Goal: Task Accomplishment & Management: Manage account settings

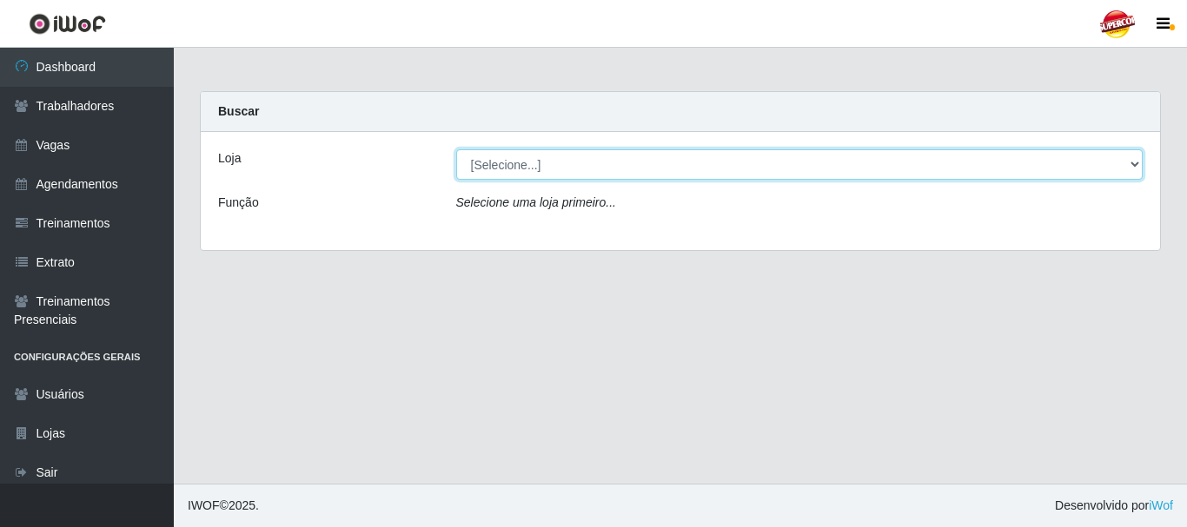
click at [462, 169] on select "[Selecione...] Supercop - São Francisco" at bounding box center [799, 164] width 687 height 30
select select "522"
click at [456, 149] on select "[Selecione...] Supercop - [GEOGRAPHIC_DATA]" at bounding box center [799, 164] width 687 height 30
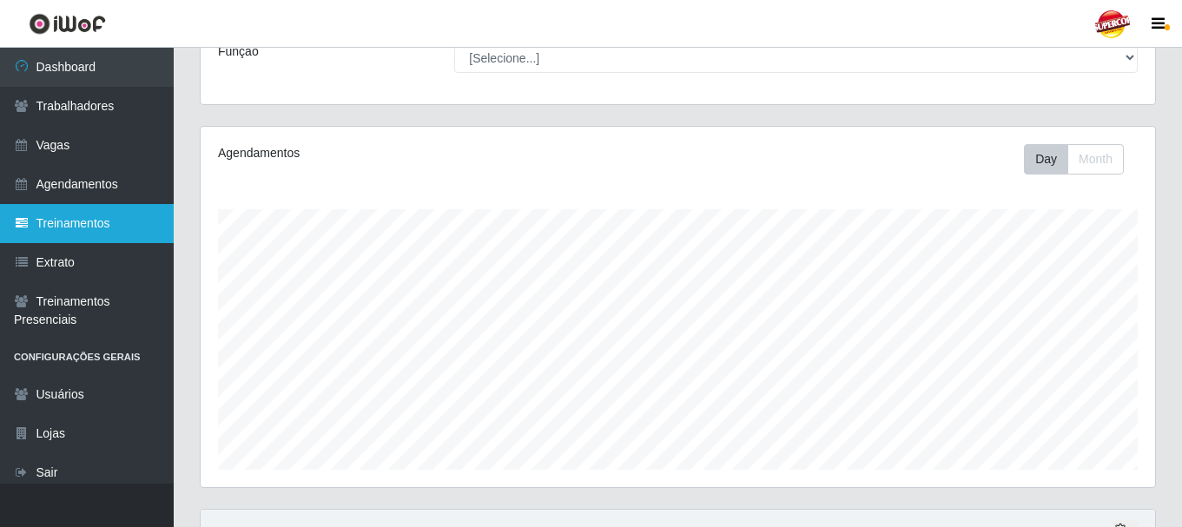
scroll to position [174, 0]
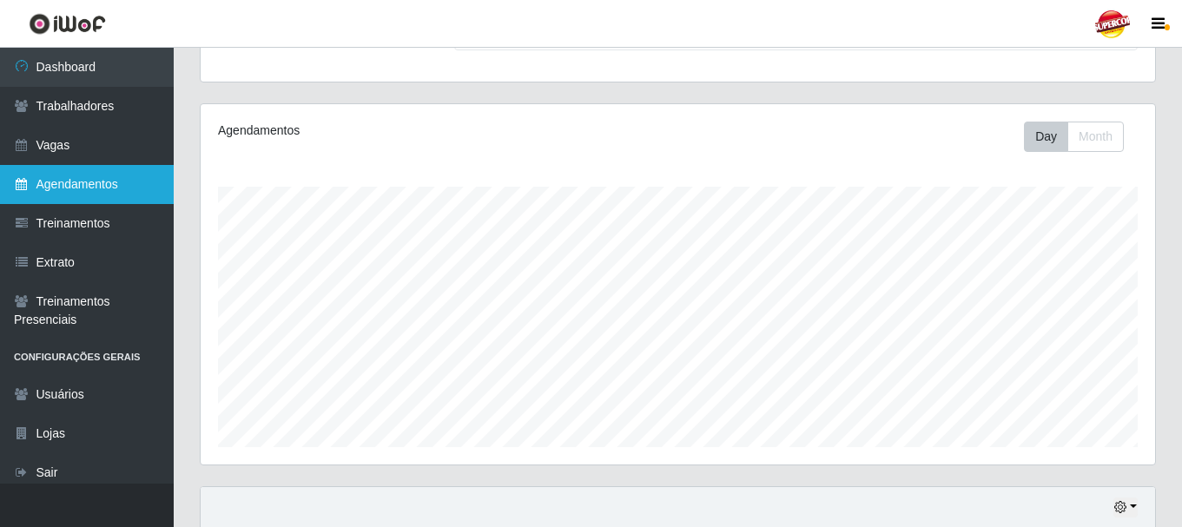
click at [81, 182] on link "Agendamentos" at bounding box center [87, 184] width 174 height 39
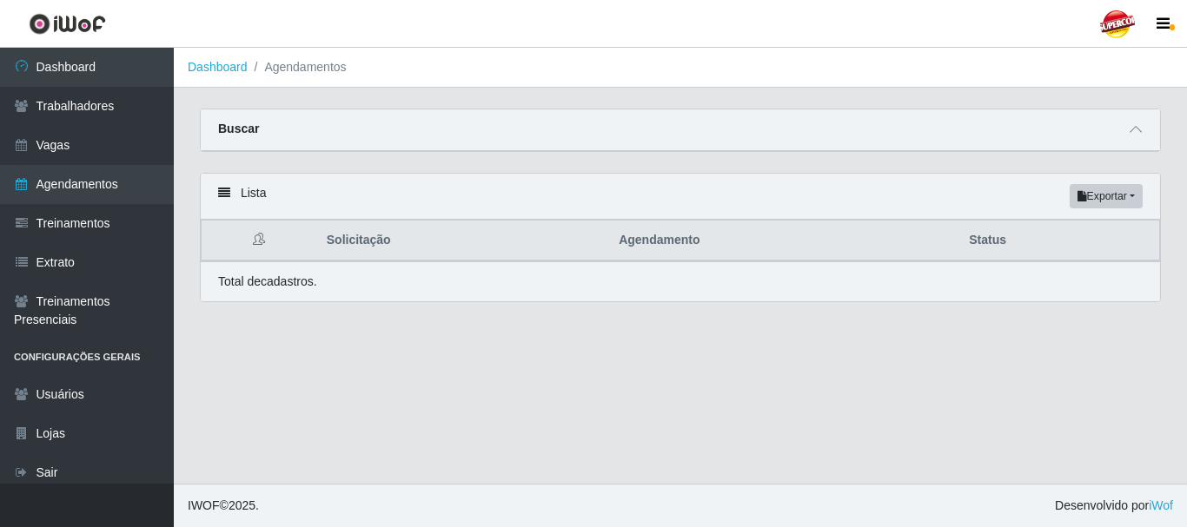
click at [1132, 116] on div "Buscar" at bounding box center [680, 130] width 959 height 42
click at [1130, 136] on icon at bounding box center [1135, 129] width 12 height 12
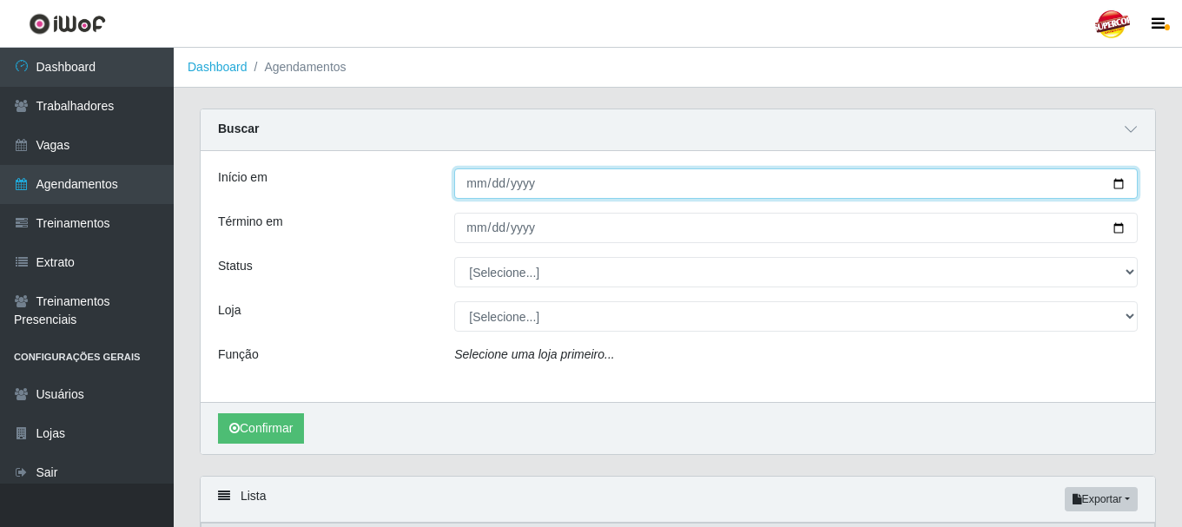
click at [1114, 193] on input "Início em" at bounding box center [796, 184] width 684 height 30
click at [1113, 182] on input "Início em" at bounding box center [796, 184] width 684 height 30
type input "[DATE]"
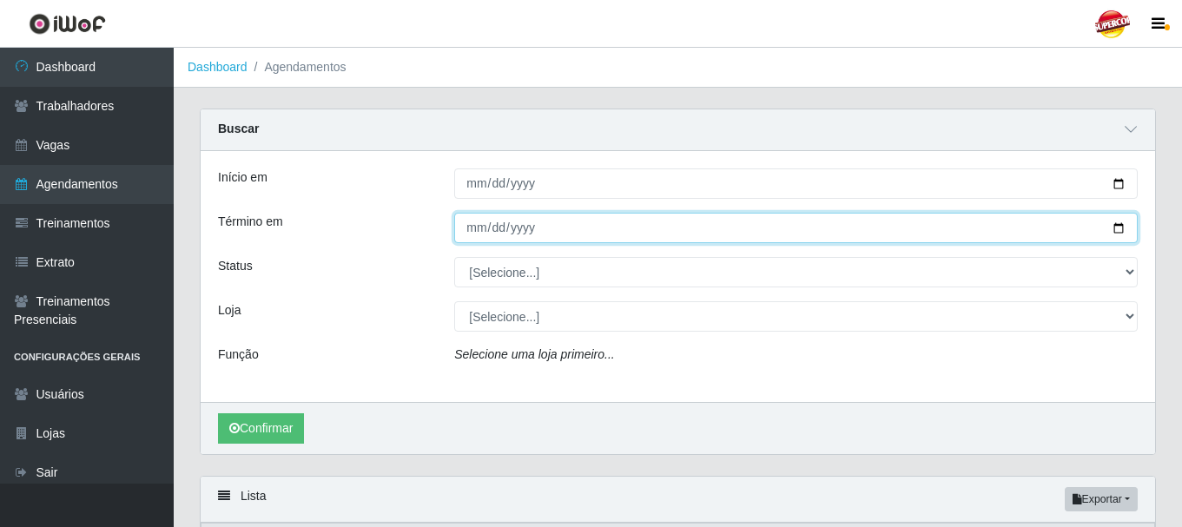
click at [1118, 217] on input "Término em" at bounding box center [796, 228] width 684 height 30
click at [1128, 228] on input "Término em" at bounding box center [796, 228] width 684 height 30
click at [1126, 228] on input "Término em" at bounding box center [796, 228] width 684 height 30
type input "[DATE]"
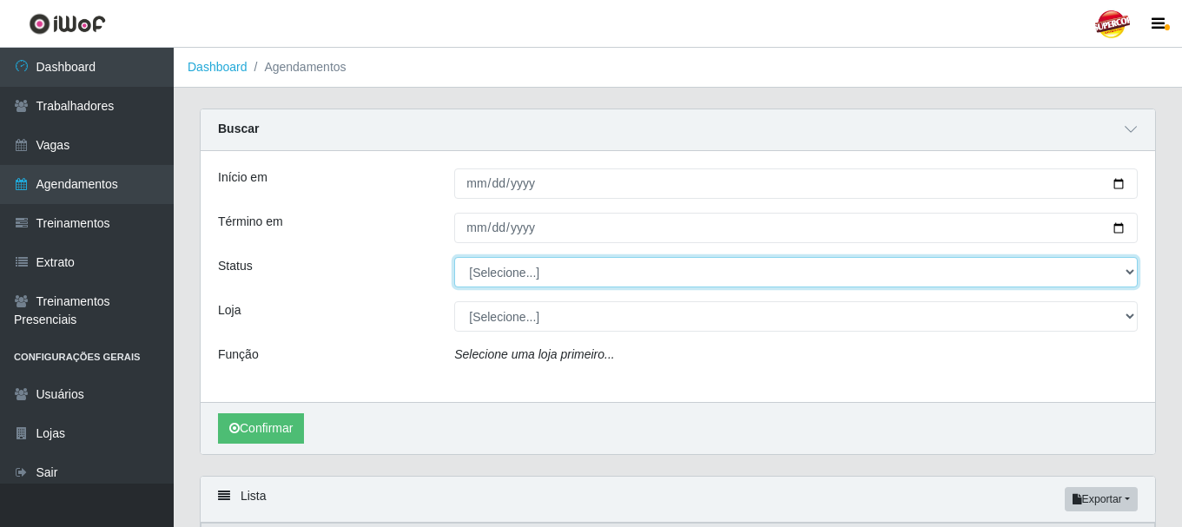
click at [546, 276] on select "[Selecione...] AGENDADO AGUARDANDO LIBERAR EM ANDAMENTO EM REVISÃO FINALIZADO C…" at bounding box center [796, 272] width 684 height 30
select select "FINALIZADO"
click at [454, 258] on select "[Selecione...] AGENDADO AGUARDANDO LIBERAR EM ANDAMENTO EM REVISÃO FINALIZADO C…" at bounding box center [796, 272] width 684 height 30
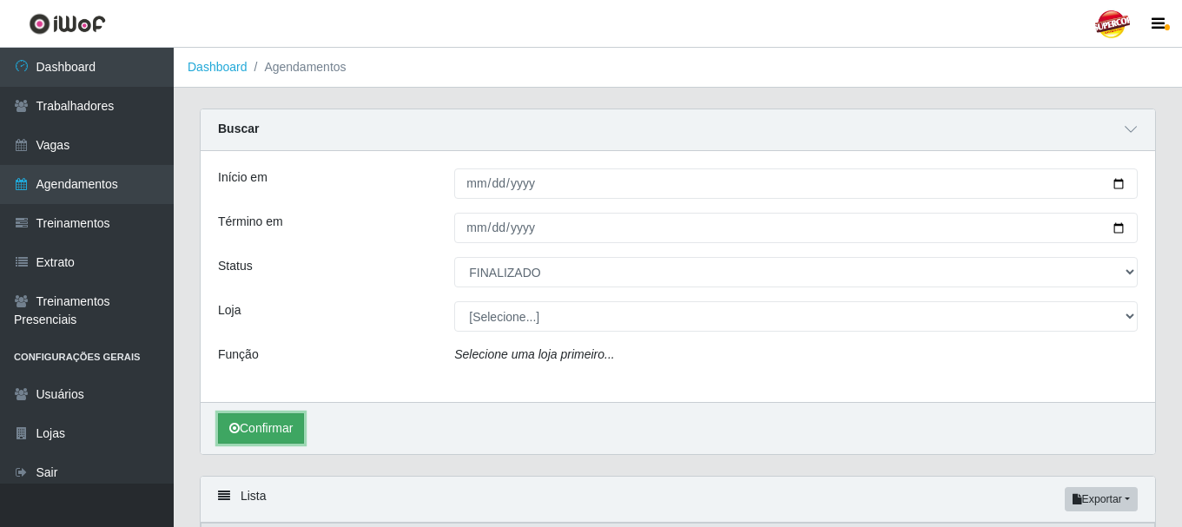
click at [281, 420] on button "Confirmar" at bounding box center [261, 429] width 86 height 30
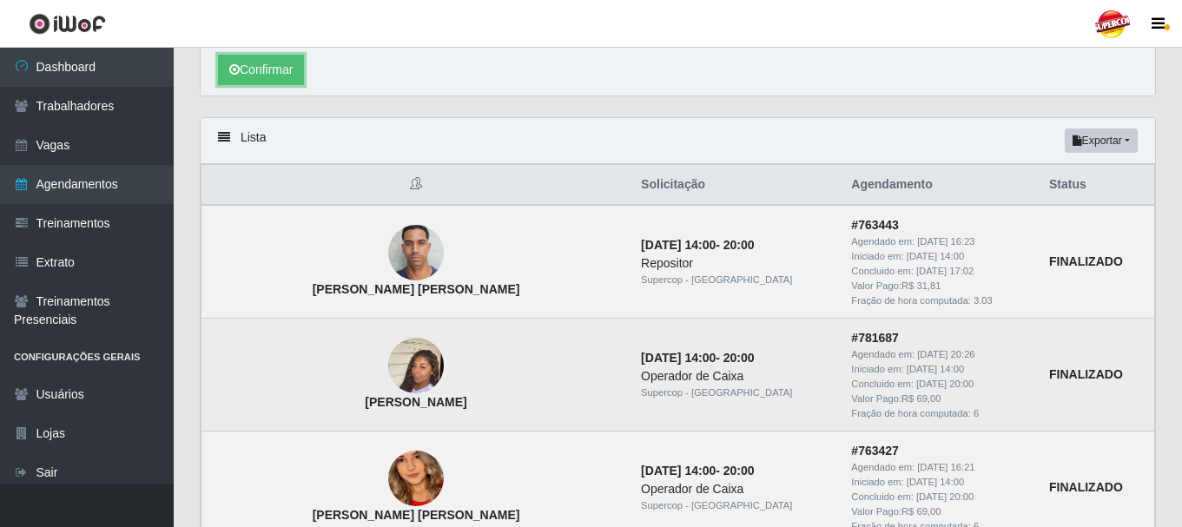
scroll to position [404, 0]
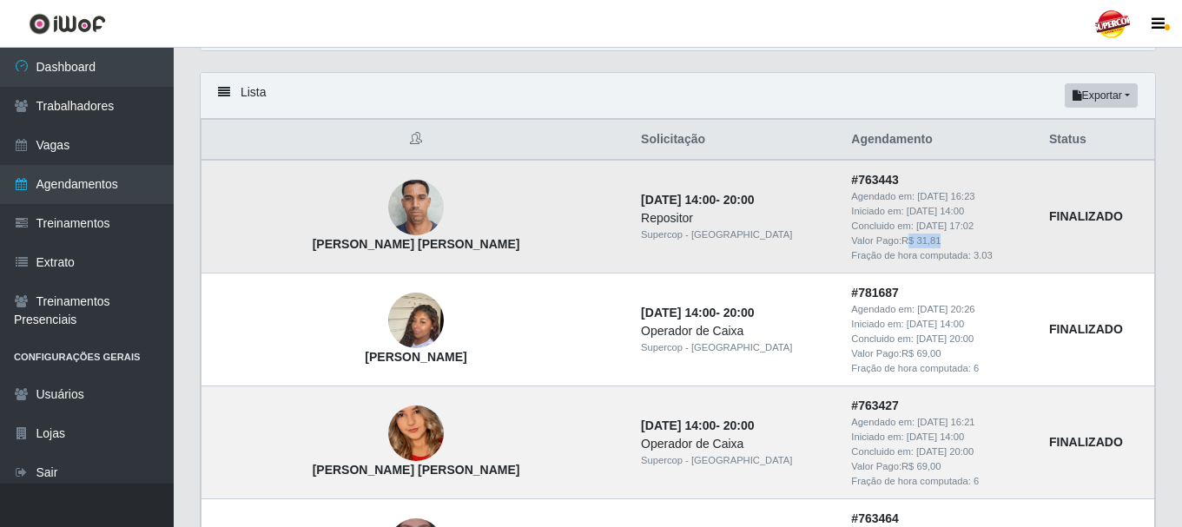
drag, startPoint x: 875, startPoint y: 247, endPoint x: 844, endPoint y: 244, distance: 31.4
click at [851, 244] on div "Valor Pago: R$ 31,81" at bounding box center [939, 241] width 177 height 15
click at [851, 239] on div "Valor Pago: R$ 31,81" at bounding box center [939, 241] width 177 height 15
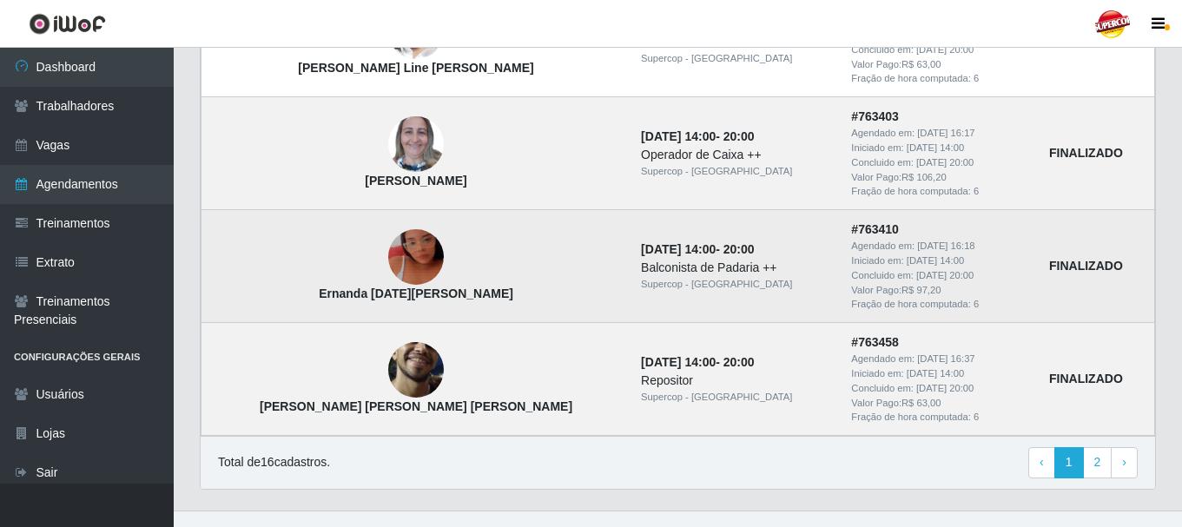
scroll to position [1850, 0]
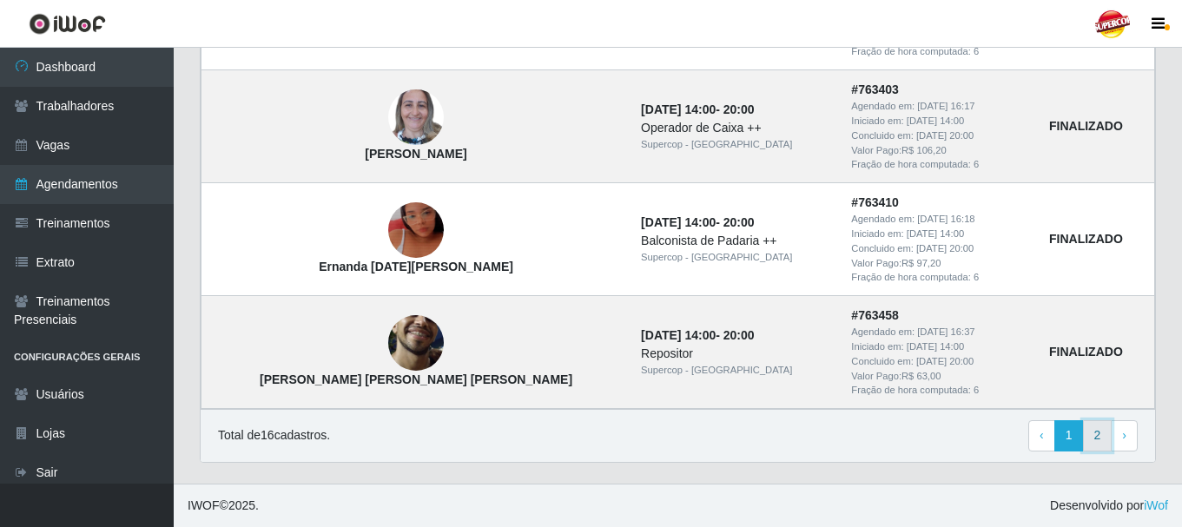
click at [1095, 427] on link "2" at bounding box center [1098, 435] width 30 height 31
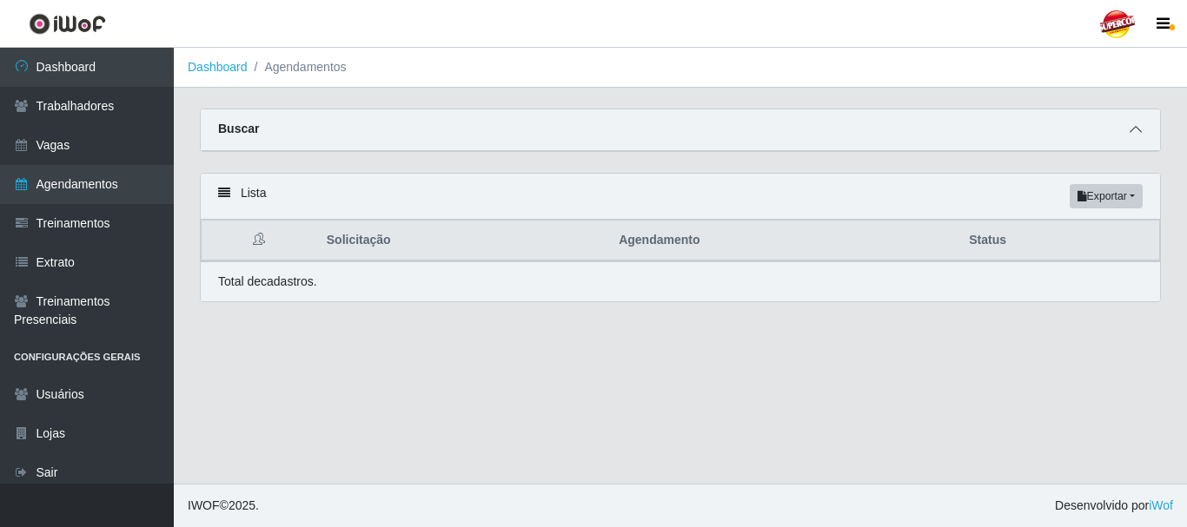
click at [1135, 131] on icon at bounding box center [1135, 129] width 12 height 12
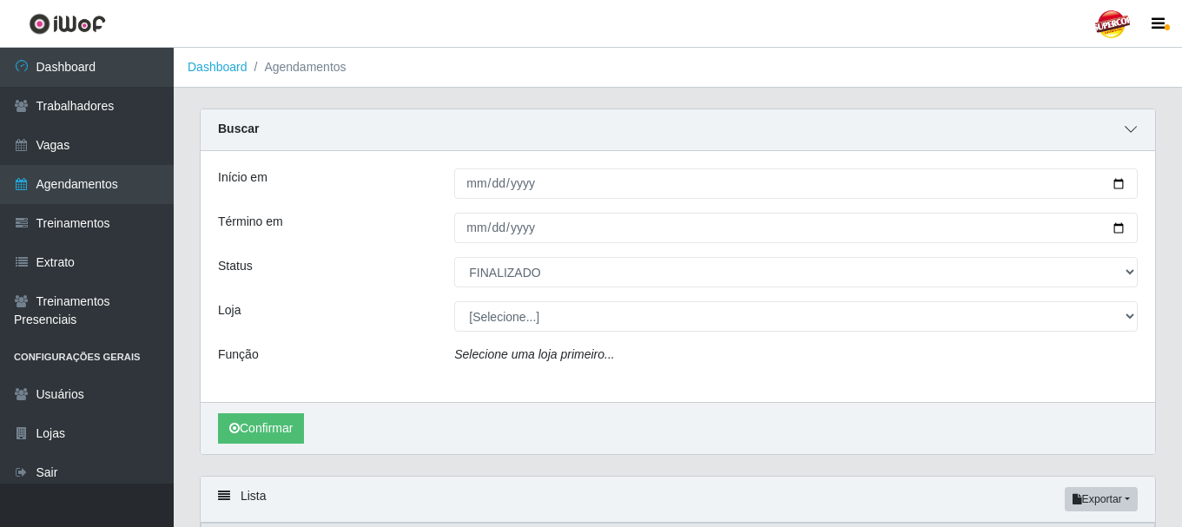
click at [1135, 131] on icon at bounding box center [1131, 129] width 12 height 12
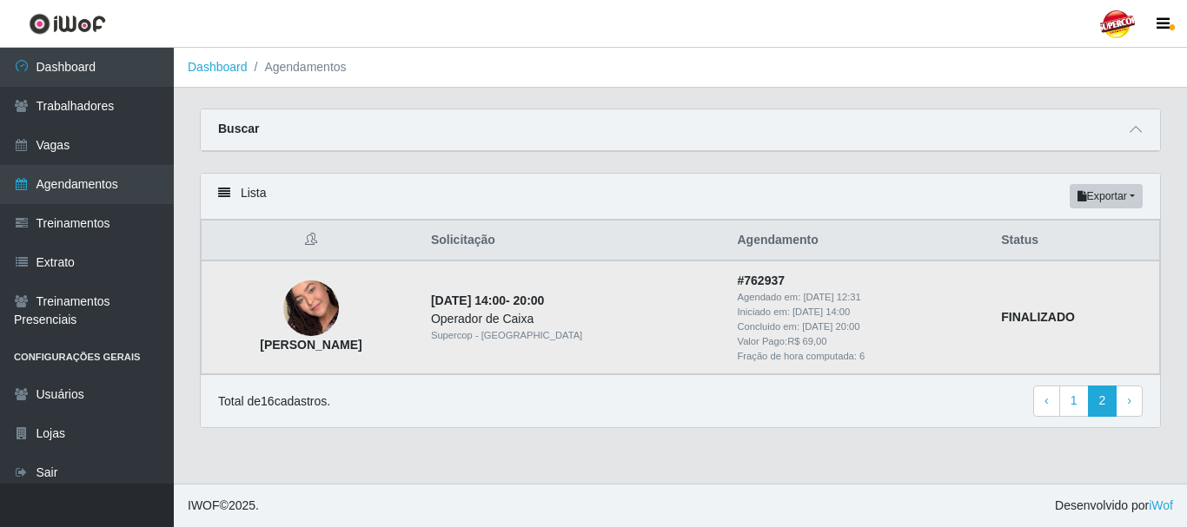
click at [335, 304] on img at bounding box center [311, 309] width 56 height 99
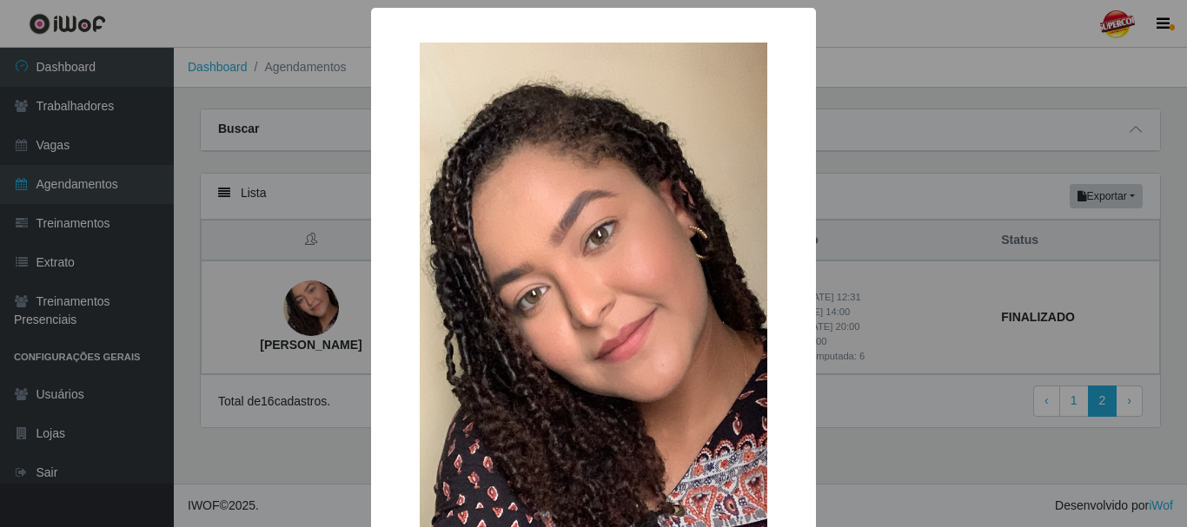
click at [935, 272] on div "× Rayane Kelly Oliveira da Silva OK Cancel" at bounding box center [593, 263] width 1187 height 527
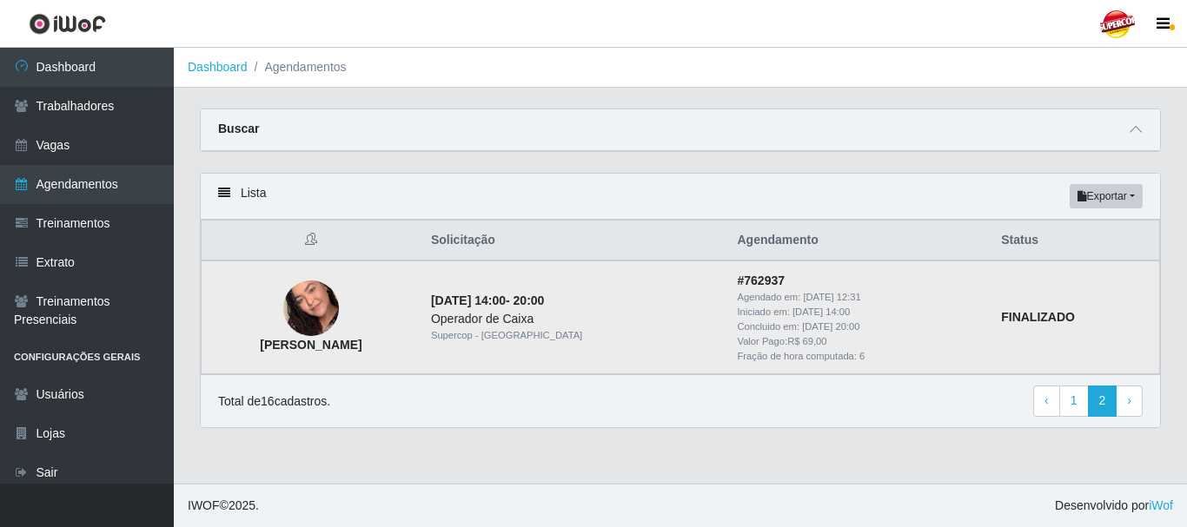
click at [339, 321] on img at bounding box center [311, 309] width 56 height 99
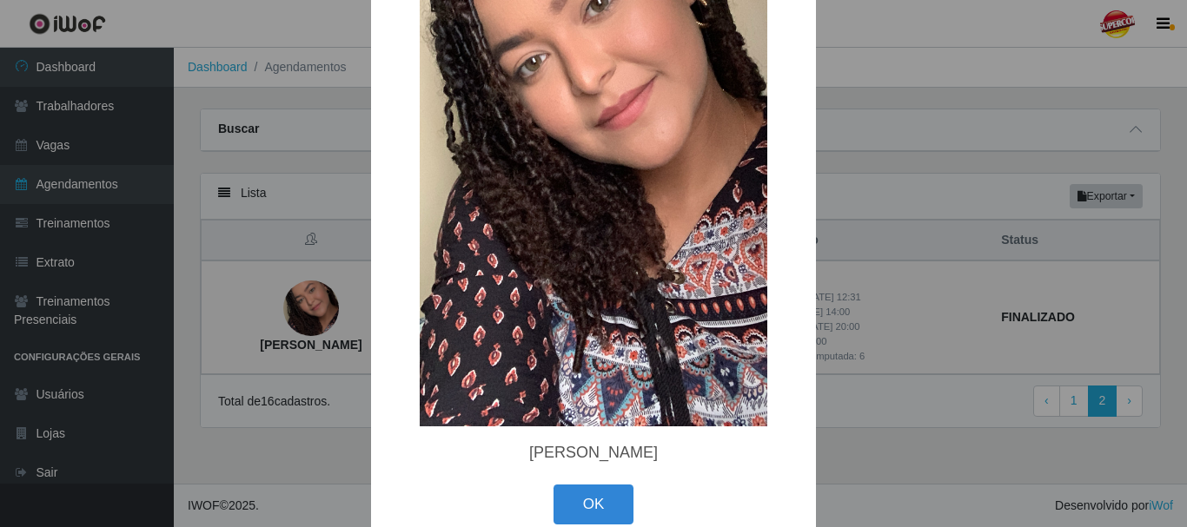
scroll to position [263, 0]
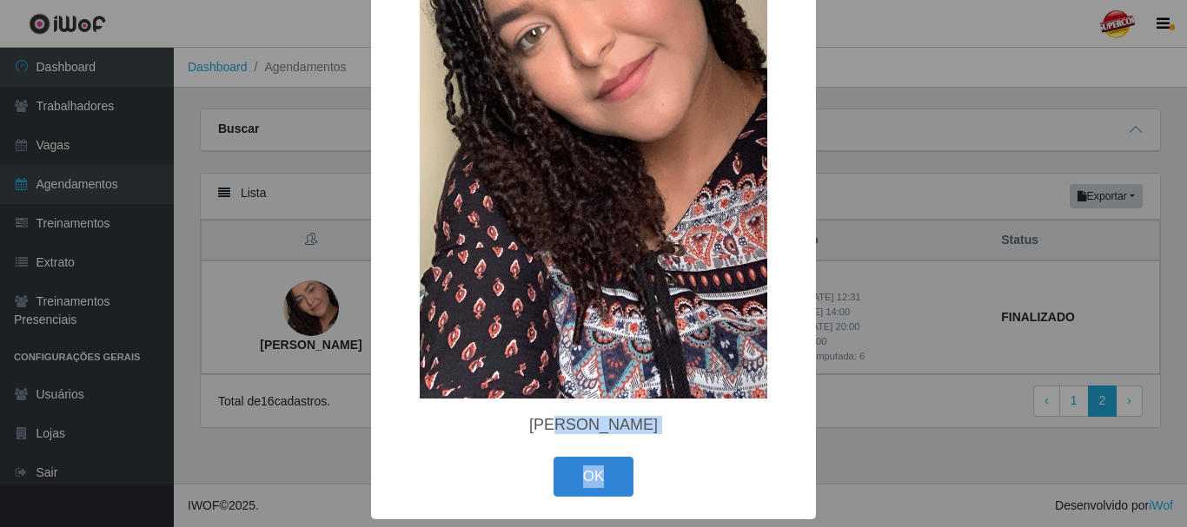
drag, startPoint x: 509, startPoint y: 420, endPoint x: 660, endPoint y: 453, distance: 154.5
click at [658, 453] on div "× Rayane Kelly Oliveira da Silva OK Cancel" at bounding box center [593, 133] width 445 height 772
click at [614, 473] on button "OK" at bounding box center [593, 477] width 81 height 41
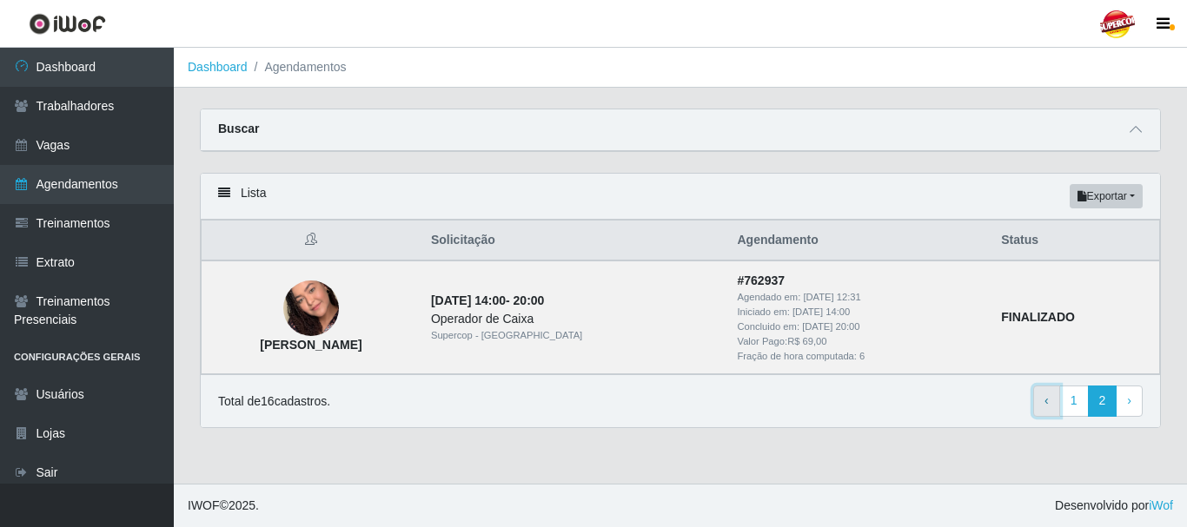
click at [1049, 400] on span "‹" at bounding box center [1046, 401] width 4 height 14
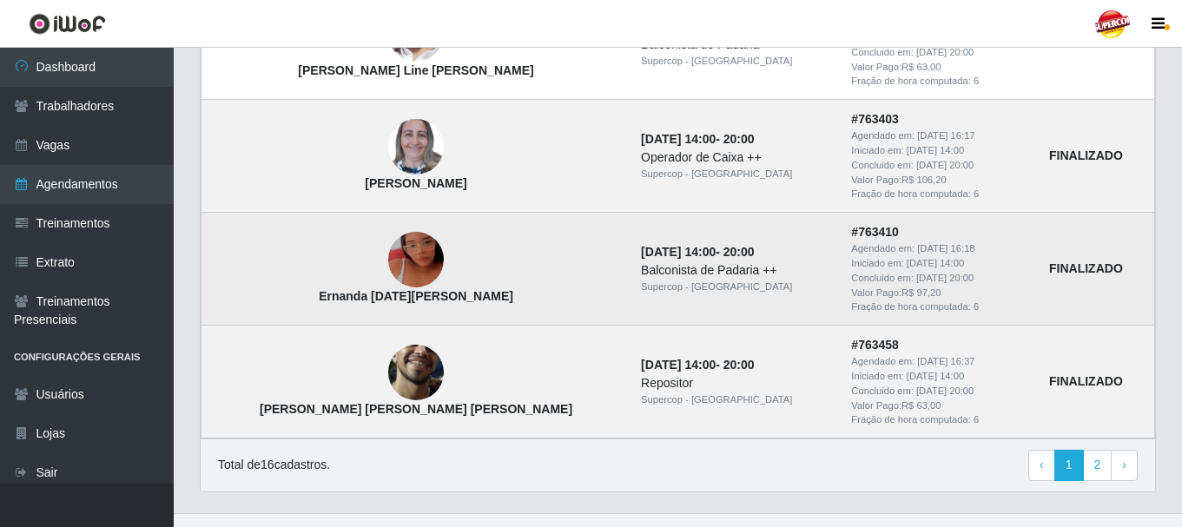
scroll to position [1547, 0]
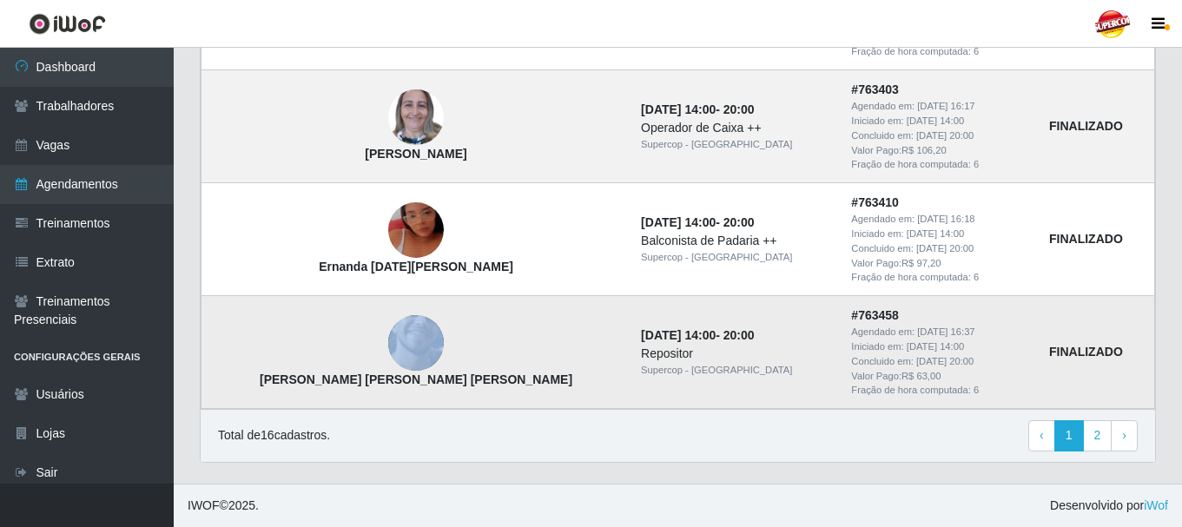
drag, startPoint x: 283, startPoint y: 379, endPoint x: 514, endPoint y: 368, distance: 231.3
click at [514, 368] on td "[PERSON_NAME] [PERSON_NAME] [PERSON_NAME]" at bounding box center [417, 352] width 430 height 113
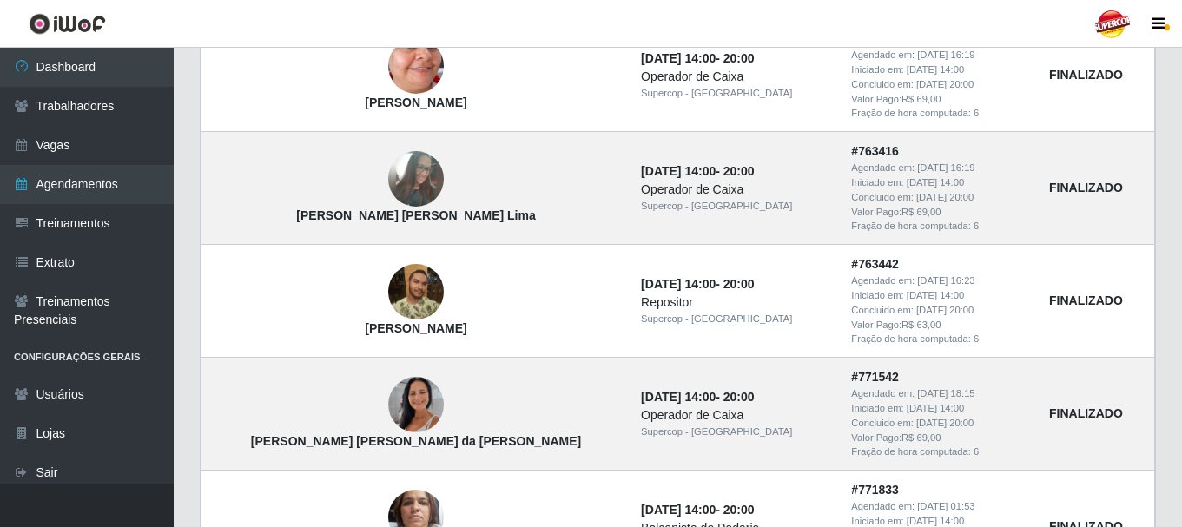
scroll to position [1026, 0]
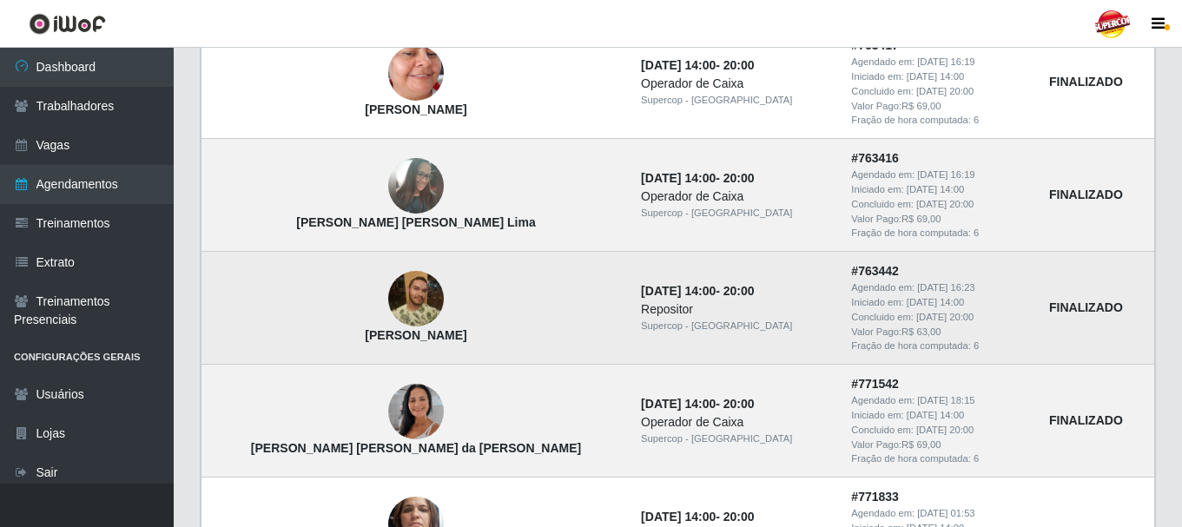
click at [334, 298] on td "[PERSON_NAME]" at bounding box center [417, 308] width 430 height 113
click at [388, 295] on img at bounding box center [416, 299] width 56 height 56
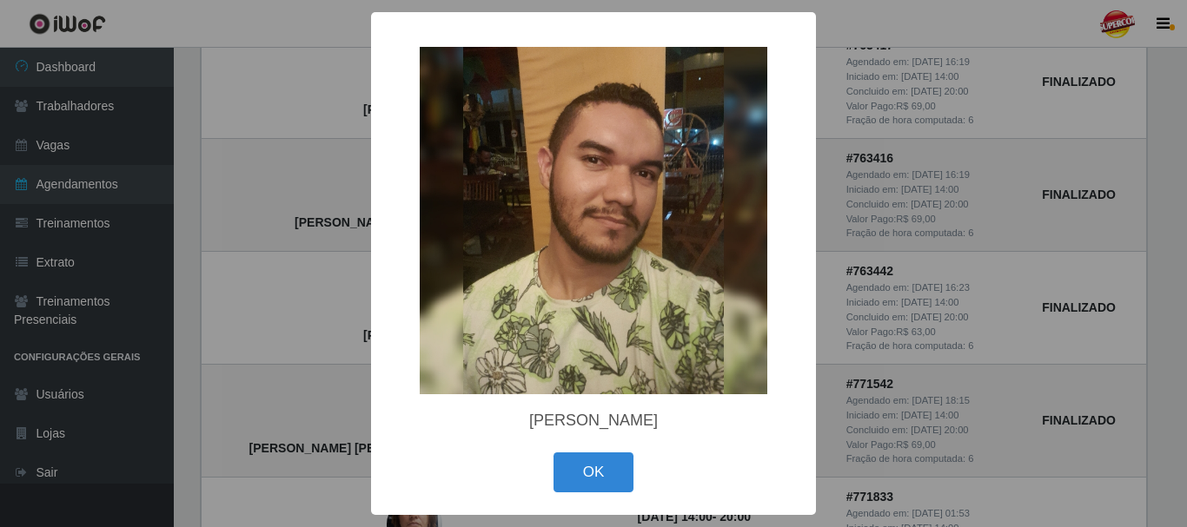
click at [337, 297] on div "× [PERSON_NAME] OK Cancel" at bounding box center [593, 263] width 1187 height 527
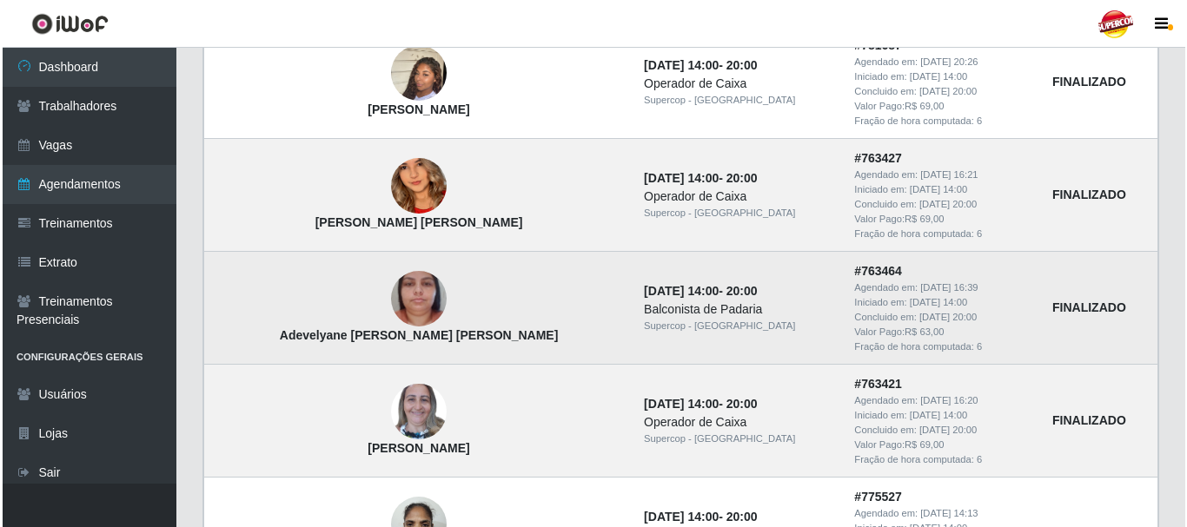
scroll to position [331, 0]
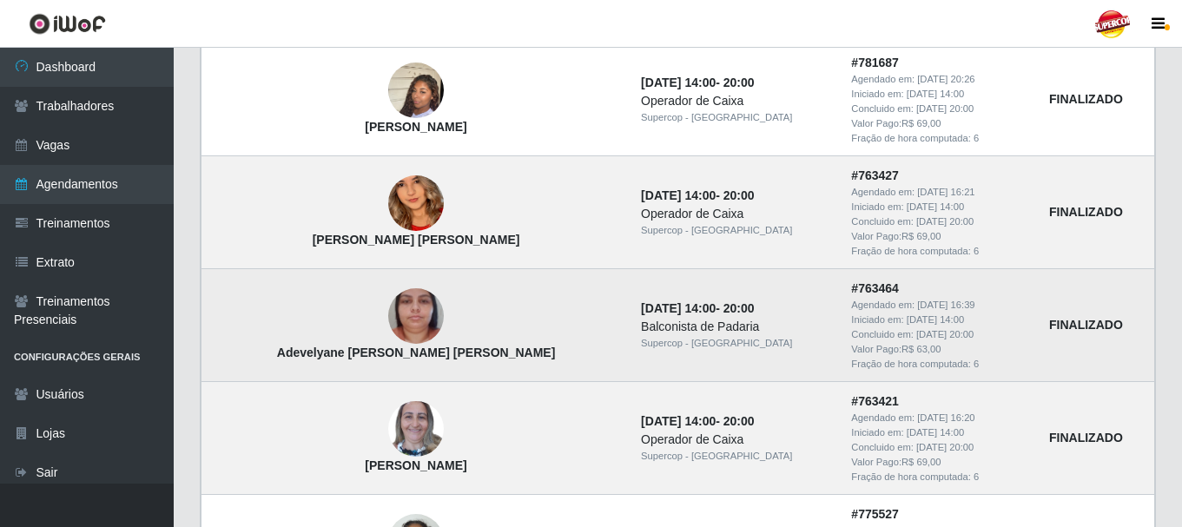
click at [388, 321] on img at bounding box center [416, 316] width 56 height 99
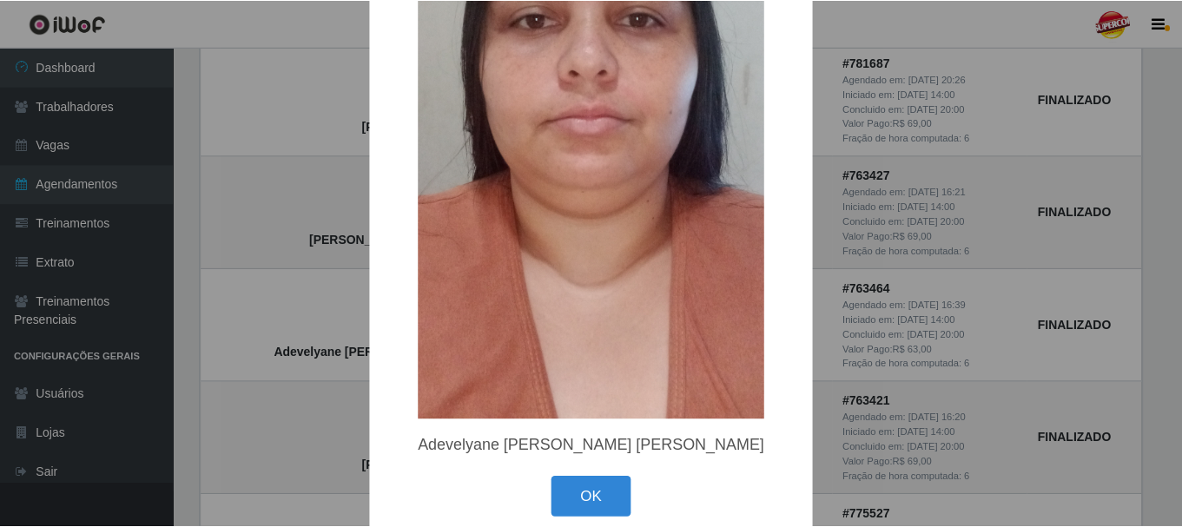
scroll to position [263, 0]
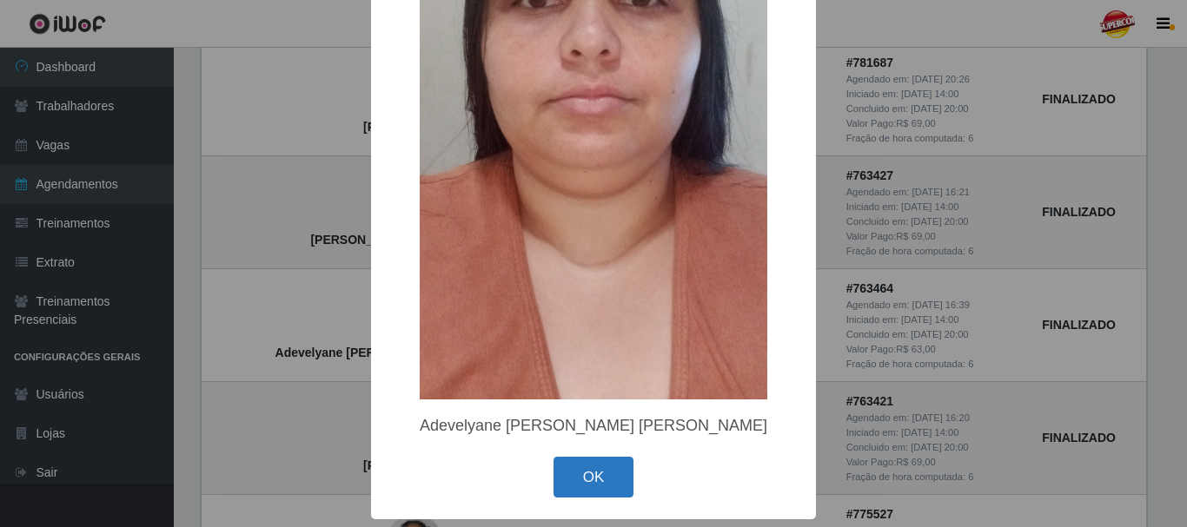
click at [599, 463] on button "OK" at bounding box center [593, 477] width 81 height 41
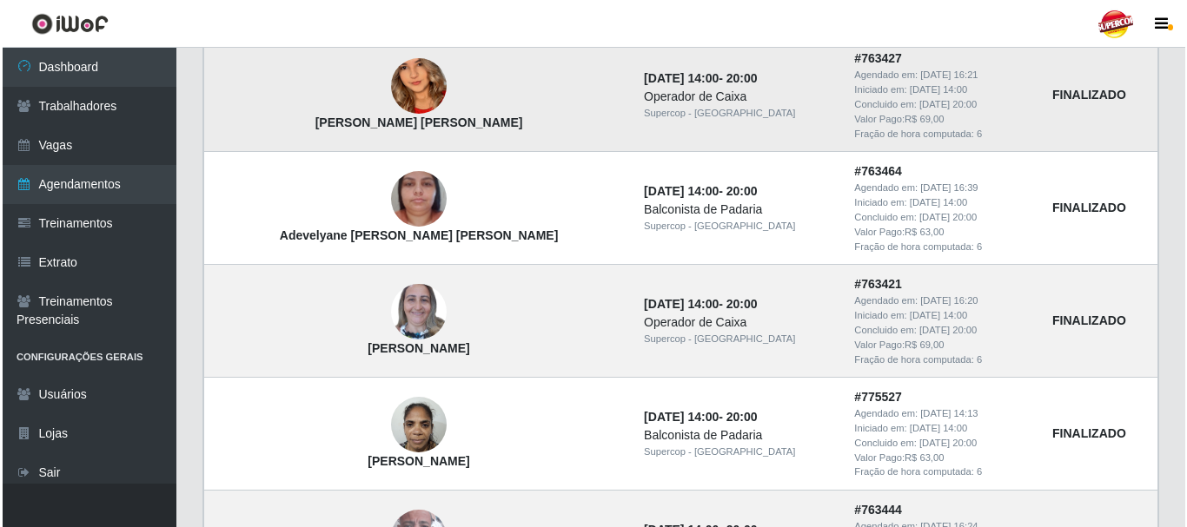
scroll to position [418, 0]
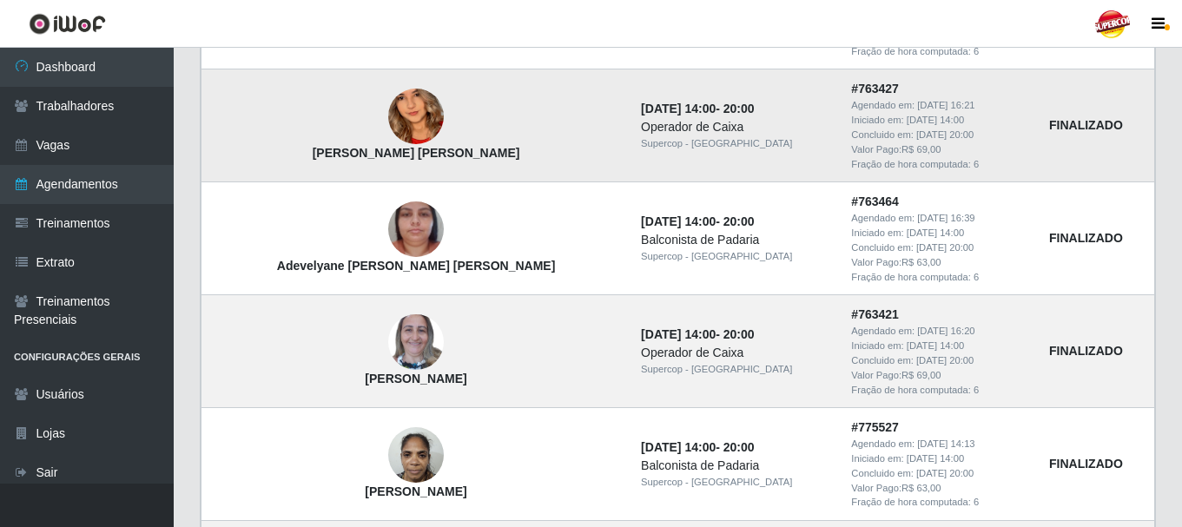
click at [388, 121] on img at bounding box center [416, 116] width 56 height 121
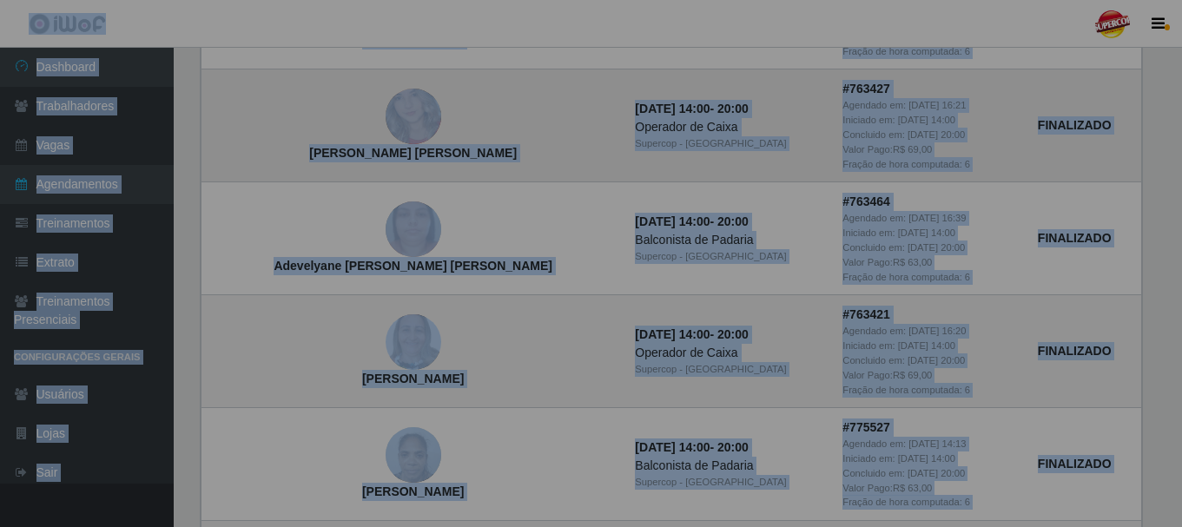
click at [371, 121] on div "× [PERSON_NAME] [PERSON_NAME] OK Cancel" at bounding box center [591, 263] width 1182 height 527
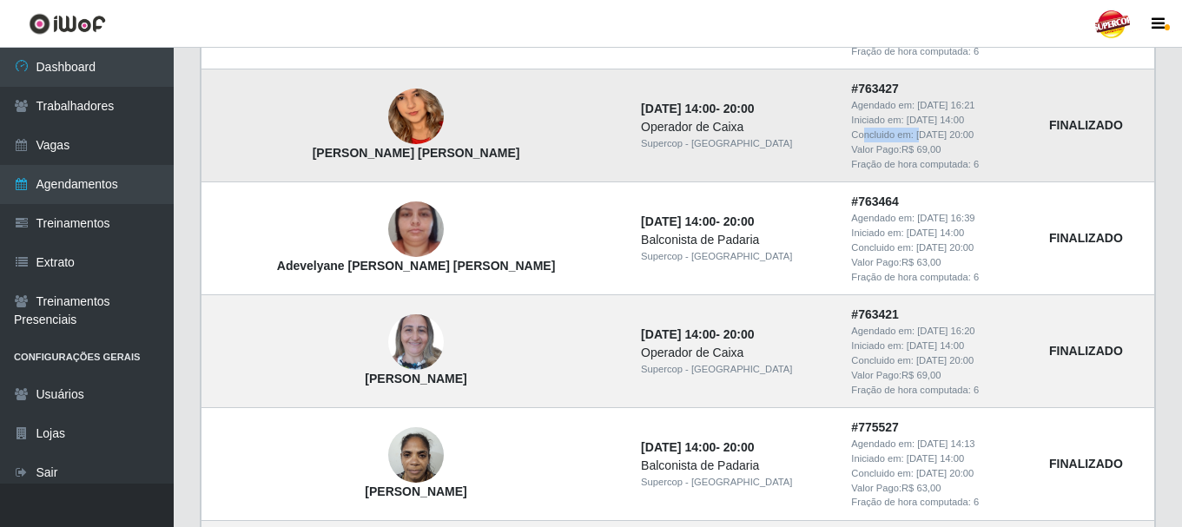
drag, startPoint x: 857, startPoint y: 132, endPoint x: 798, endPoint y: 129, distance: 59.1
click at [851, 129] on div "Concluido em: [DATE] 20:00" at bounding box center [939, 135] width 177 height 15
click at [418, 114] on td "[PERSON_NAME] [PERSON_NAME]" at bounding box center [417, 125] width 430 height 113
click at [388, 112] on img at bounding box center [416, 116] width 56 height 121
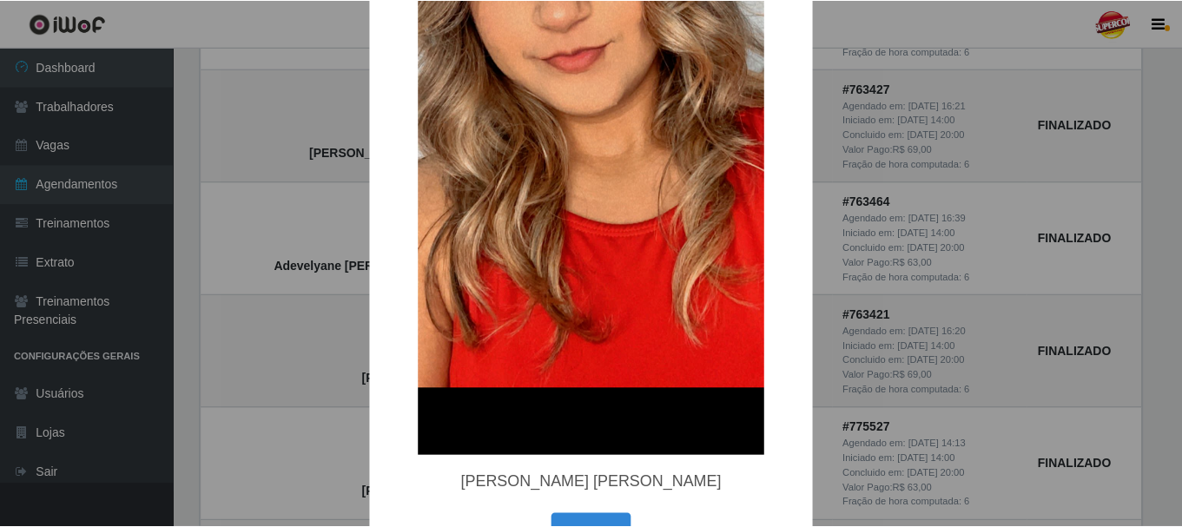
scroll to position [347, 0]
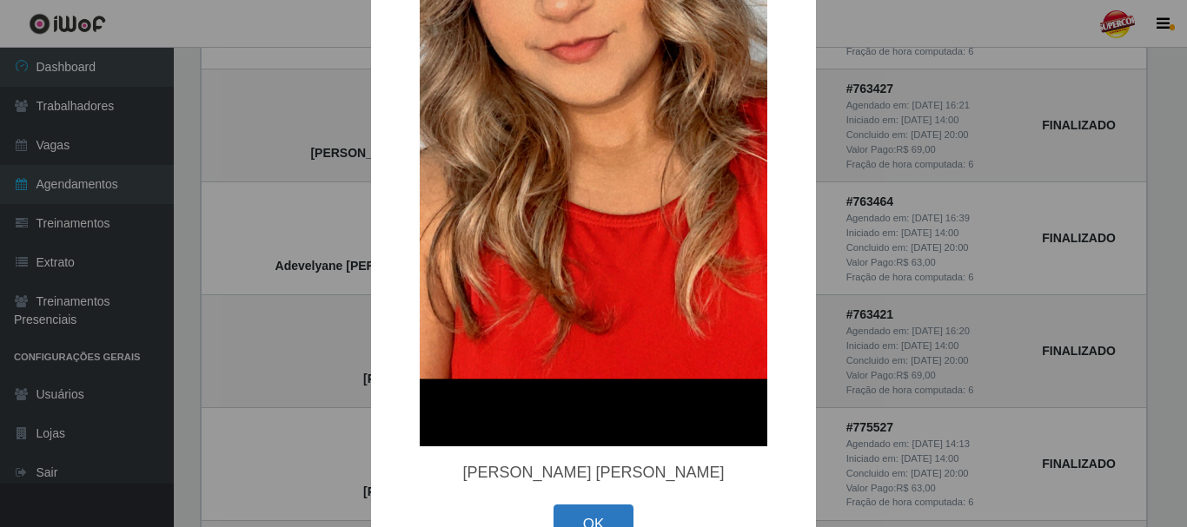
click at [618, 511] on button "OK" at bounding box center [593, 525] width 81 height 41
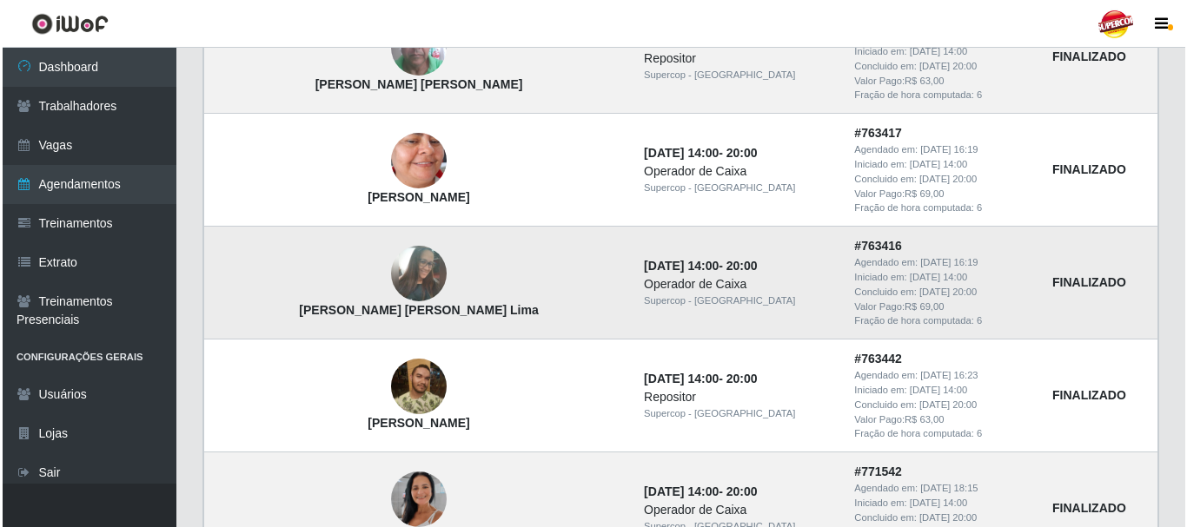
scroll to position [939, 0]
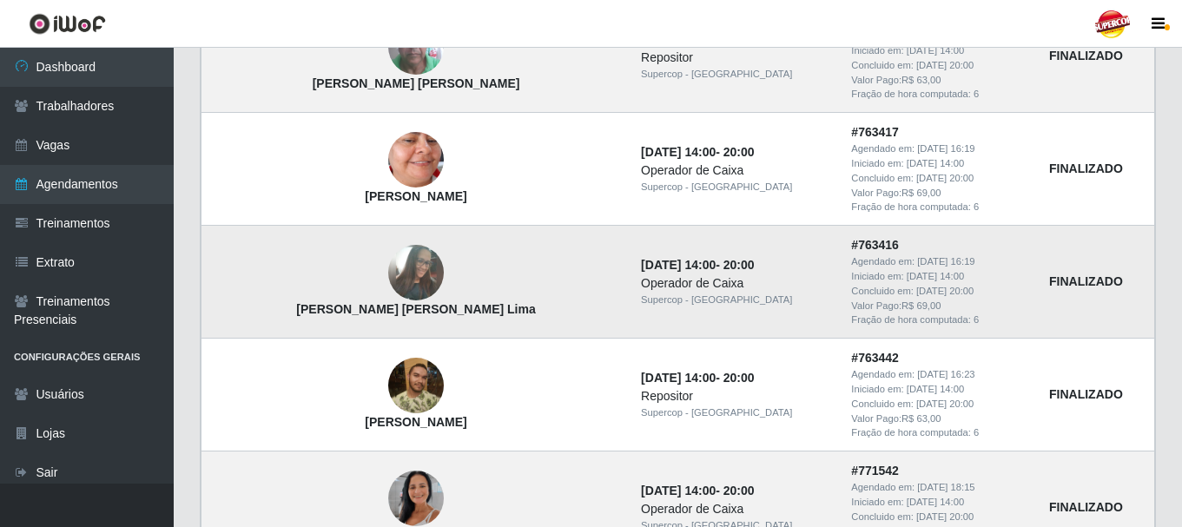
click at [388, 259] on img at bounding box center [416, 273] width 56 height 76
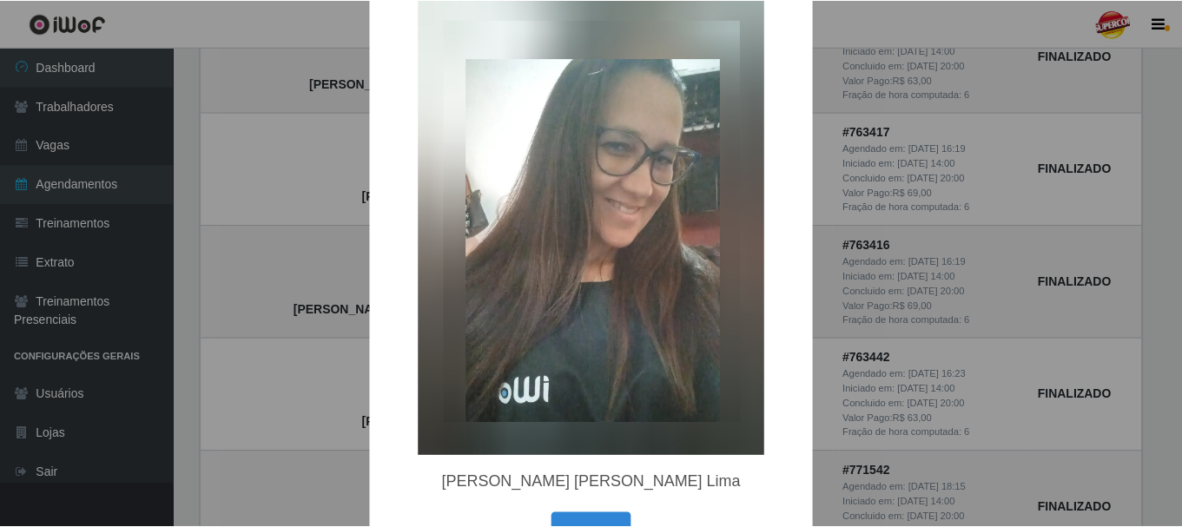
scroll to position [116, 0]
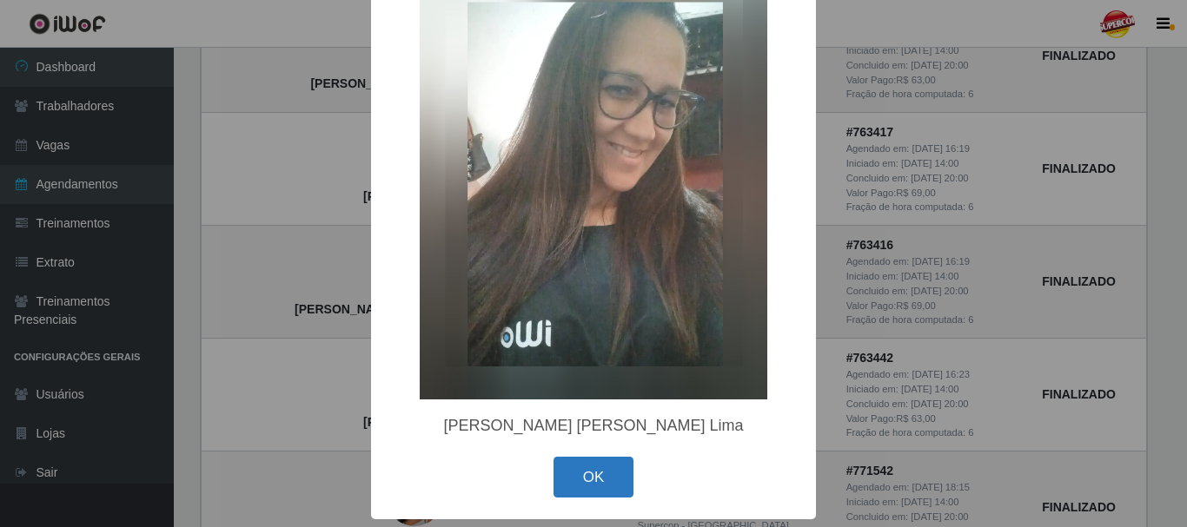
click at [617, 480] on button "OK" at bounding box center [593, 477] width 81 height 41
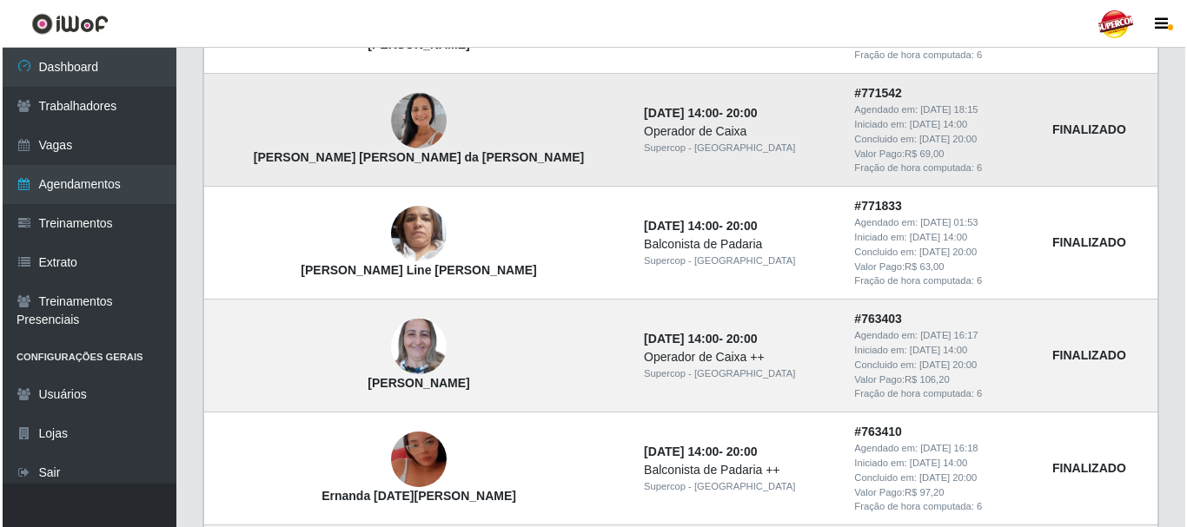
scroll to position [1287, 0]
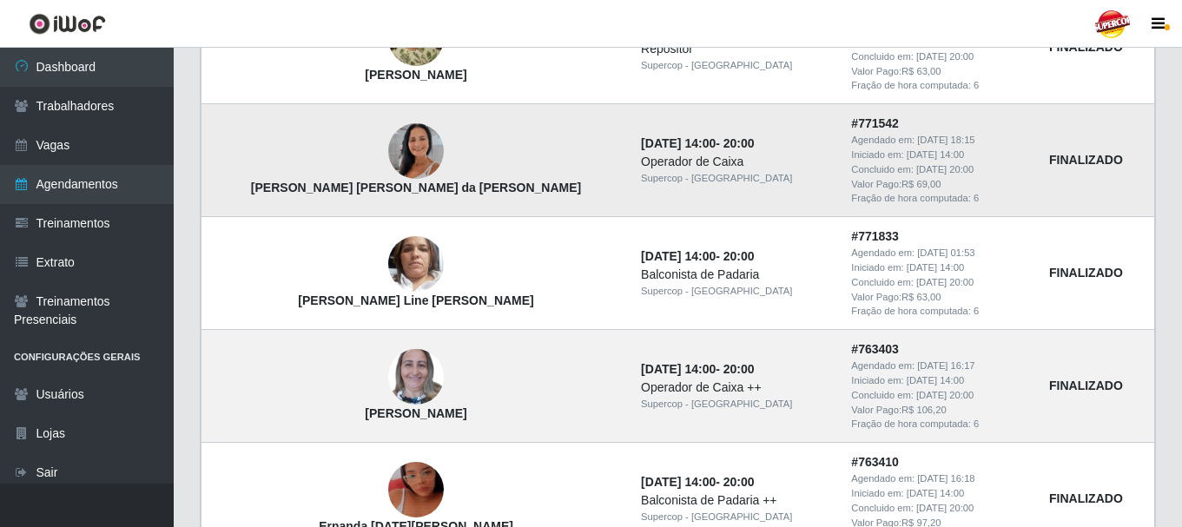
click at [388, 161] on img at bounding box center [416, 151] width 56 height 99
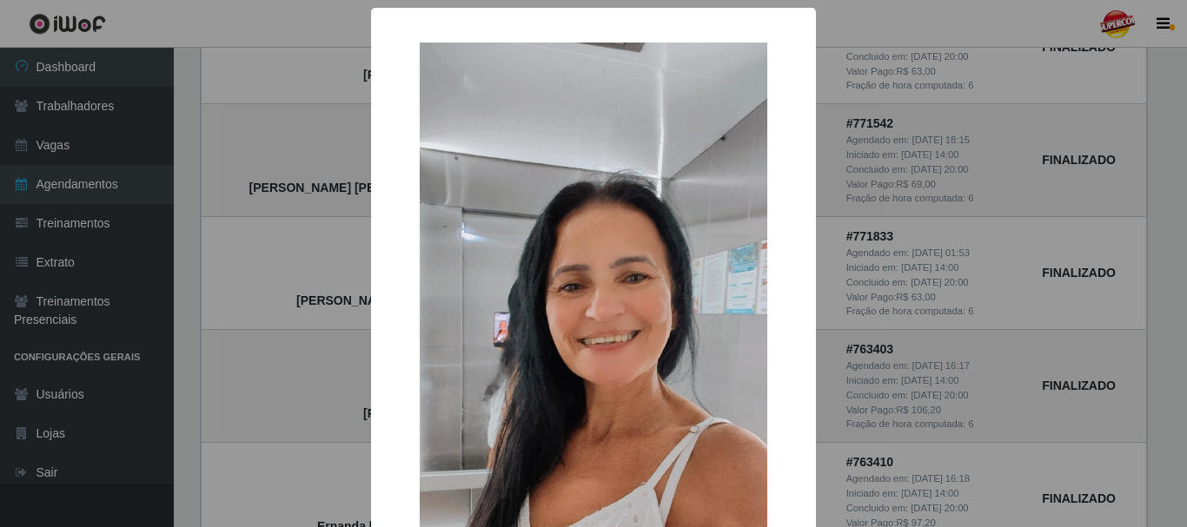
scroll to position [263, 0]
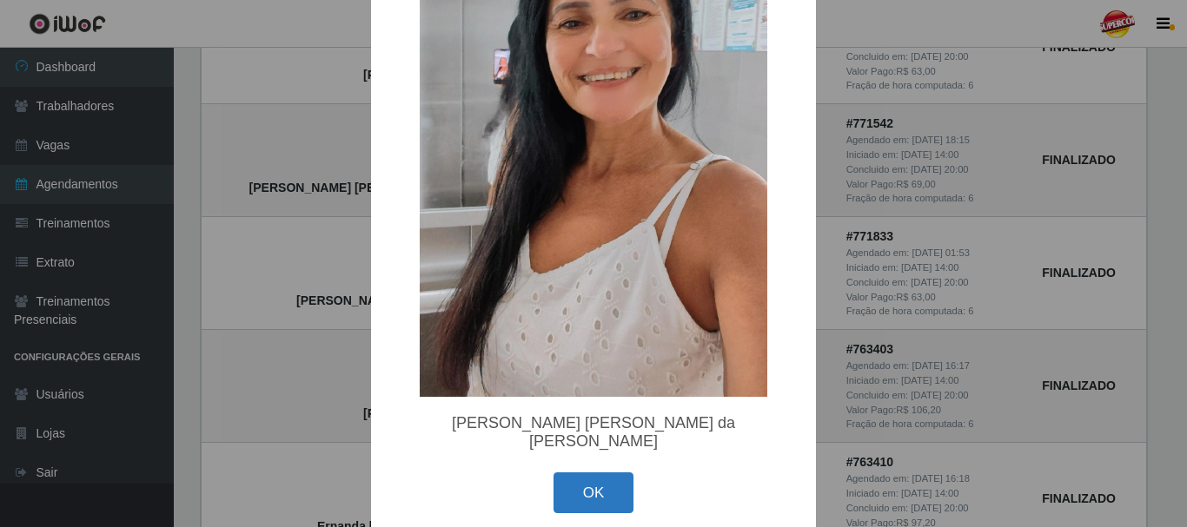
click at [593, 473] on button "OK" at bounding box center [593, 493] width 81 height 41
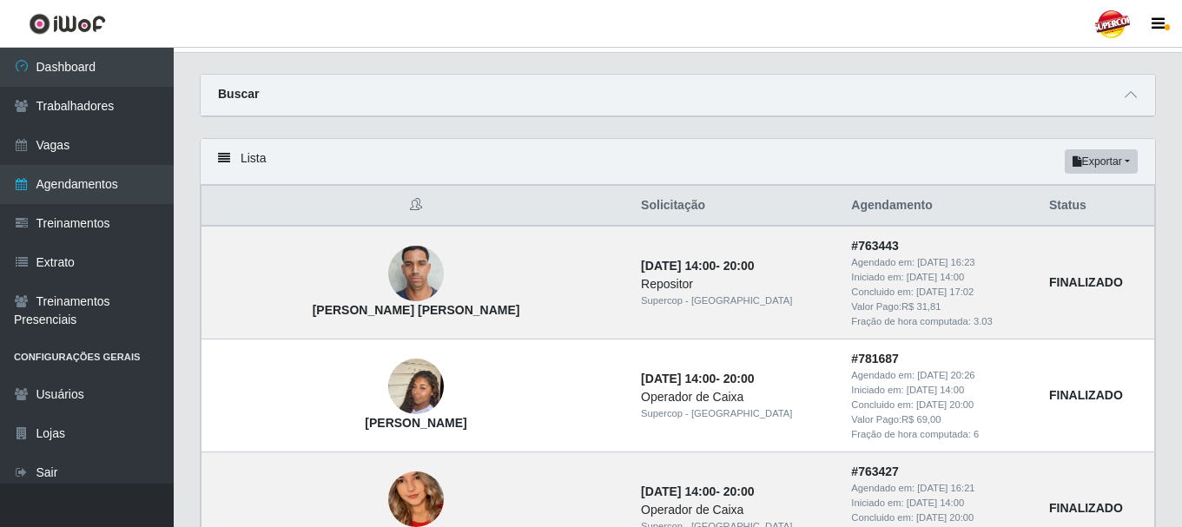
scroll to position [0, 0]
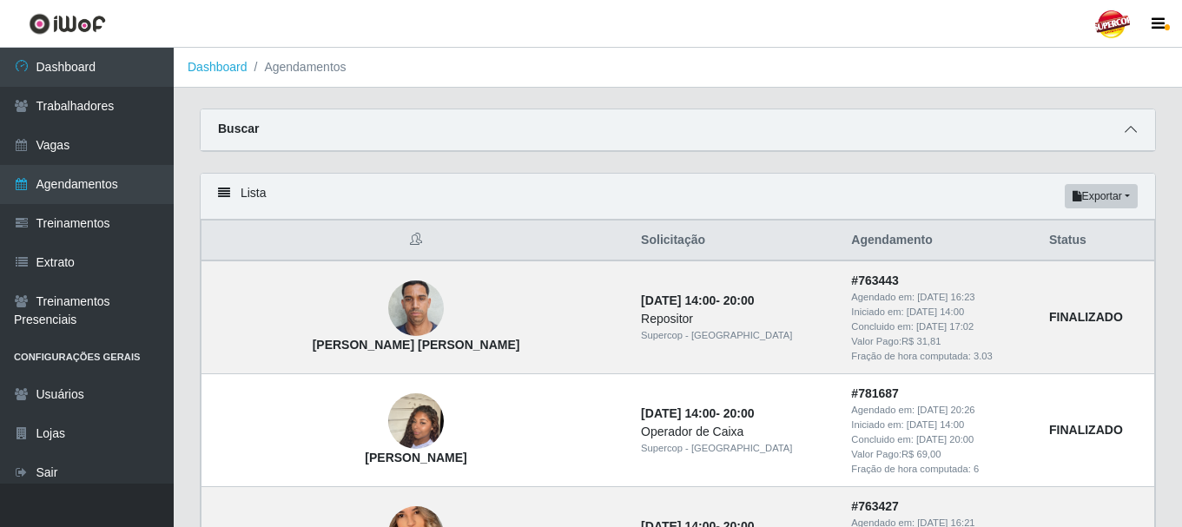
click at [1121, 133] on span at bounding box center [1131, 130] width 21 height 20
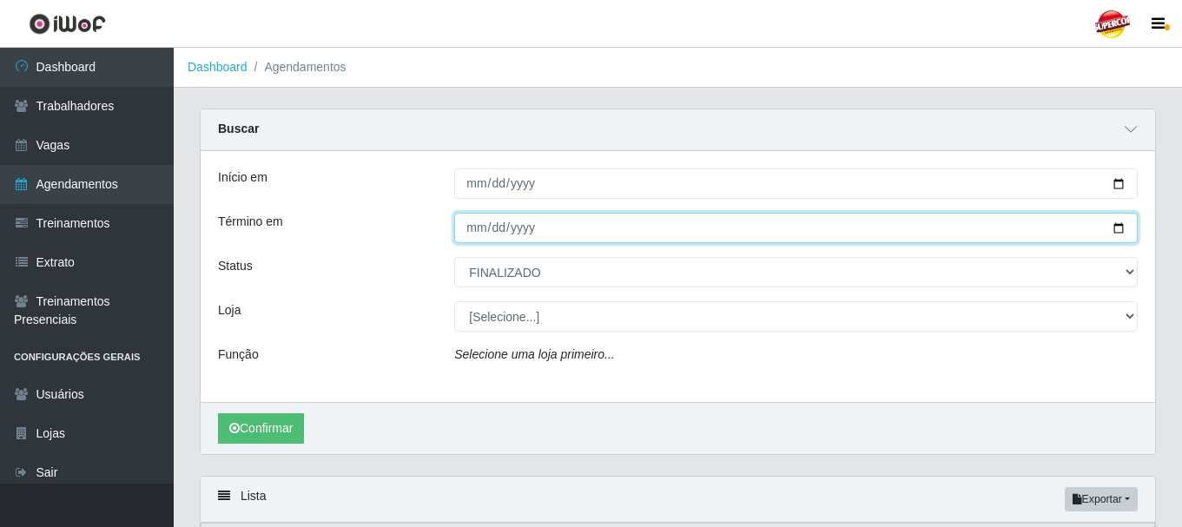
click at [1121, 233] on input "[DATE]" at bounding box center [796, 228] width 684 height 30
type input "[DATE]"
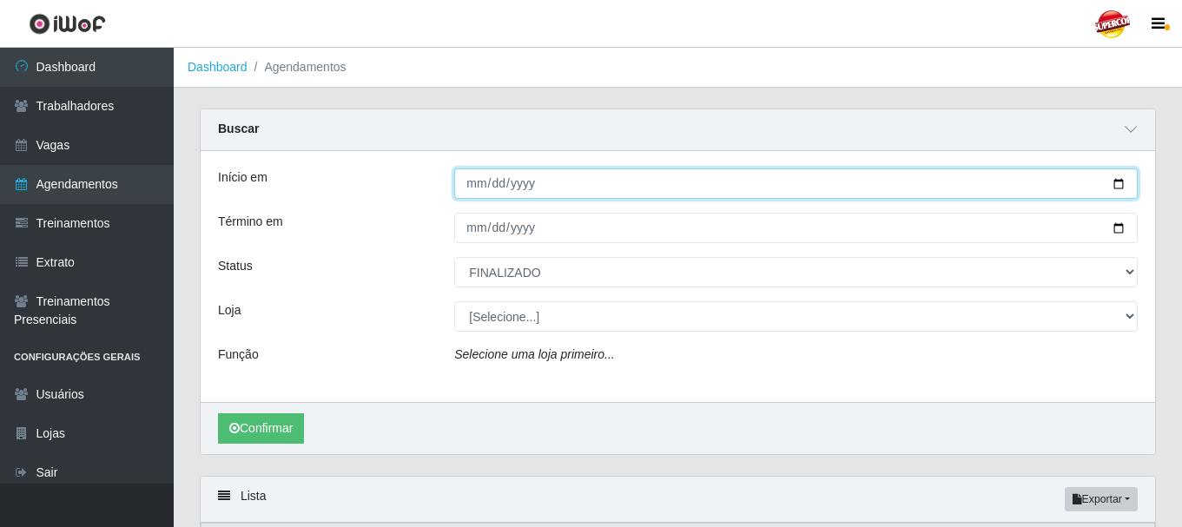
click at [1109, 185] on input "[DATE]" at bounding box center [796, 184] width 684 height 30
click at [1115, 184] on input "[DATE]" at bounding box center [796, 184] width 684 height 30
type input "[DATE]"
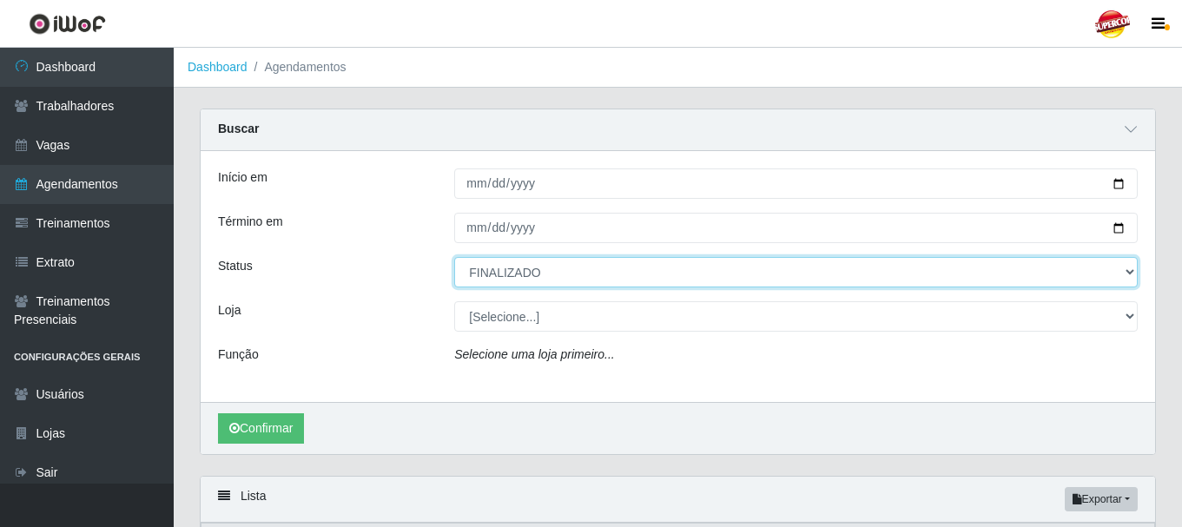
click at [502, 281] on select "[Selecione...] AGENDADO AGUARDANDO LIBERAR EM ANDAMENTO EM REVISÃO FINALIZADO C…" at bounding box center [796, 272] width 684 height 30
select select "AGENDADO"
click at [454, 258] on select "[Selecione...] AGENDADO AGUARDANDO LIBERAR EM ANDAMENTO EM REVISÃO FINALIZADO C…" at bounding box center [796, 272] width 684 height 30
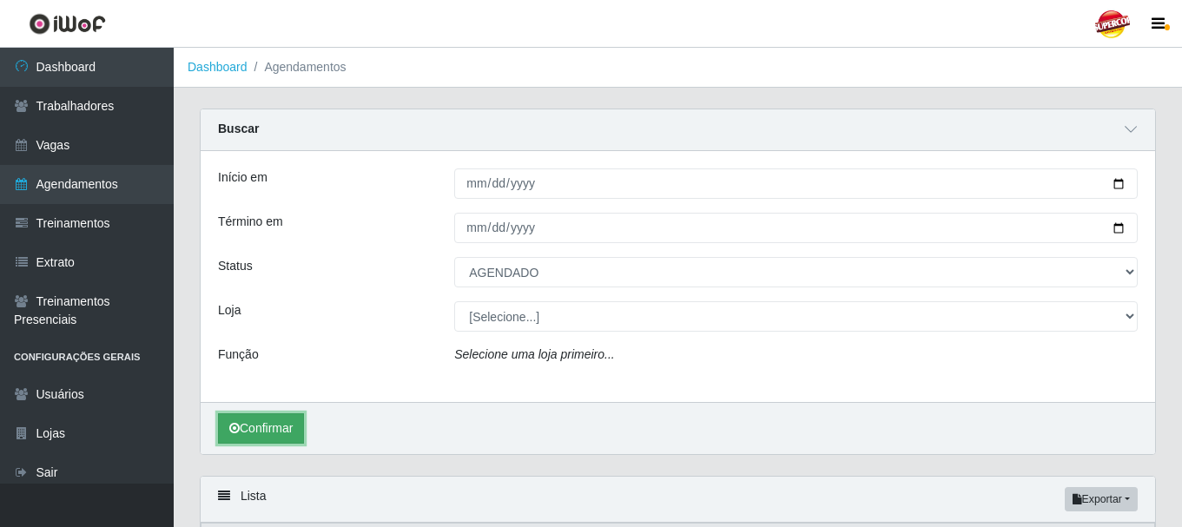
click at [299, 427] on button "Confirmar" at bounding box center [261, 429] width 86 height 30
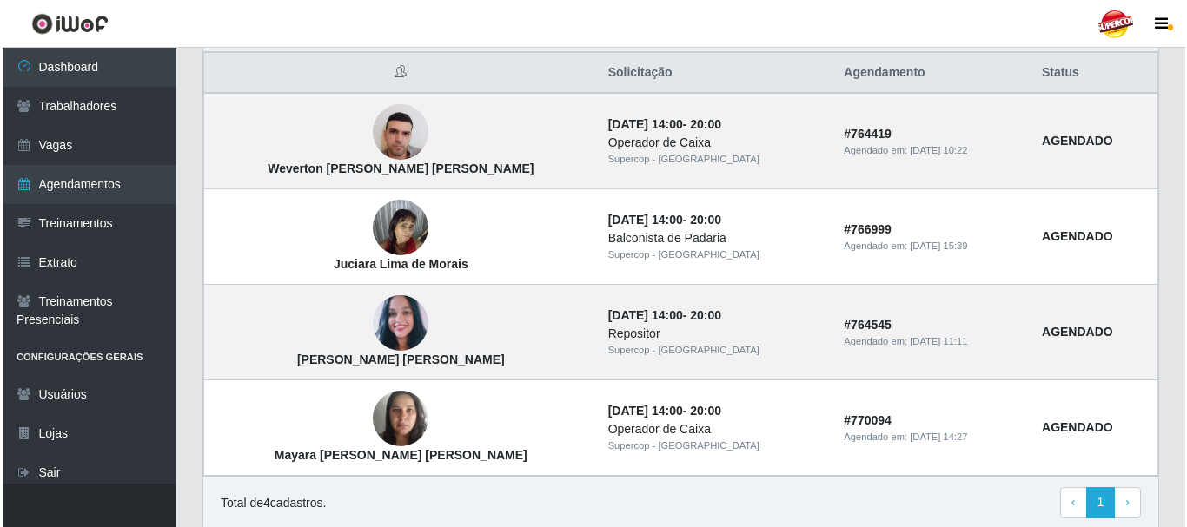
scroll to position [539, 0]
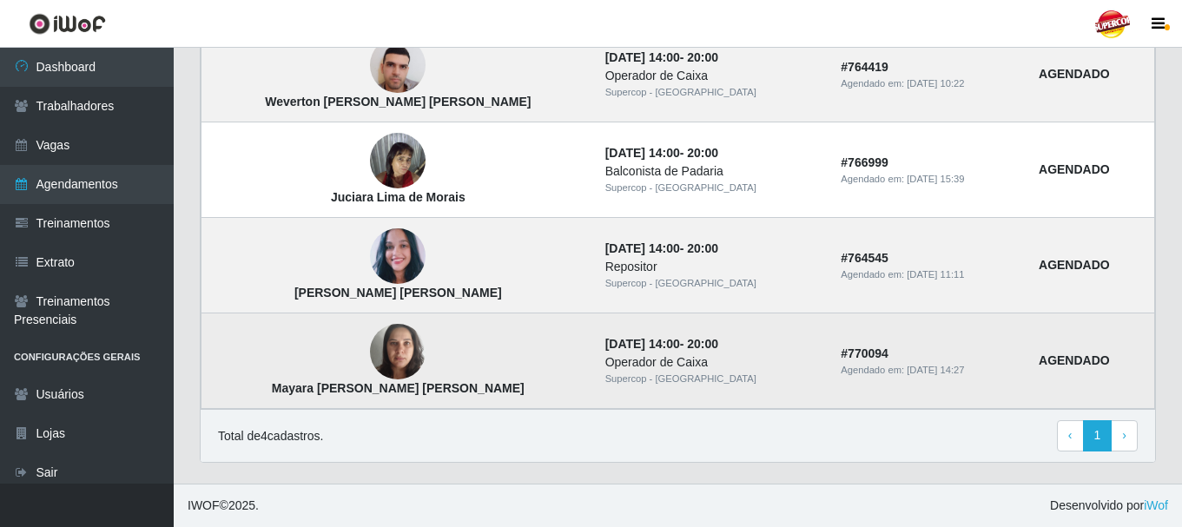
click at [379, 367] on img at bounding box center [398, 352] width 56 height 74
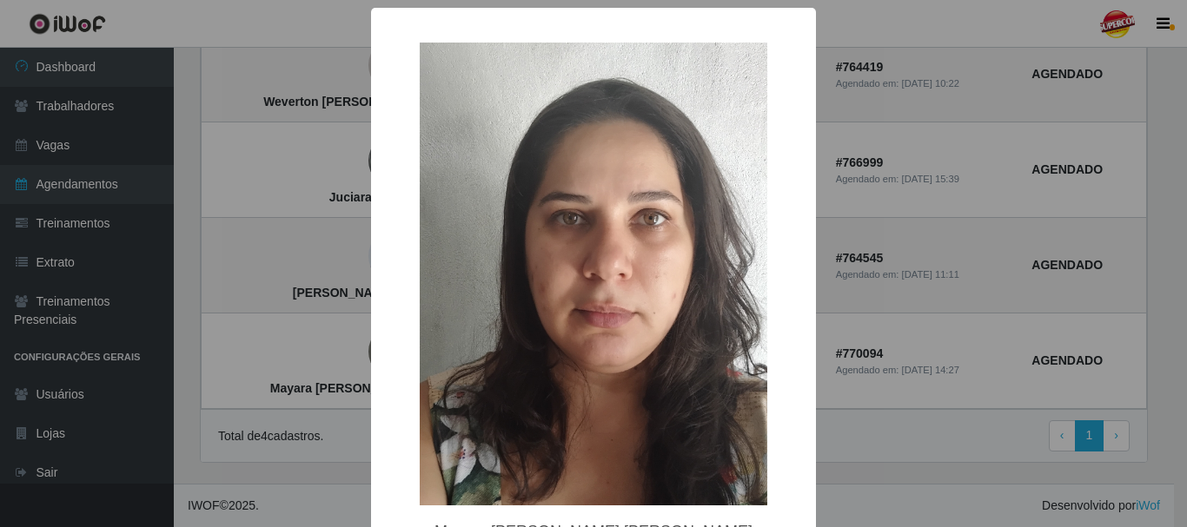
scroll to position [109, 0]
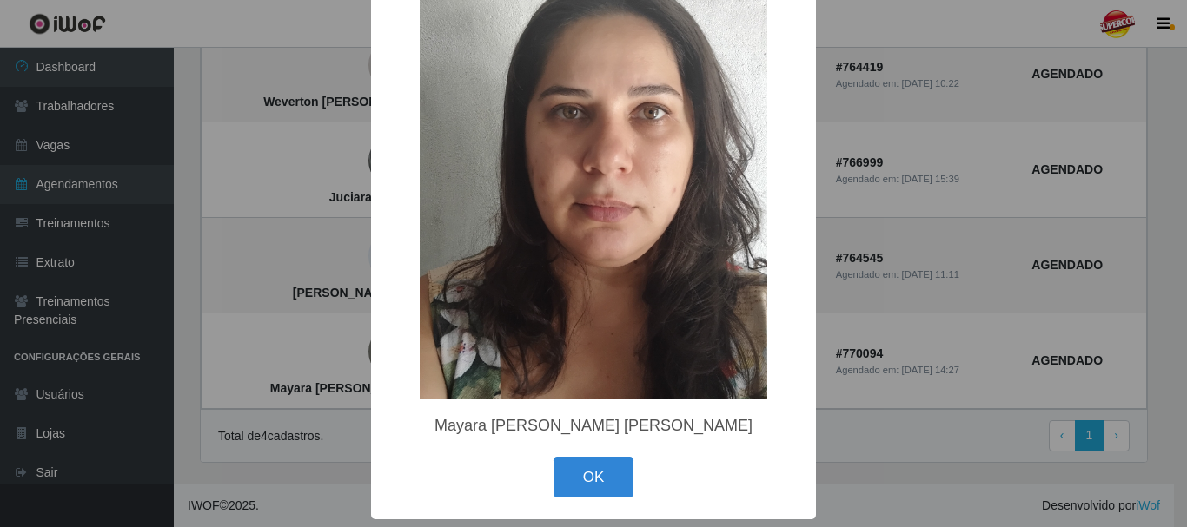
click at [637, 481] on div "OK Cancel" at bounding box center [593, 478] width 410 height 50
click at [605, 482] on button "OK" at bounding box center [593, 477] width 81 height 41
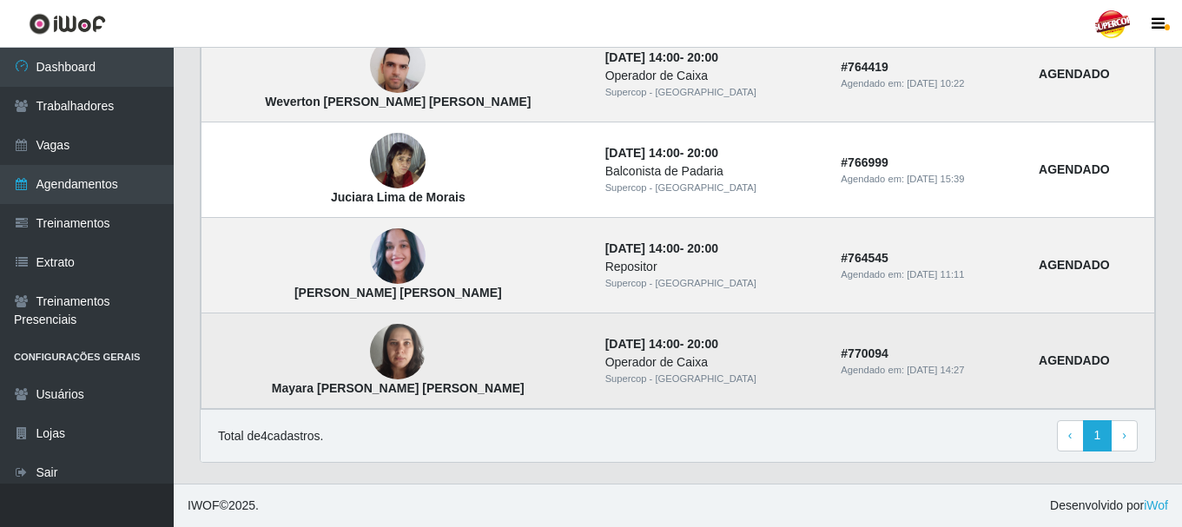
click at [370, 338] on img at bounding box center [398, 352] width 56 height 74
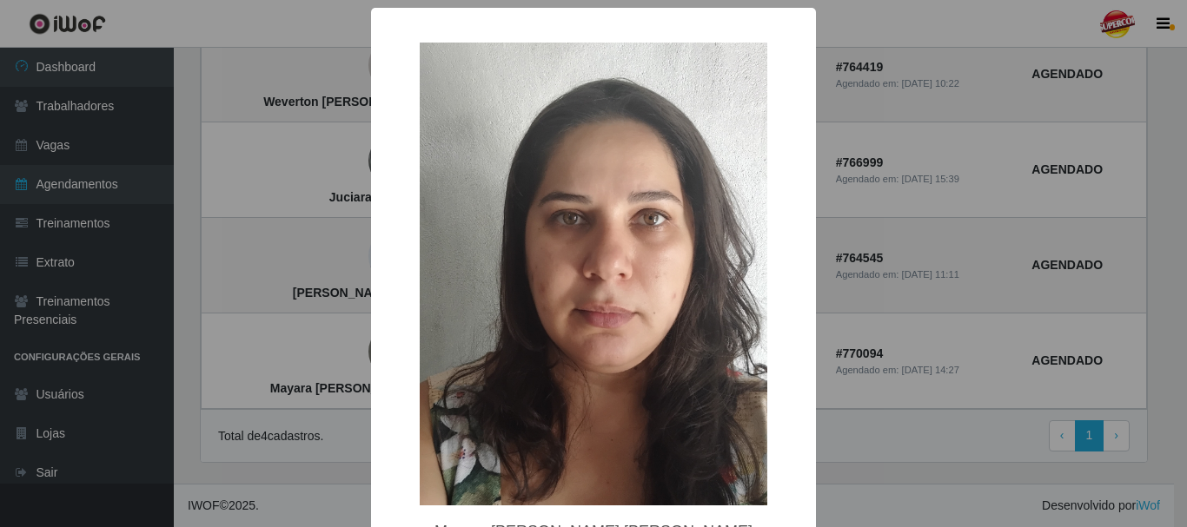
click at [338, 301] on div "× Mayara [PERSON_NAME] [PERSON_NAME] OK Cancel" at bounding box center [593, 263] width 1187 height 527
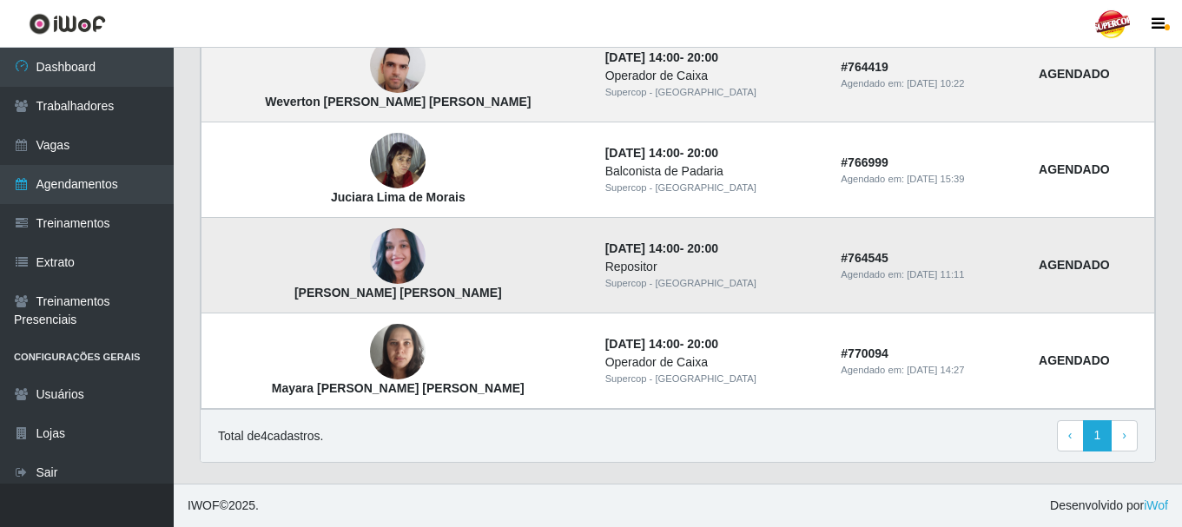
click at [445, 264] on td "[PERSON_NAME] [PERSON_NAME]" at bounding box center [399, 266] width 394 height 96
click at [386, 252] on img at bounding box center [398, 256] width 56 height 63
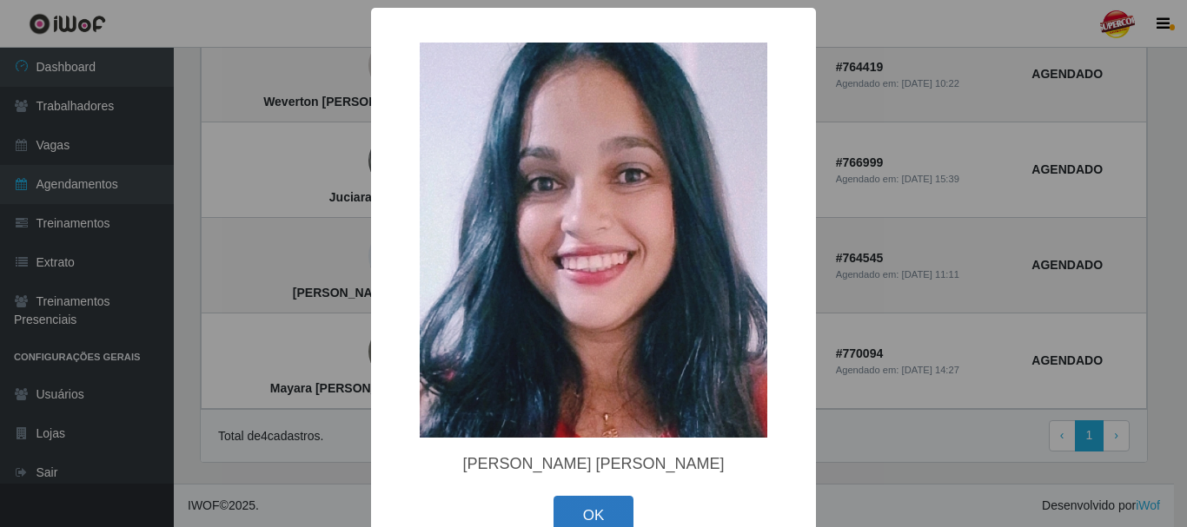
click at [599, 505] on button "OK" at bounding box center [593, 516] width 81 height 41
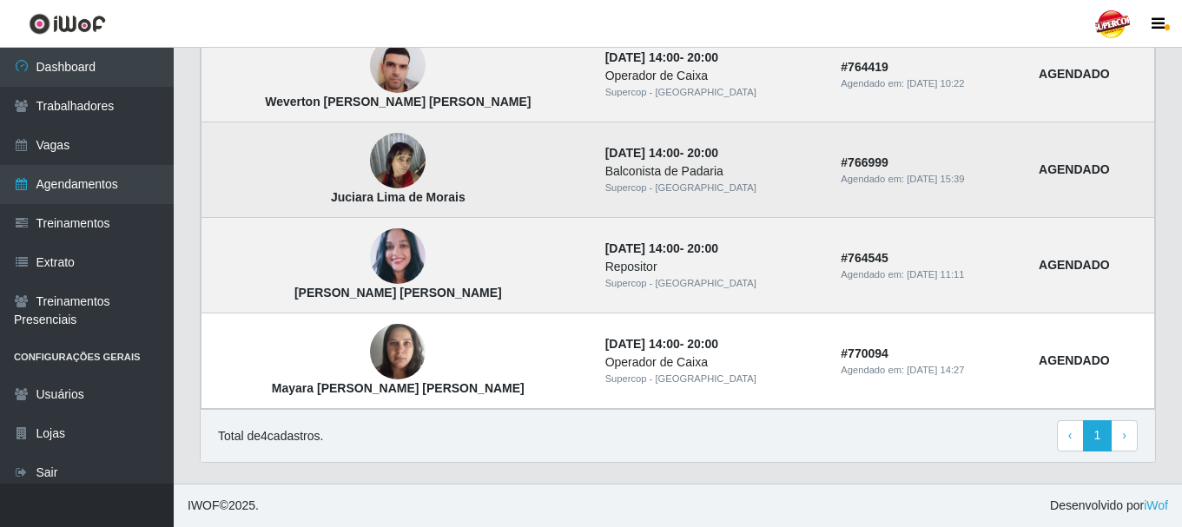
click at [380, 171] on img at bounding box center [398, 161] width 56 height 74
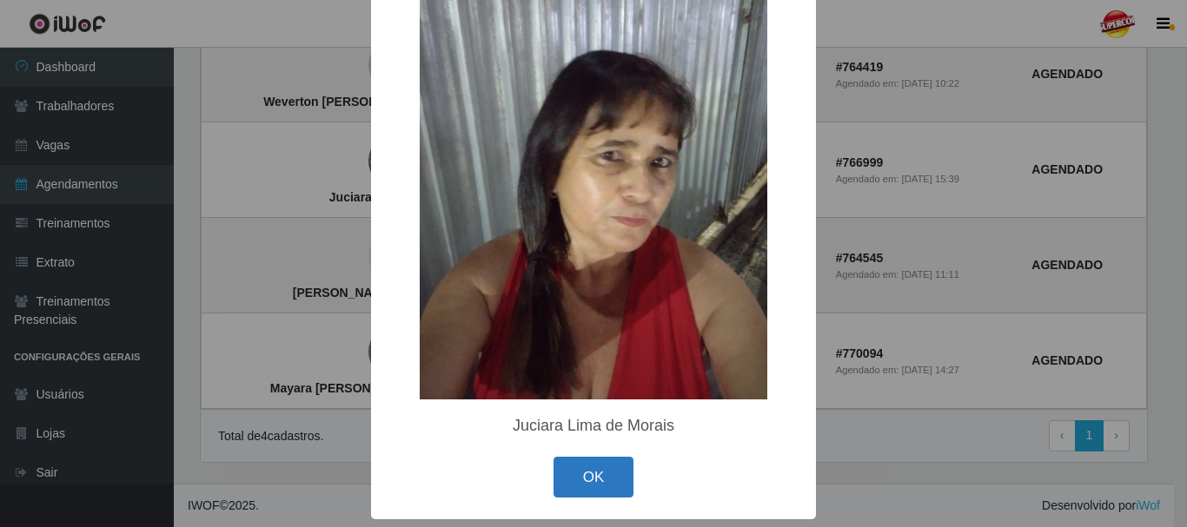
click at [592, 461] on button "OK" at bounding box center [593, 477] width 81 height 41
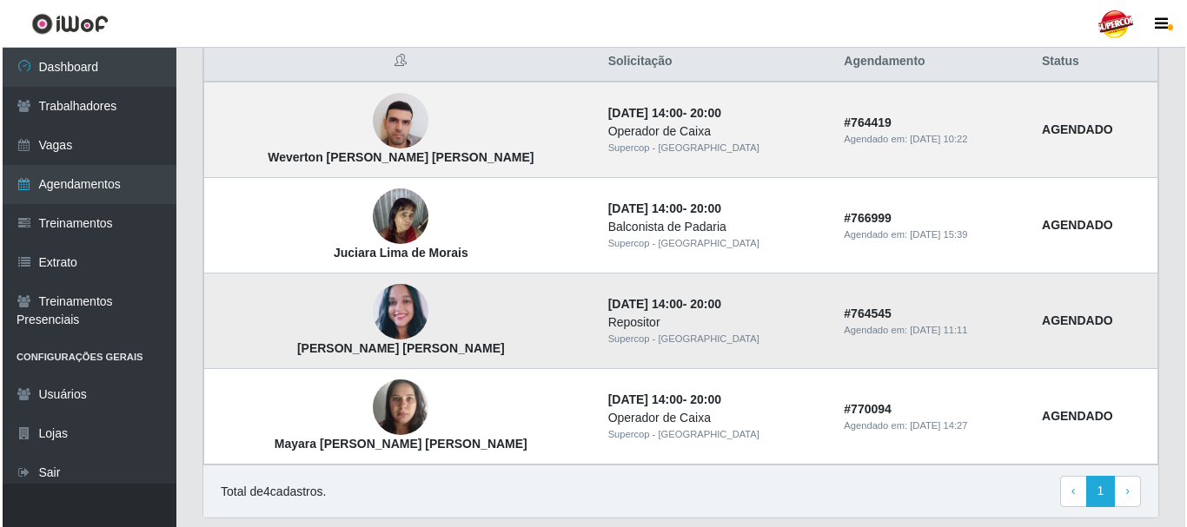
scroll to position [452, 0]
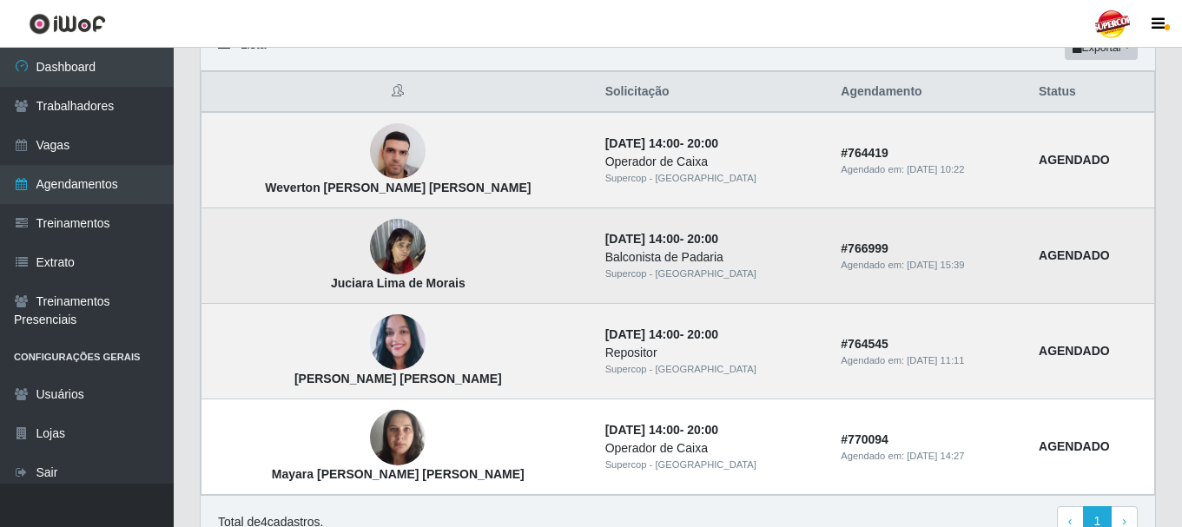
click at [390, 257] on img at bounding box center [398, 247] width 56 height 74
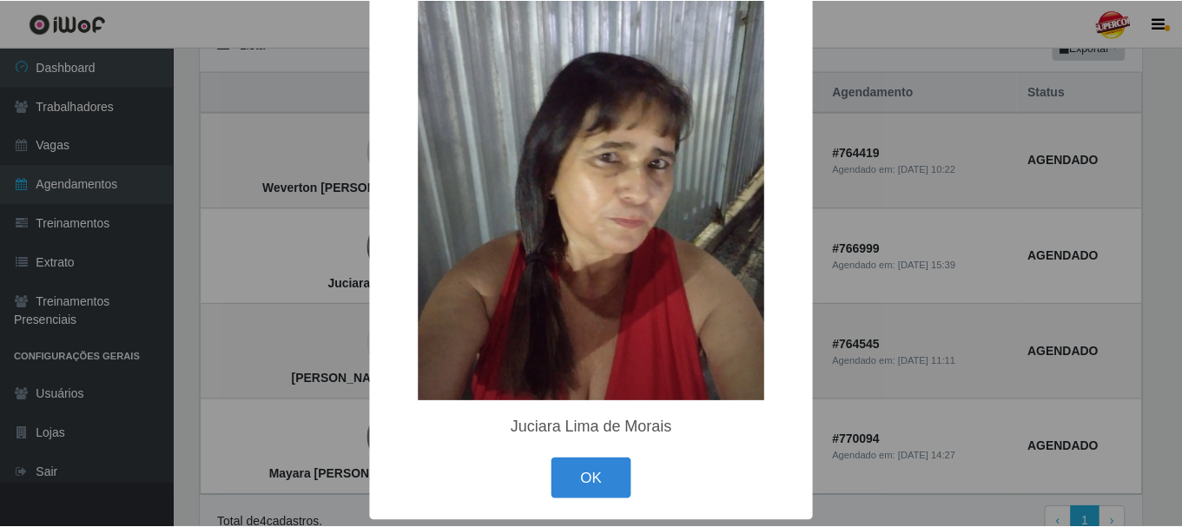
scroll to position [109, 0]
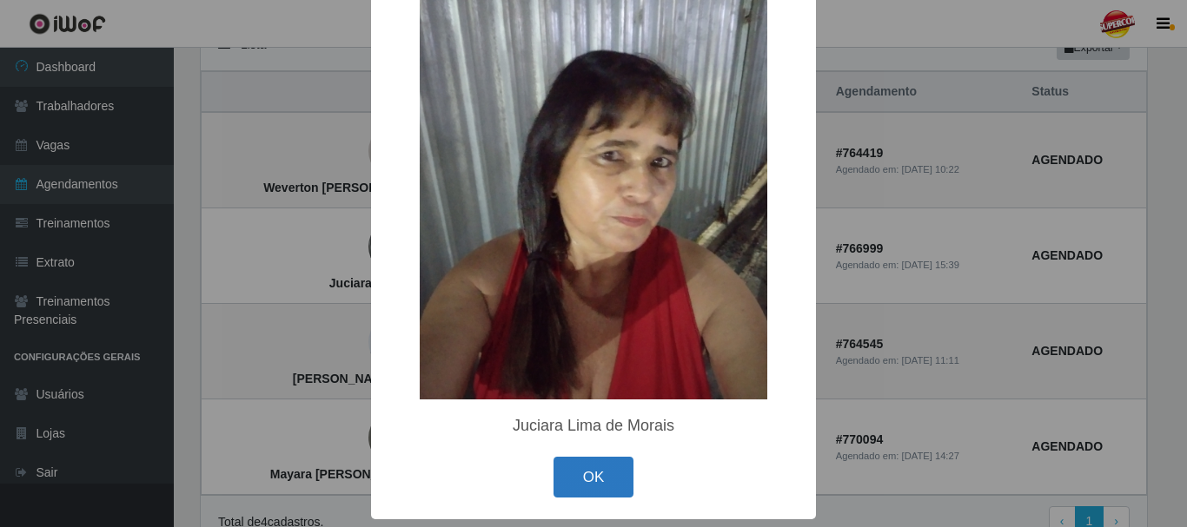
click at [598, 473] on button "OK" at bounding box center [593, 477] width 81 height 41
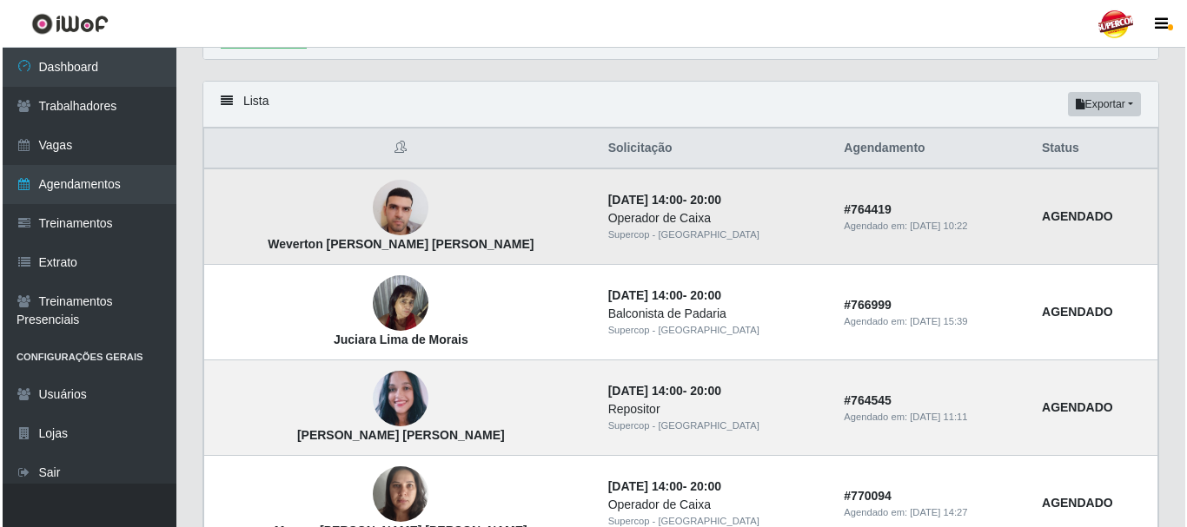
scroll to position [365, 0]
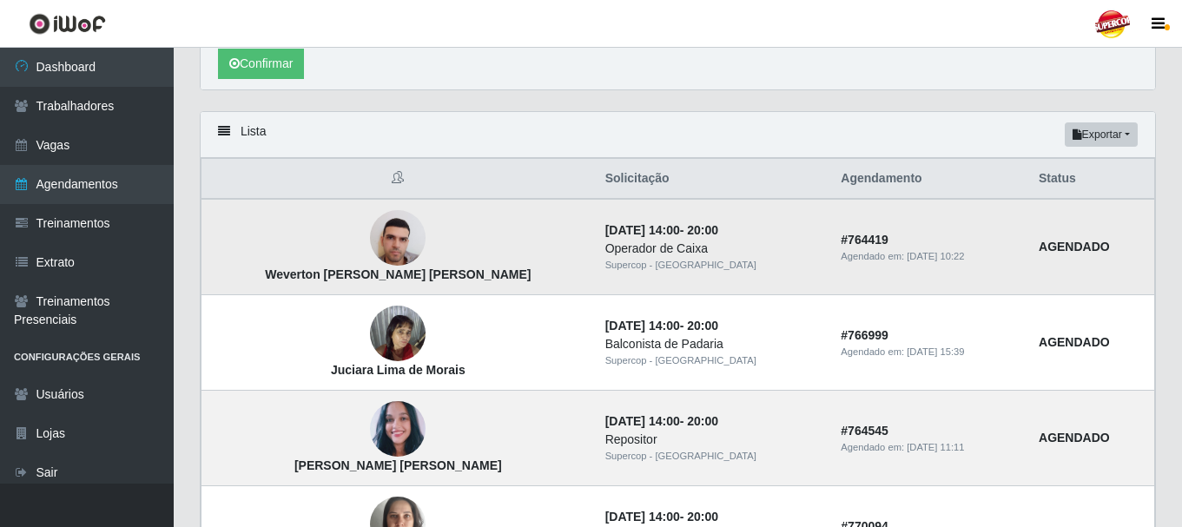
click at [356, 210] on td "Weverton [PERSON_NAME] [PERSON_NAME]" at bounding box center [399, 247] width 394 height 96
click at [370, 232] on img at bounding box center [398, 239] width 56 height 74
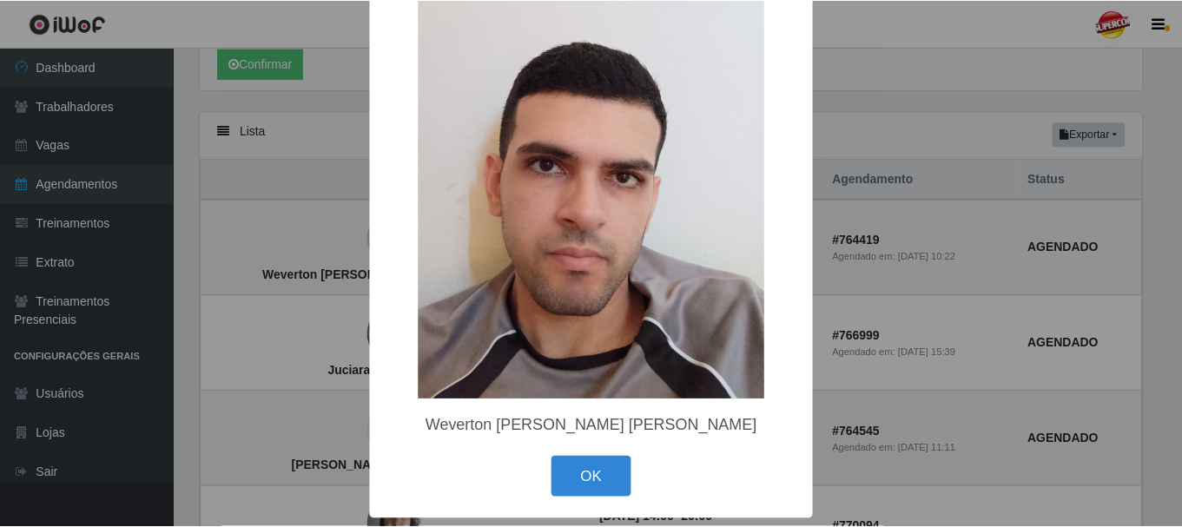
scroll to position [109, 0]
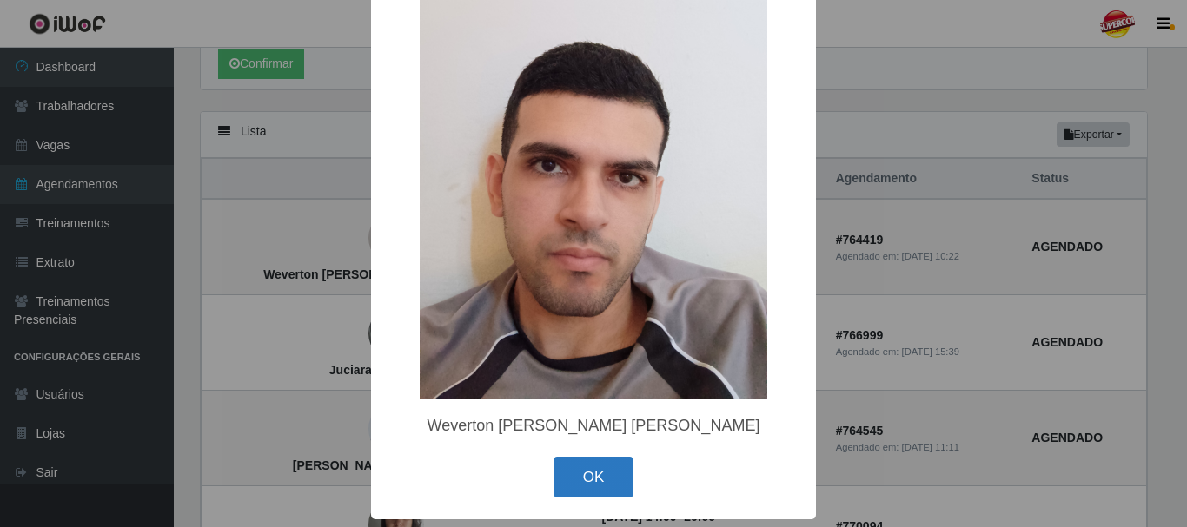
click at [623, 476] on button "OK" at bounding box center [593, 477] width 81 height 41
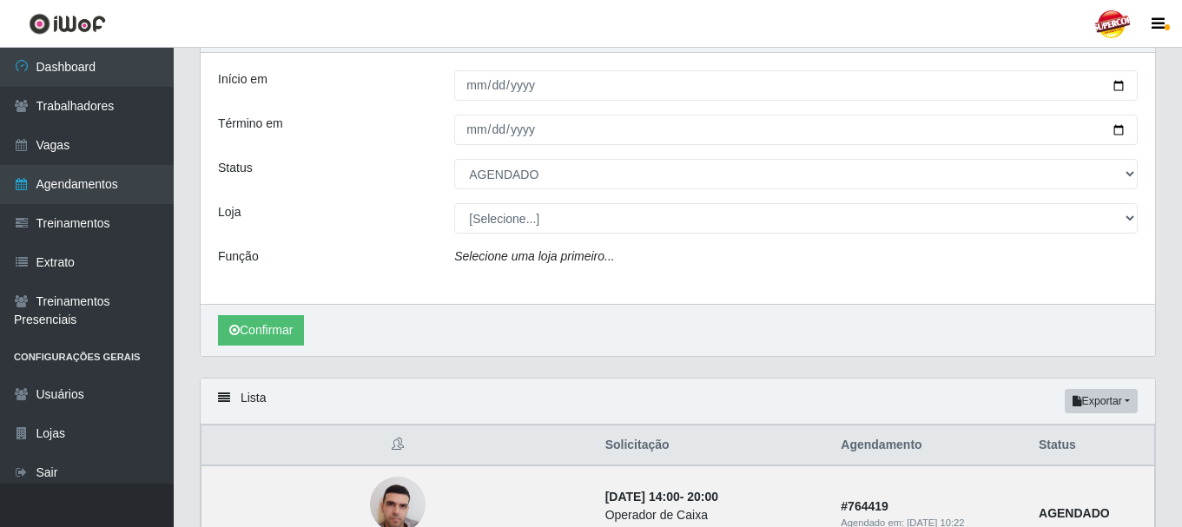
scroll to position [17, 0]
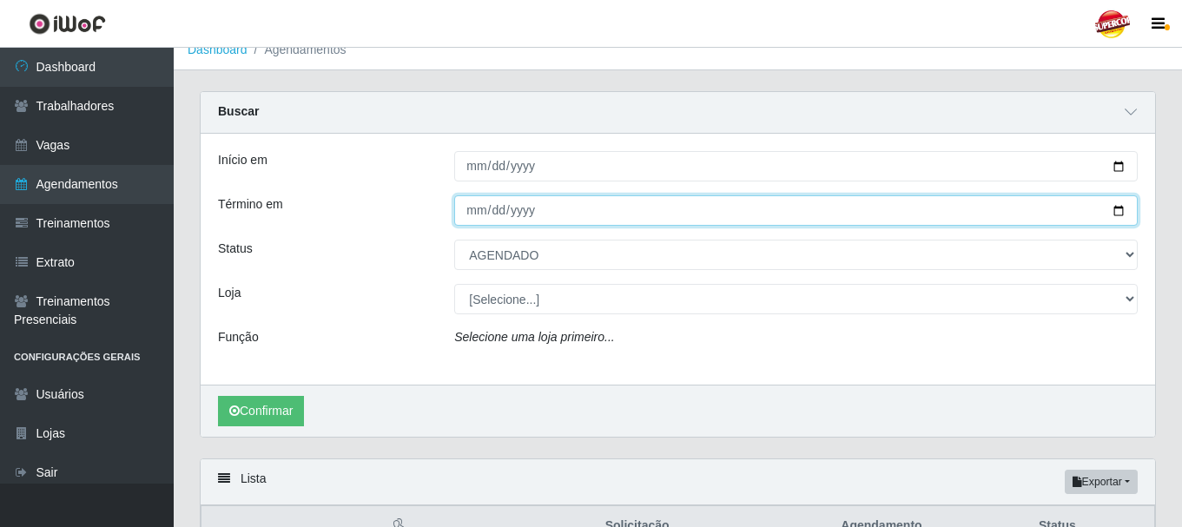
click at [1133, 221] on input "[DATE]" at bounding box center [796, 210] width 684 height 30
click at [1125, 216] on input "[DATE]" at bounding box center [796, 210] width 684 height 30
type input "[DATE]"
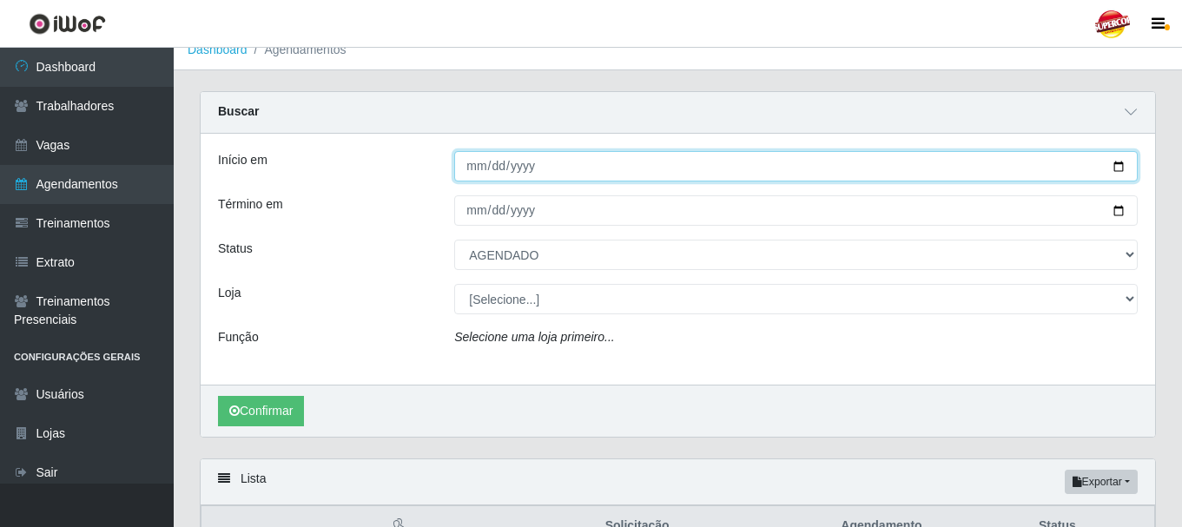
click at [1104, 171] on input "[DATE]" at bounding box center [796, 166] width 684 height 30
click at [1122, 168] on input "[DATE]" at bounding box center [796, 166] width 684 height 30
type input "[DATE]"
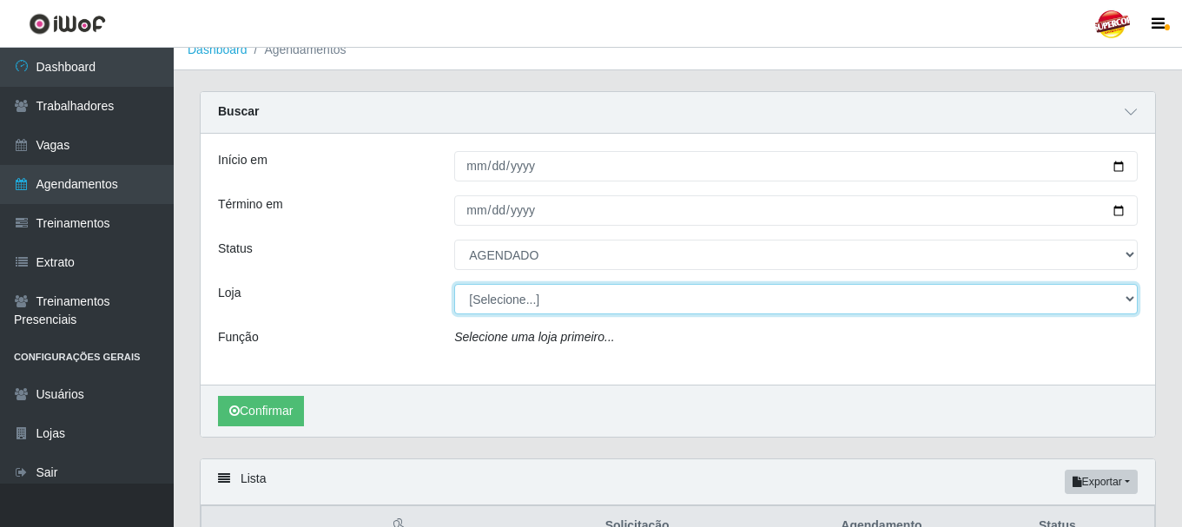
click at [482, 293] on select "[Selecione...] Supercop - [GEOGRAPHIC_DATA]" at bounding box center [796, 299] width 684 height 30
click at [487, 303] on select "[Selecione...] Supercop - [GEOGRAPHIC_DATA]" at bounding box center [796, 299] width 684 height 30
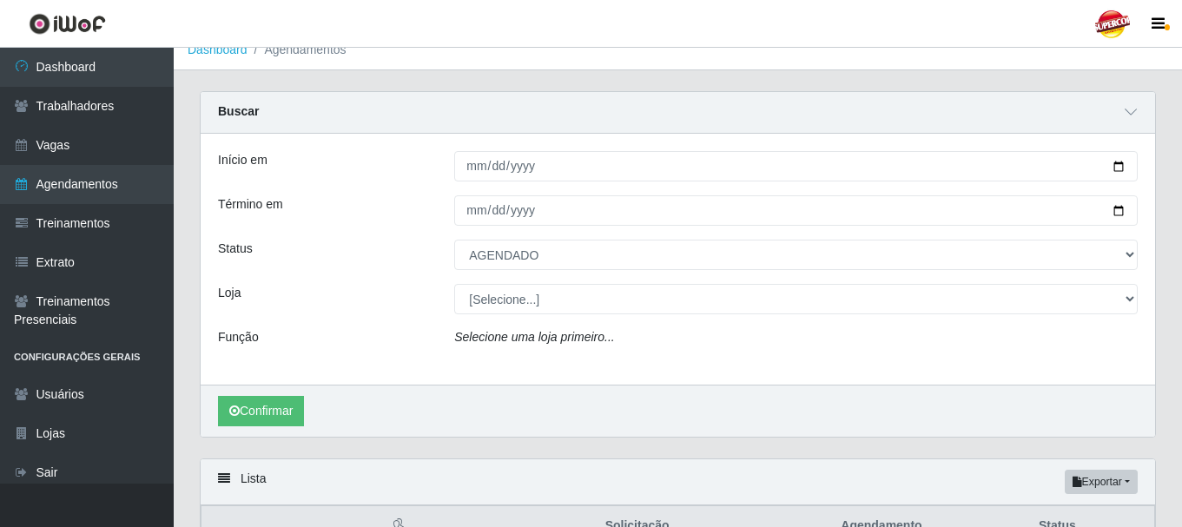
click at [491, 332] on icon "Selecione uma loja primeiro..." at bounding box center [534, 337] width 160 height 14
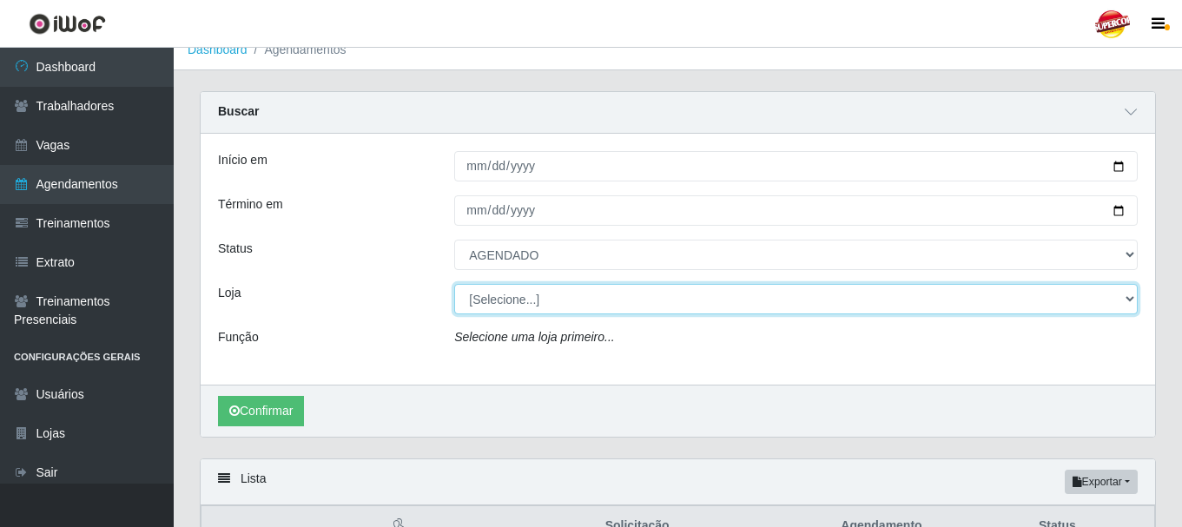
click at [491, 309] on select "[Selecione...] Supercop - [GEOGRAPHIC_DATA]" at bounding box center [796, 299] width 684 height 30
click at [454, 285] on select "[Selecione...] Supercop - [GEOGRAPHIC_DATA]" at bounding box center [796, 299] width 684 height 30
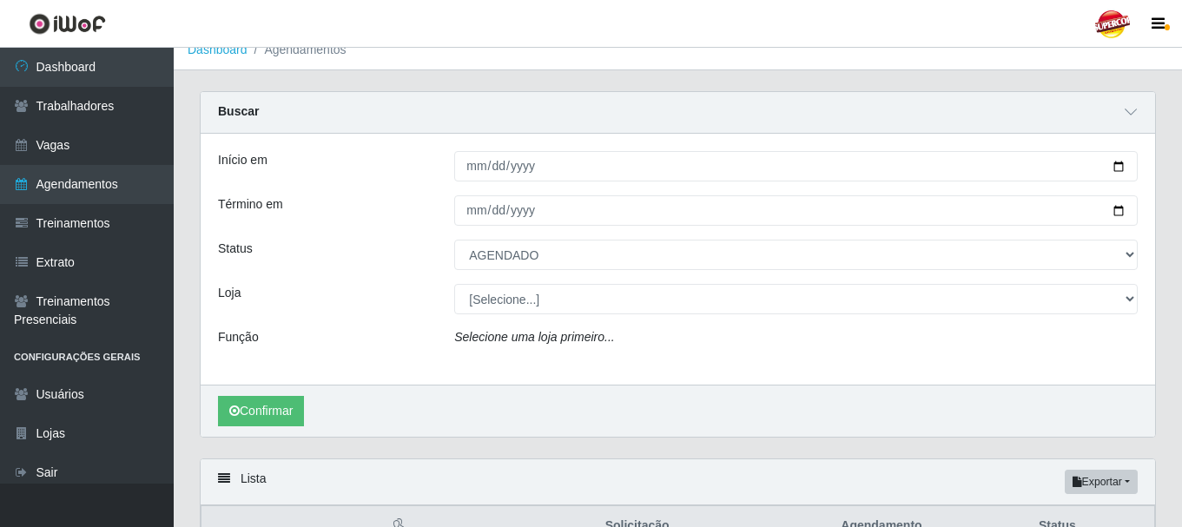
click at [496, 315] on div "Início em [DATE] Término em [DATE] Status [Selecione...] AGENDADO AGUARDANDO LI…" at bounding box center [678, 259] width 955 height 251
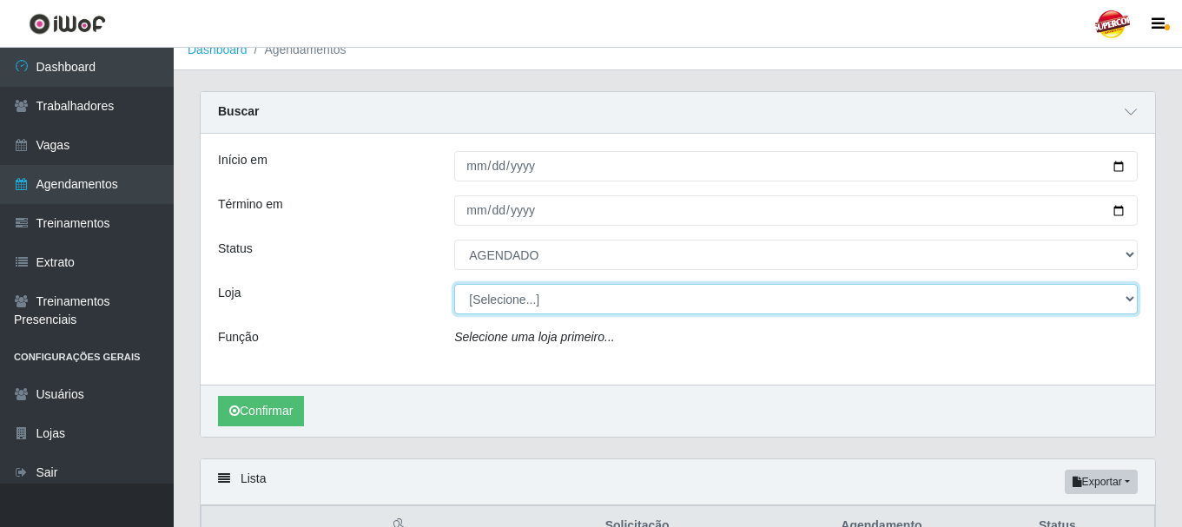
click at [499, 301] on select "[Selecione...] Supercop - [GEOGRAPHIC_DATA]" at bounding box center [796, 299] width 684 height 30
select select "522"
click at [454, 285] on select "[Selecione...] Supercop - [GEOGRAPHIC_DATA]" at bounding box center [796, 299] width 684 height 30
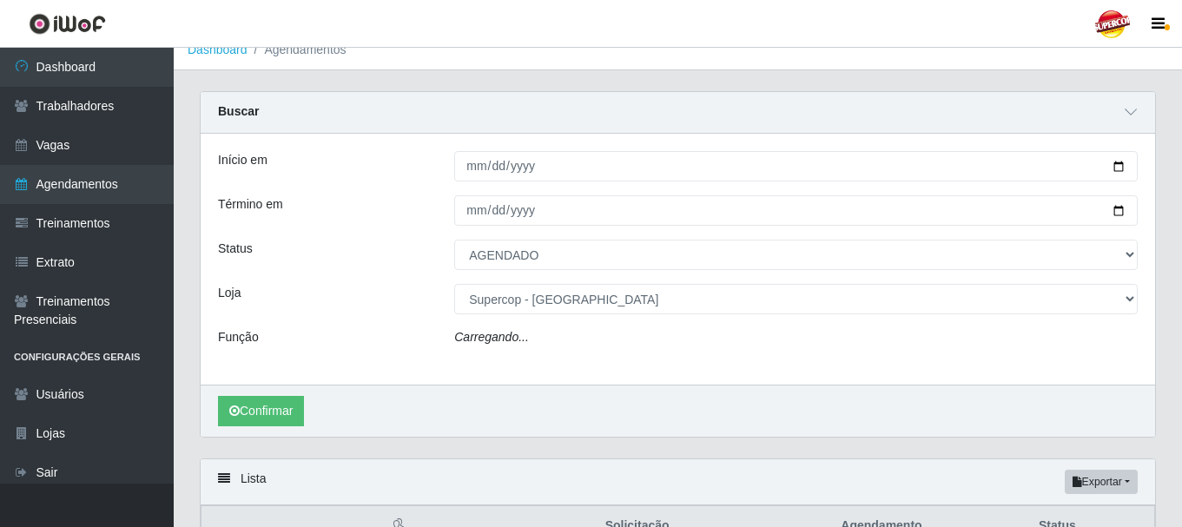
click at [507, 348] on div "Carregando..." at bounding box center [796, 340] width 710 height 25
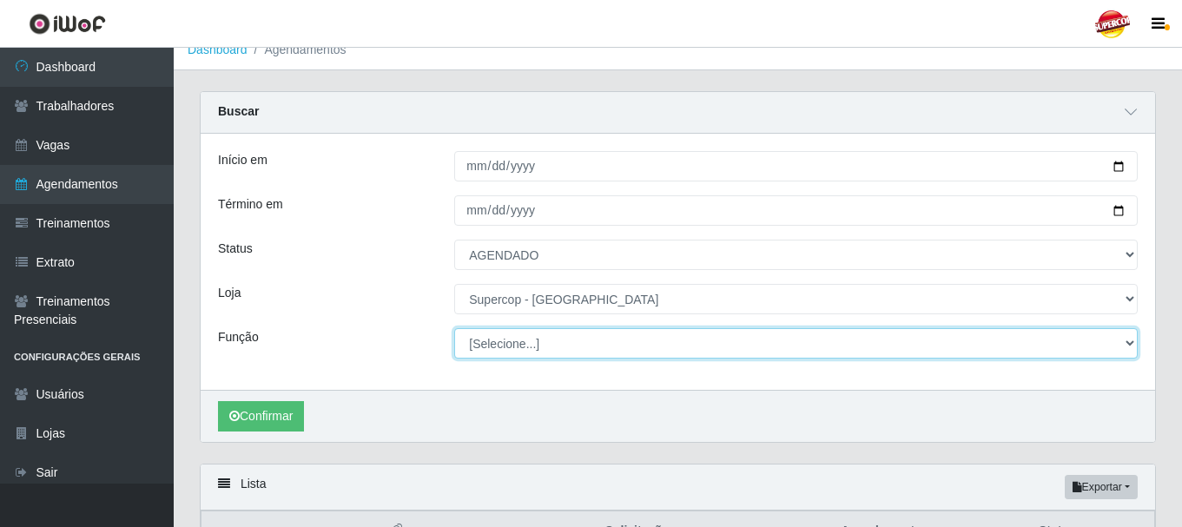
click at [511, 349] on select "[Selecione...] ASG ASG + ASG ++ Balconista de Padaria Balconista de Padaria + B…" at bounding box center [796, 343] width 684 height 30
select select "22"
click at [454, 329] on select "[Selecione...] ASG ASG + ASG ++ Balconista de Padaria Balconista de Padaria + B…" at bounding box center [796, 343] width 684 height 30
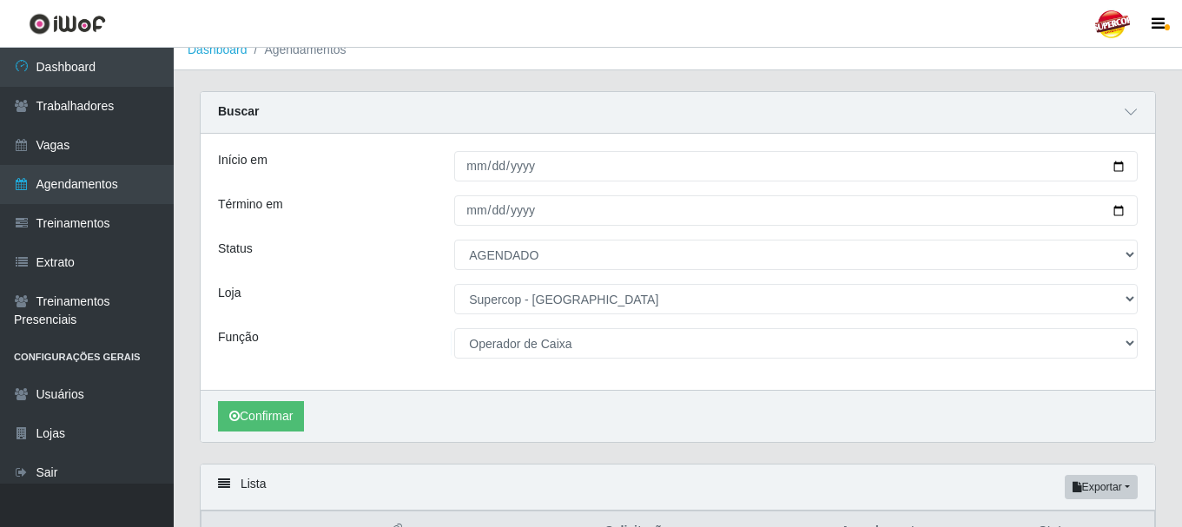
click at [447, 415] on div "Confirmar" at bounding box center [678, 416] width 955 height 52
click at [287, 400] on div "Confirmar" at bounding box center [678, 416] width 955 height 52
click at [285, 426] on button "Confirmar" at bounding box center [261, 416] width 86 height 30
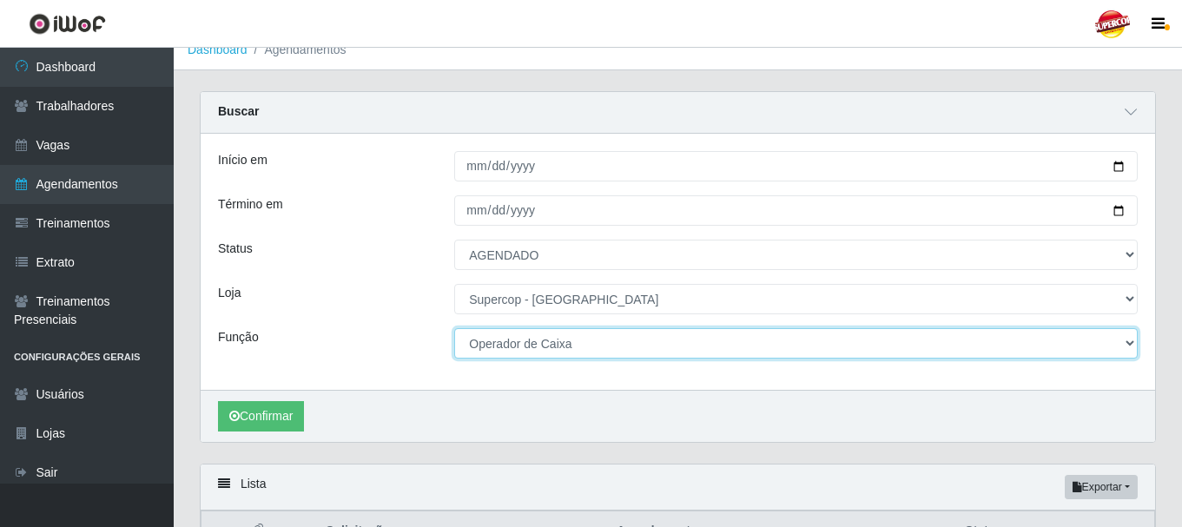
click at [499, 336] on select "[Selecione...] ASG ASG + ASG ++ Balconista de Padaria Balconista de Padaria + B…" at bounding box center [796, 343] width 684 height 30
click at [542, 347] on select "[Selecione...] ASG ASG + ASG ++ Balconista de Padaria Balconista de Padaria + B…" at bounding box center [796, 343] width 684 height 30
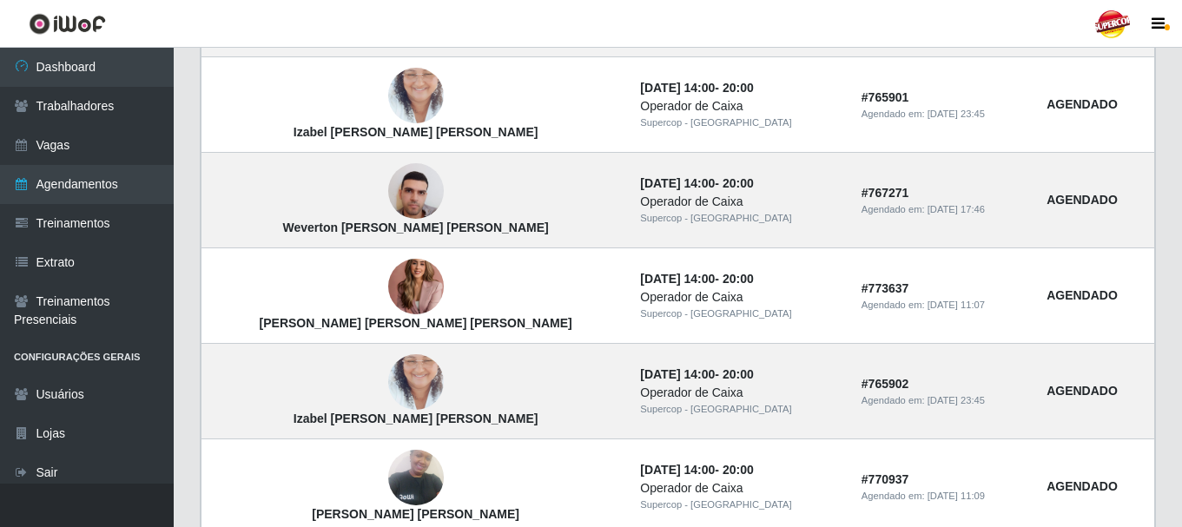
scroll to position [1022, 0]
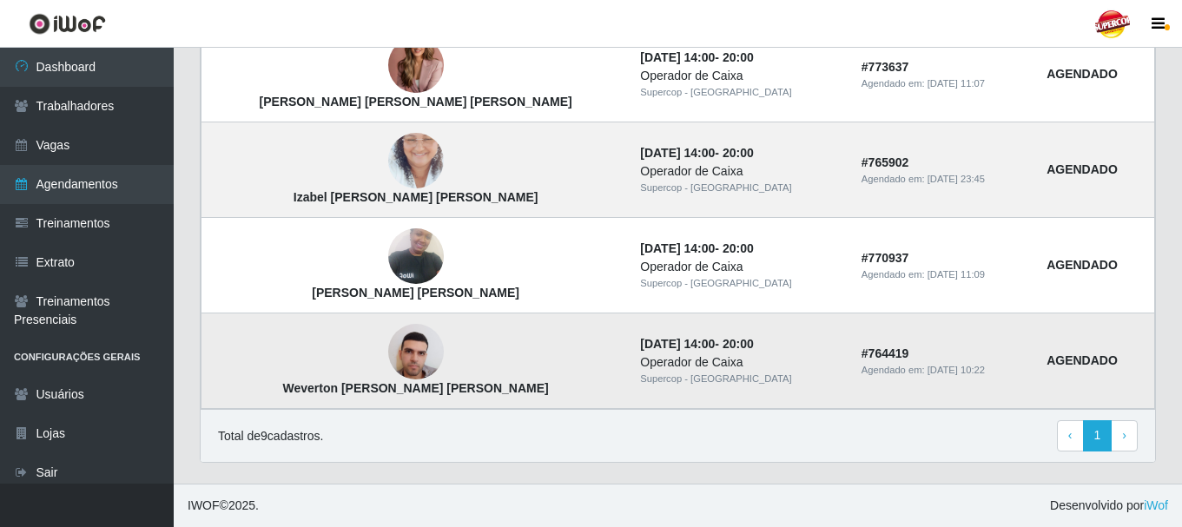
click at [342, 367] on td "Weverton [PERSON_NAME] [PERSON_NAME]" at bounding box center [416, 362] width 429 height 96
click at [388, 362] on img at bounding box center [416, 352] width 56 height 74
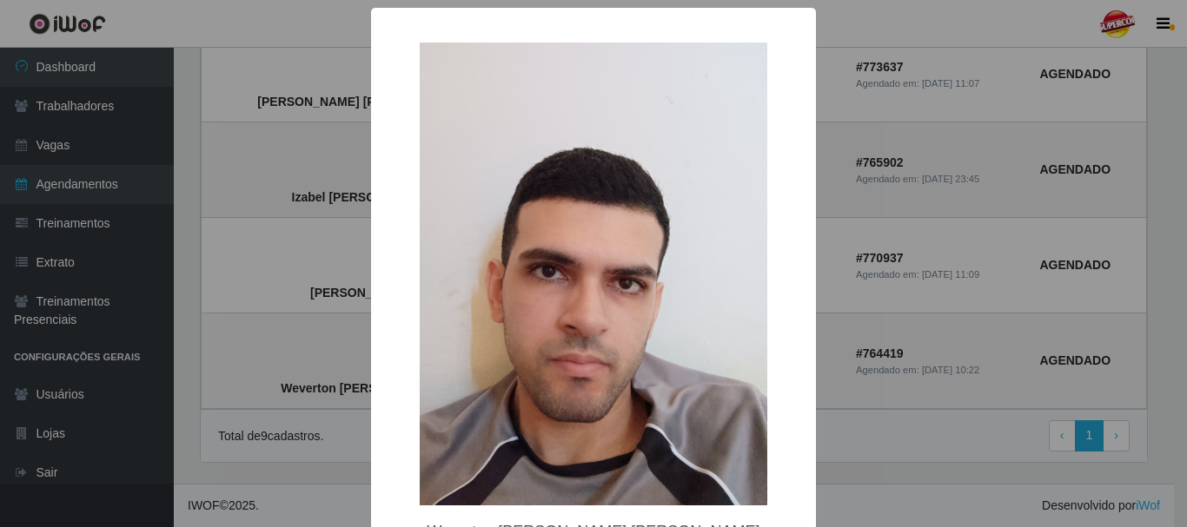
click at [268, 268] on div "× Weverton [PERSON_NAME] [PERSON_NAME] OK Cancel" at bounding box center [593, 263] width 1187 height 527
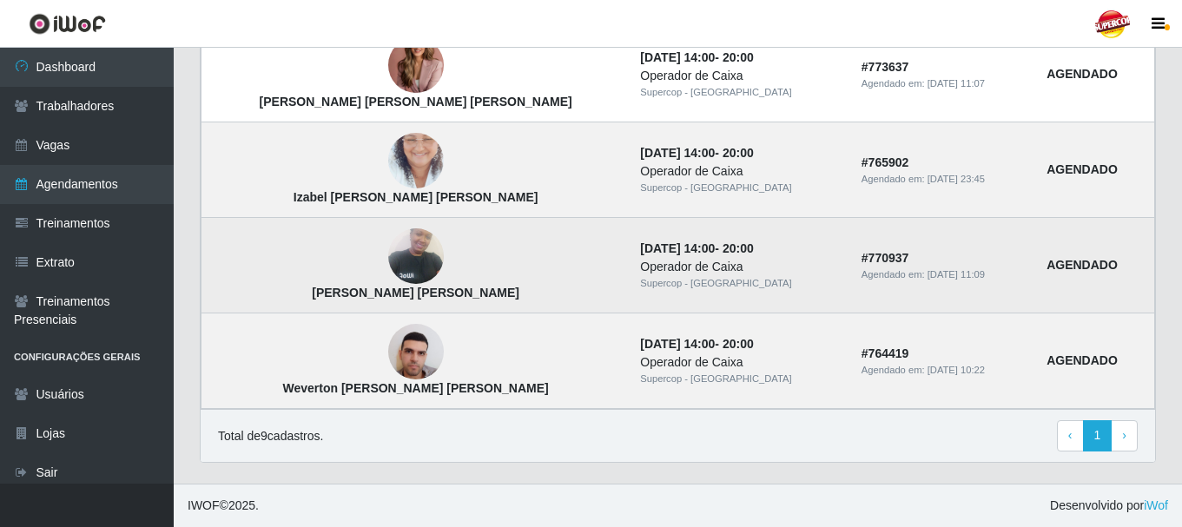
click at [388, 261] on img at bounding box center [416, 257] width 56 height 74
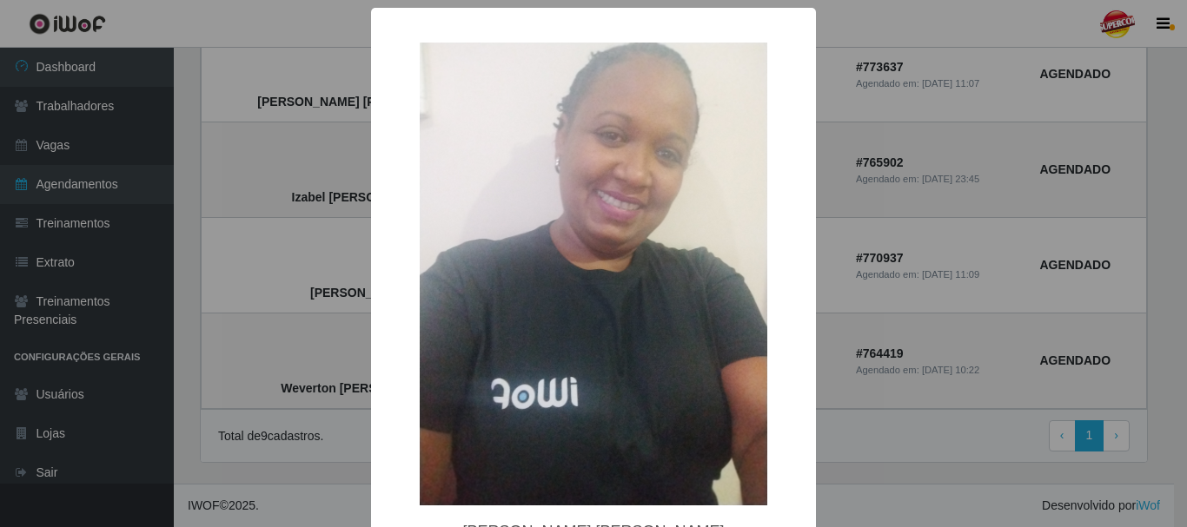
click at [308, 204] on div "× [PERSON_NAME] [PERSON_NAME] OK Cancel" at bounding box center [593, 263] width 1187 height 527
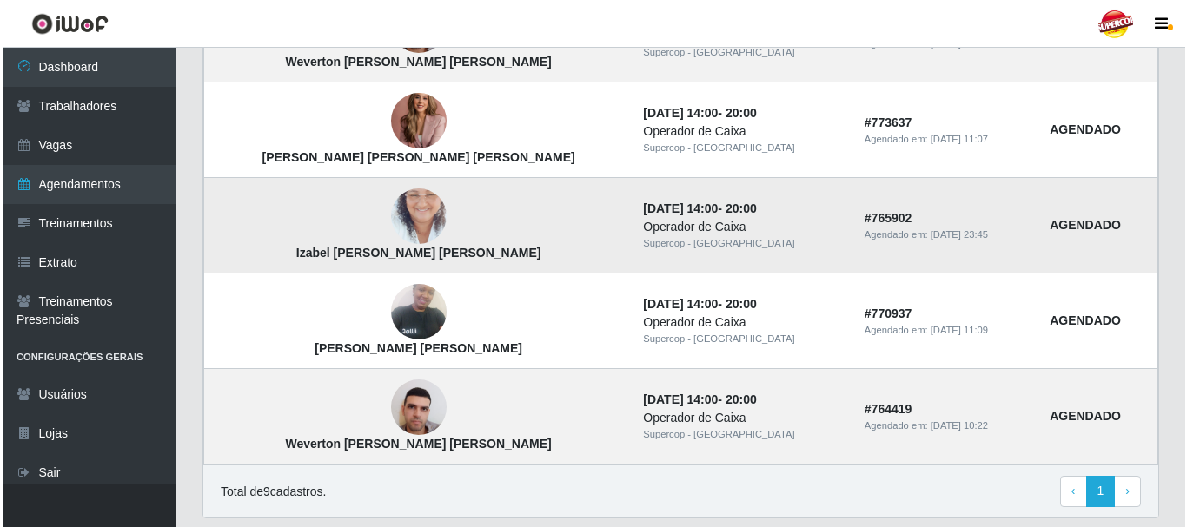
scroll to position [935, 0]
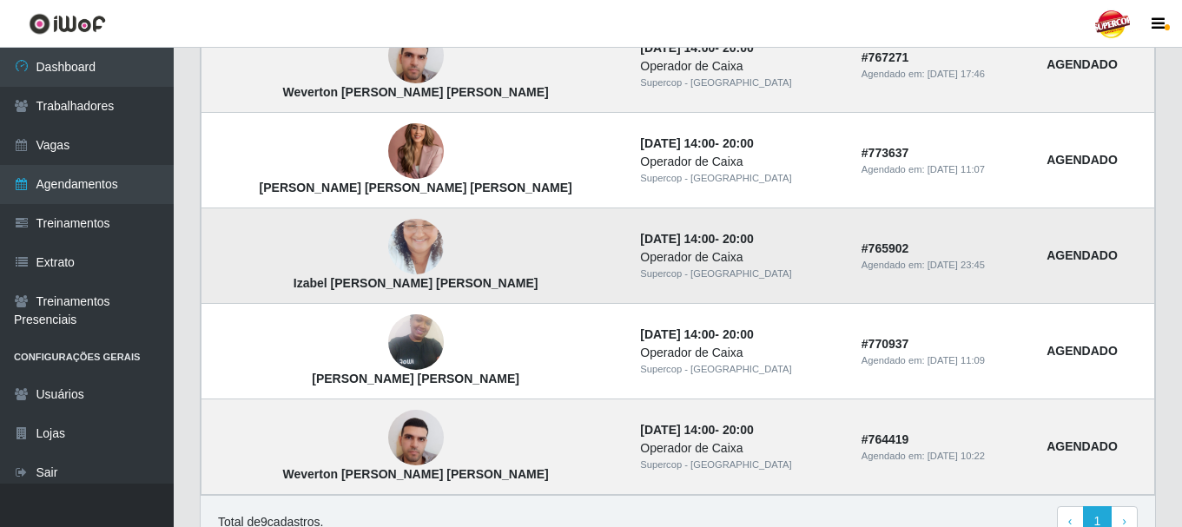
click at [391, 235] on img at bounding box center [416, 247] width 56 height 99
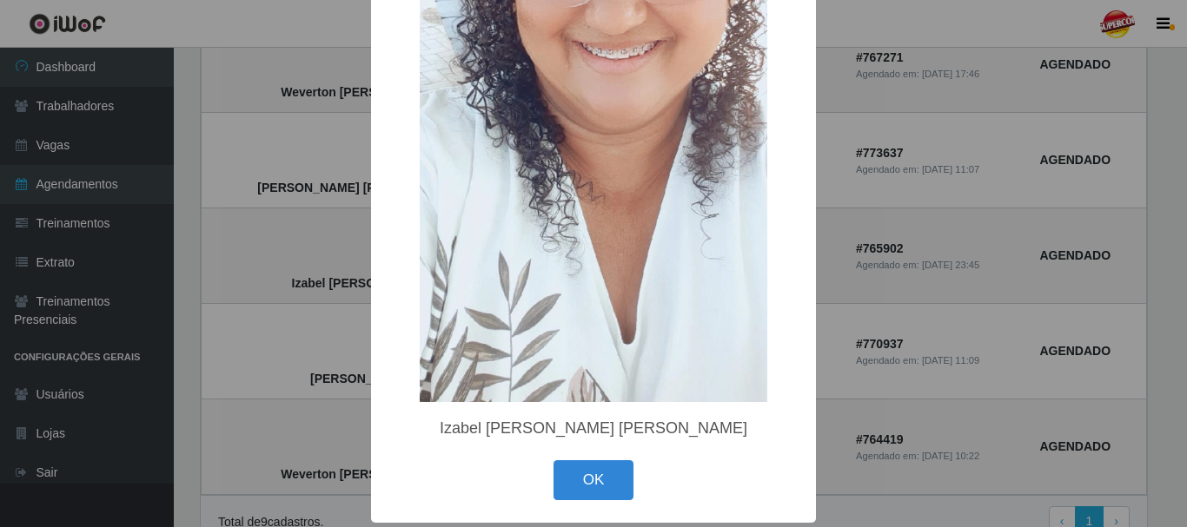
scroll to position [263, 0]
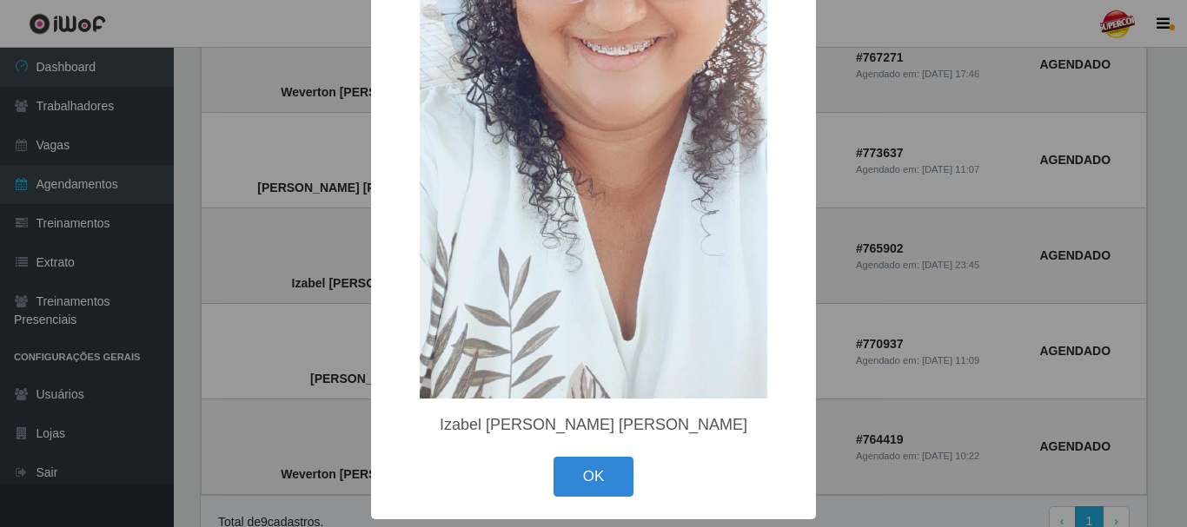
click at [307, 234] on div "× Izabel [PERSON_NAME] [PERSON_NAME] OK Cancel" at bounding box center [593, 263] width 1187 height 527
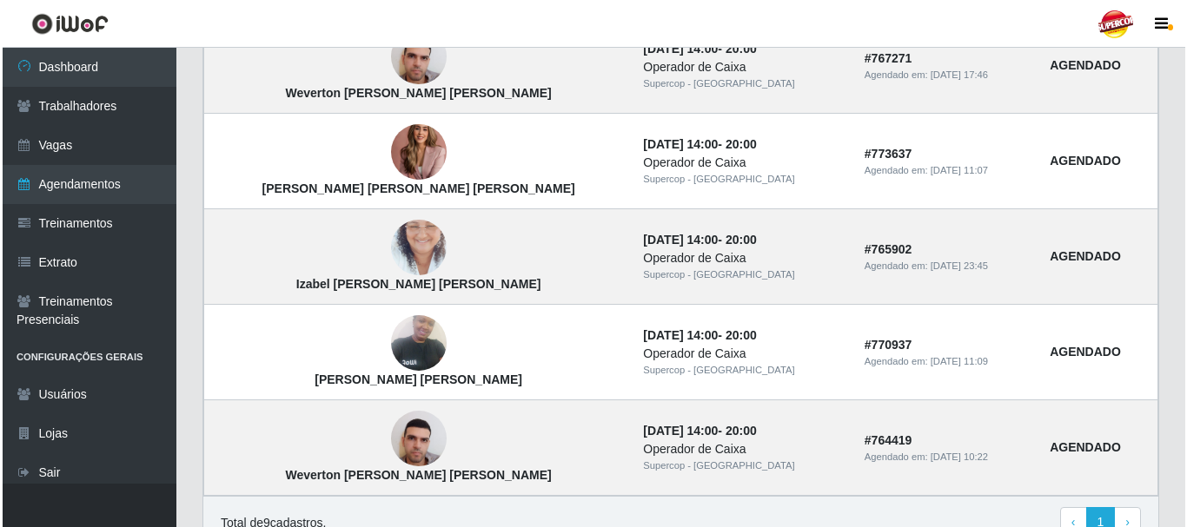
scroll to position [848, 0]
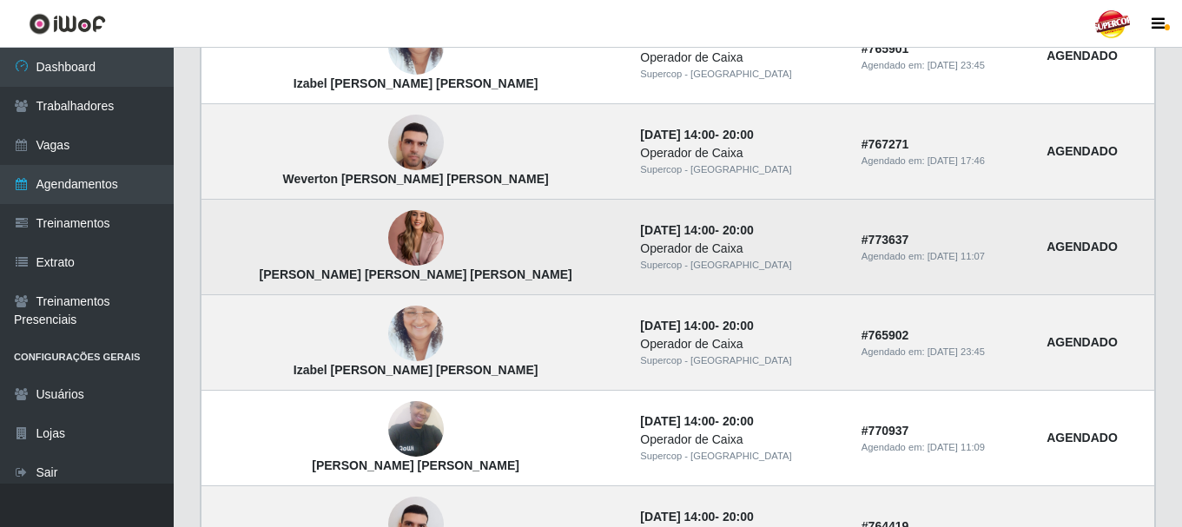
click at [388, 228] on img at bounding box center [416, 238] width 56 height 77
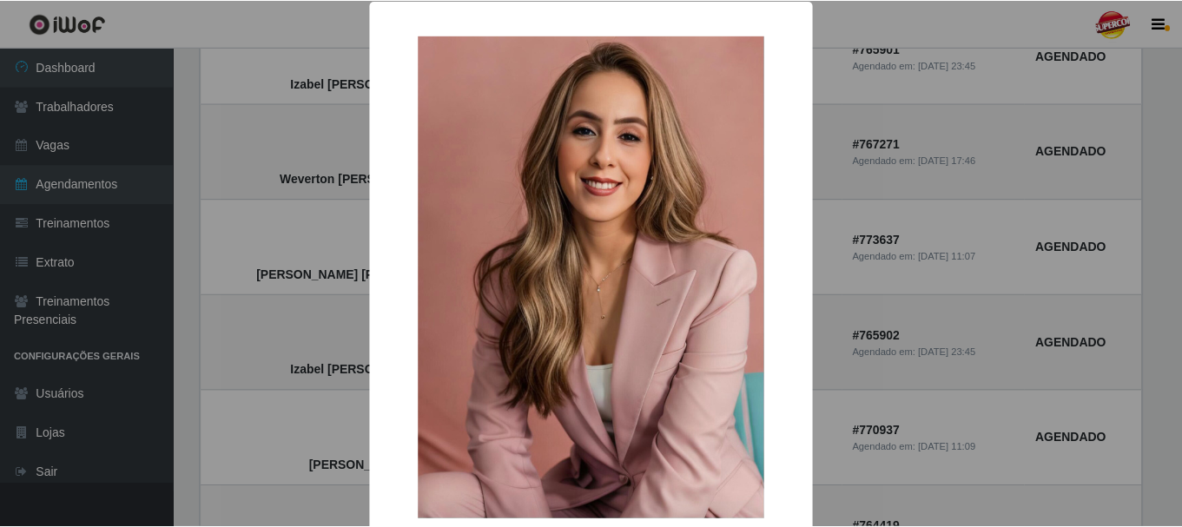
scroll to position [0, 0]
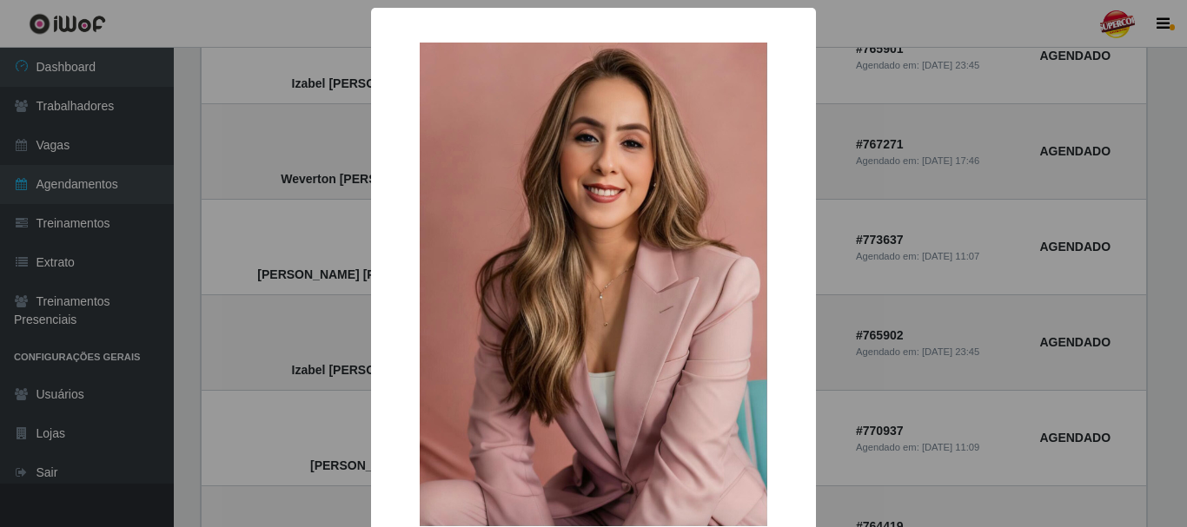
click at [345, 231] on div "× [PERSON_NAME] [PERSON_NAME] [PERSON_NAME] OK Cancel" at bounding box center [593, 263] width 1187 height 527
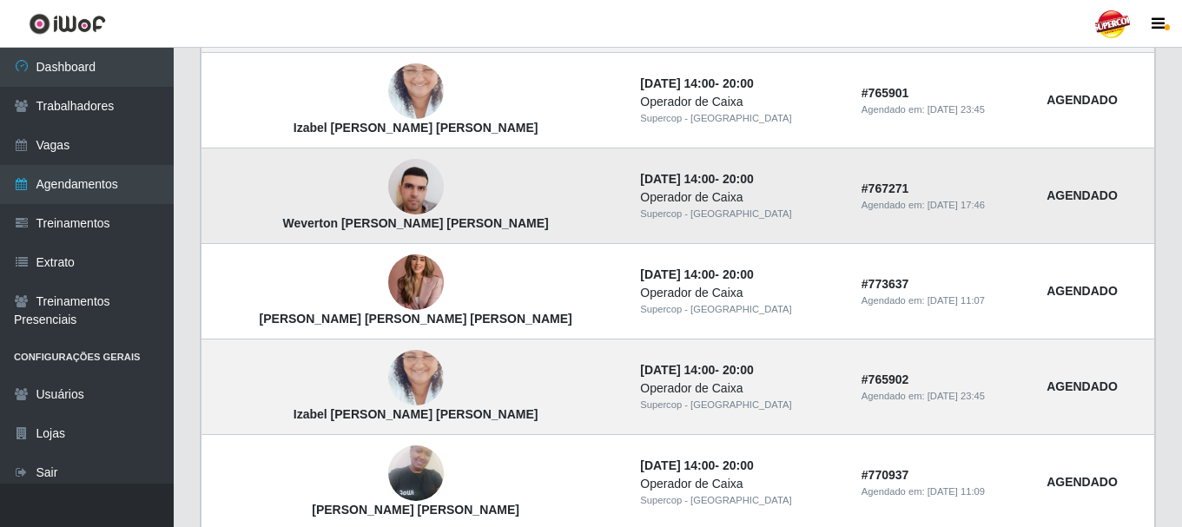
scroll to position [761, 0]
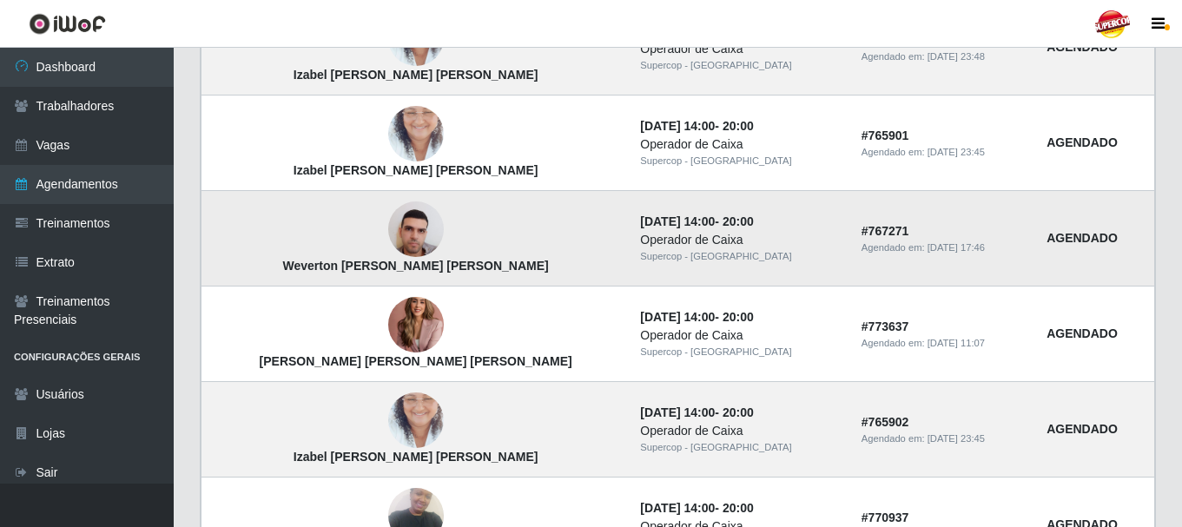
click at [388, 220] on img at bounding box center [416, 230] width 56 height 74
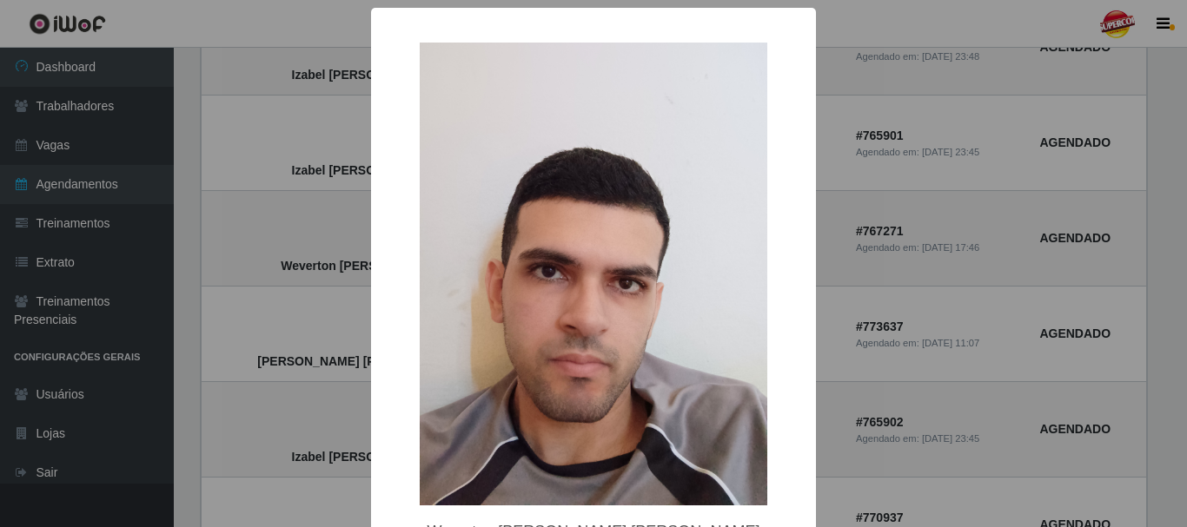
click at [340, 215] on div "× Weverton [PERSON_NAME] [PERSON_NAME] OK Cancel" at bounding box center [593, 263] width 1187 height 527
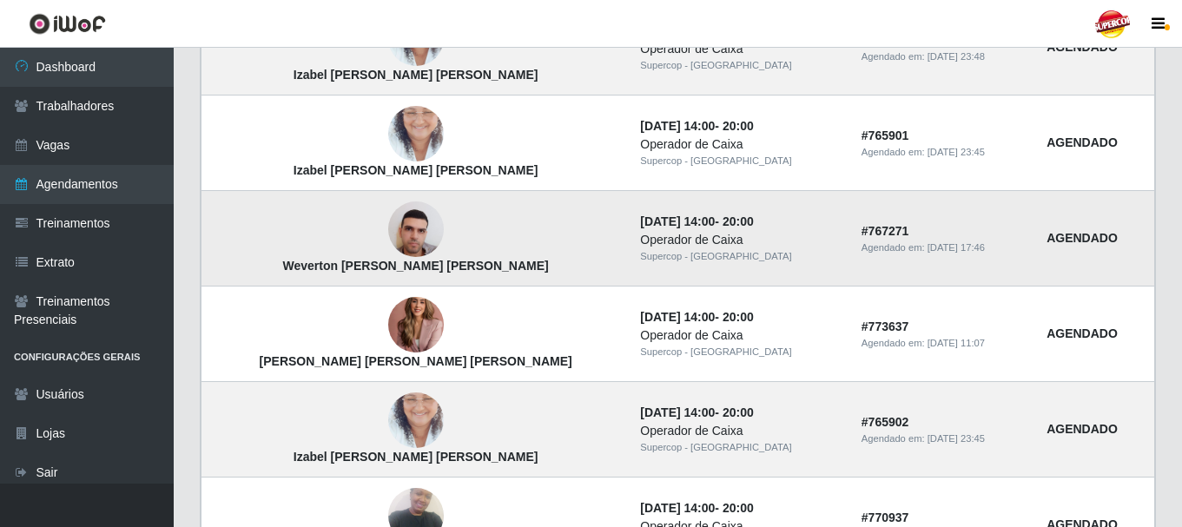
scroll to position [674, 0]
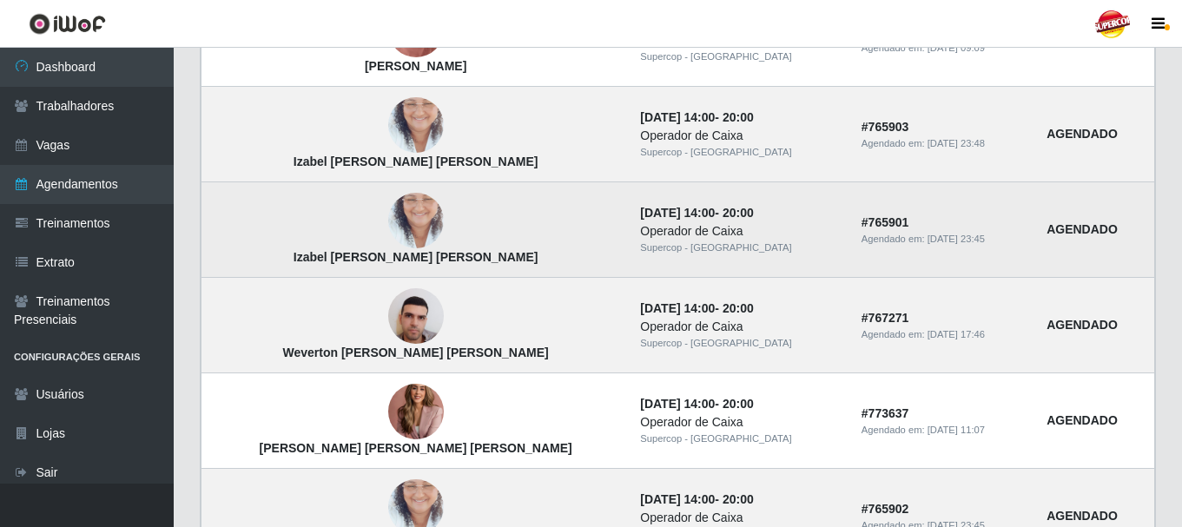
click at [388, 221] on img at bounding box center [416, 221] width 56 height 99
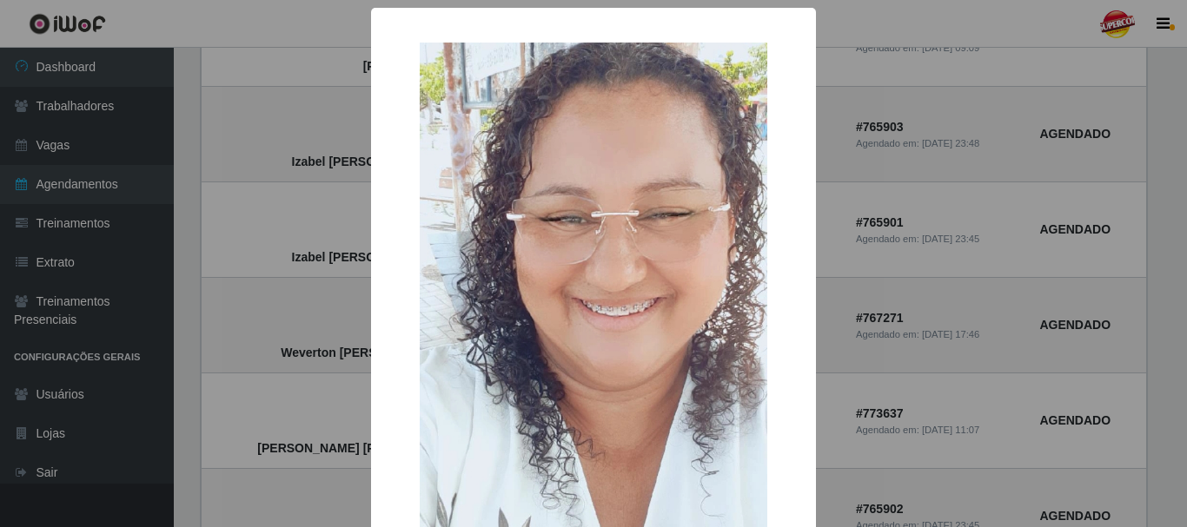
click at [334, 186] on div "× Izabel [PERSON_NAME] [PERSON_NAME] OK Cancel" at bounding box center [593, 263] width 1187 height 527
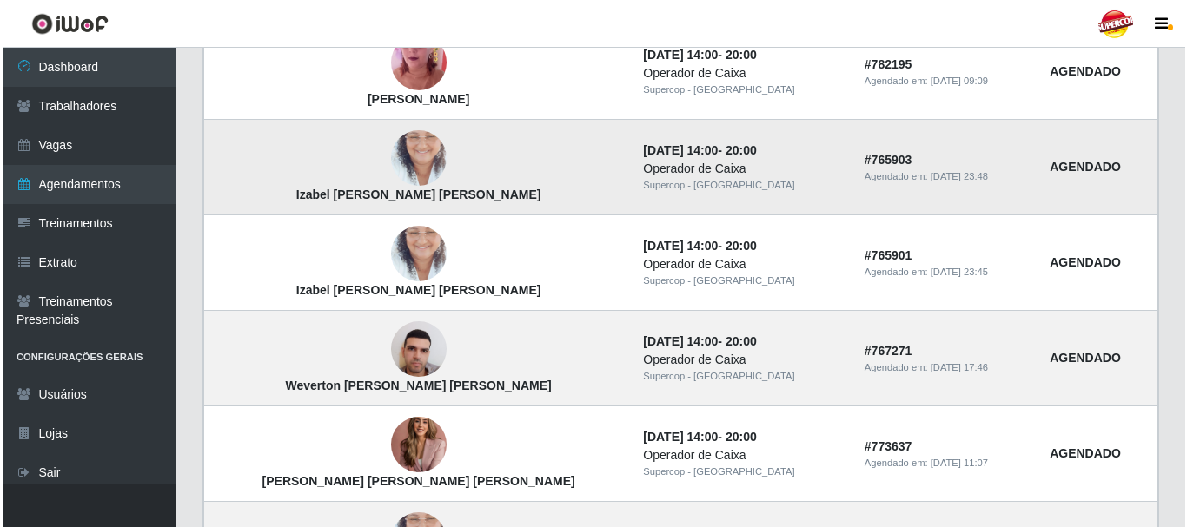
scroll to position [587, 0]
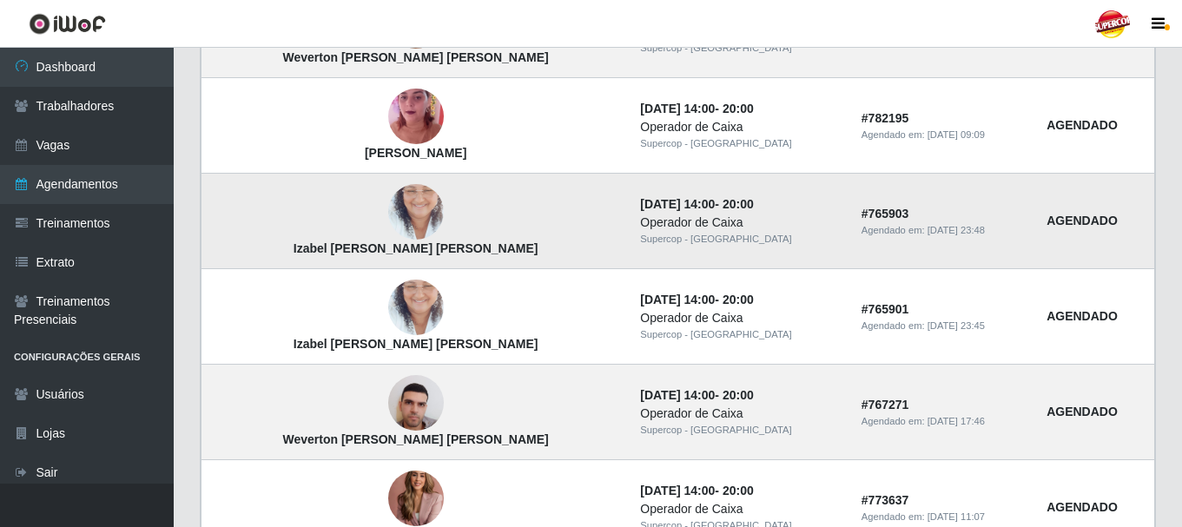
click at [388, 218] on img at bounding box center [416, 212] width 56 height 99
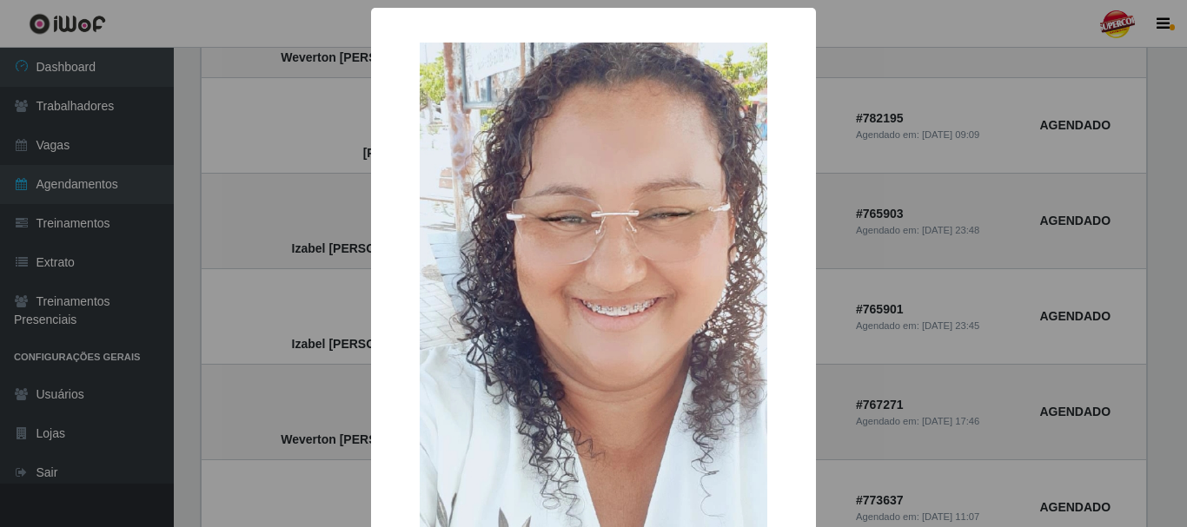
click at [330, 206] on div "× Izabel [PERSON_NAME] [PERSON_NAME] OK Cancel" at bounding box center [593, 263] width 1187 height 527
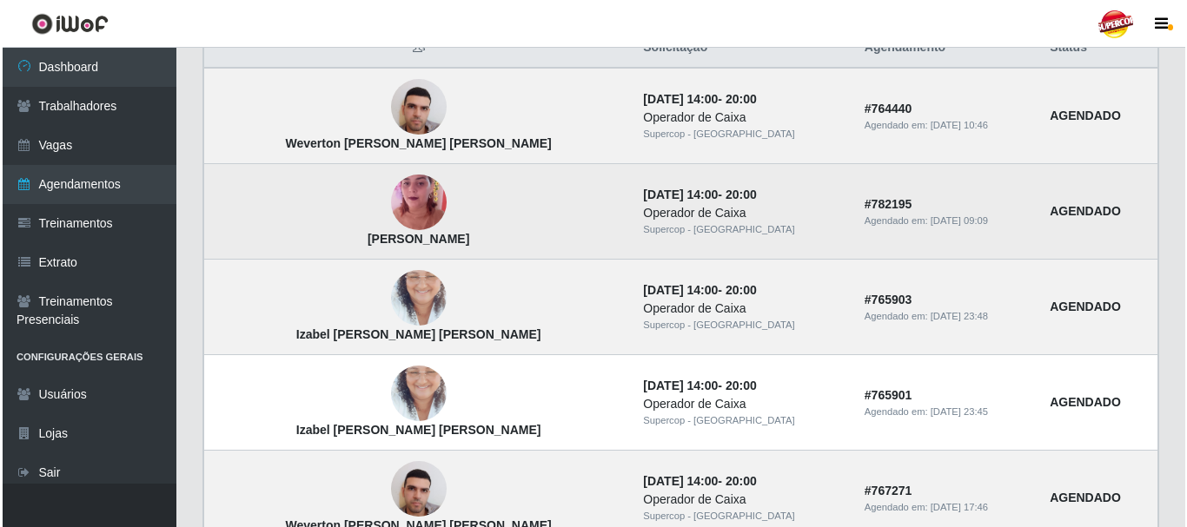
scroll to position [500, 0]
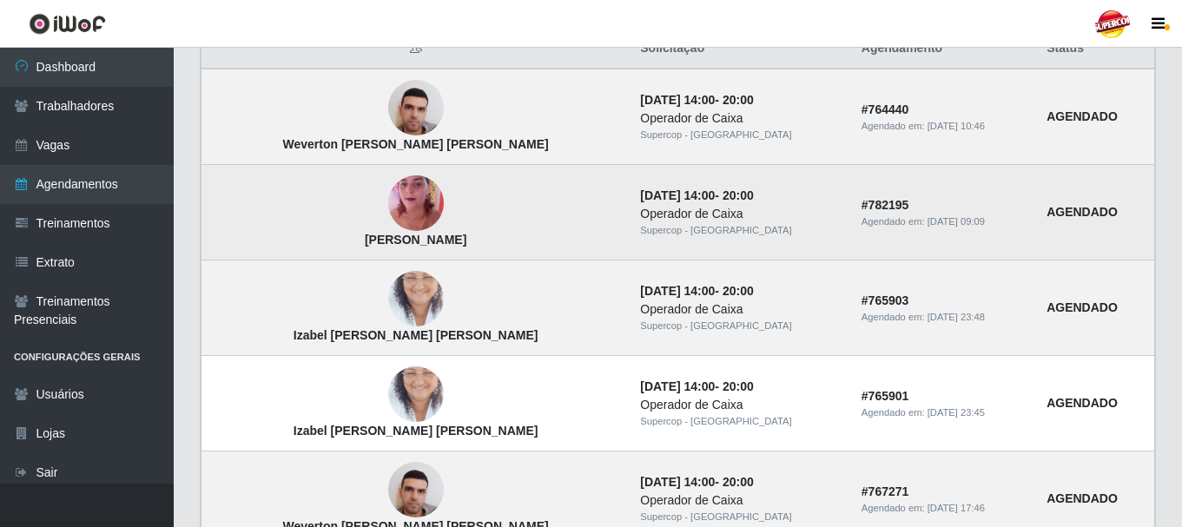
click at [388, 222] on img at bounding box center [416, 203] width 56 height 99
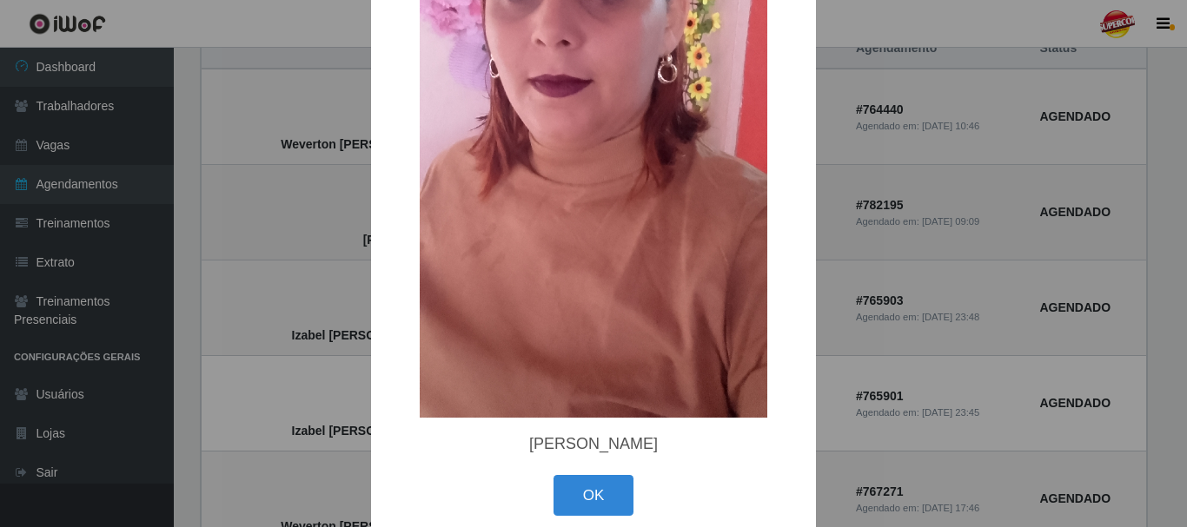
scroll to position [261, 0]
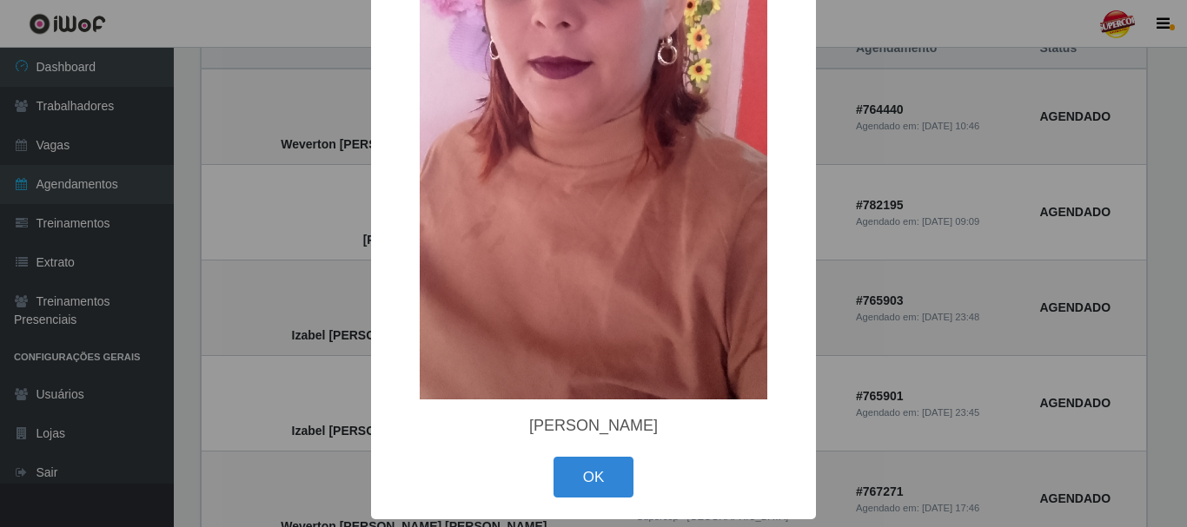
click at [371, 218] on div "× [PERSON_NAME] OK Cancel" at bounding box center [593, 133] width 445 height 773
click at [348, 174] on div "× [PERSON_NAME] OK Cancel" at bounding box center [593, 263] width 1187 height 527
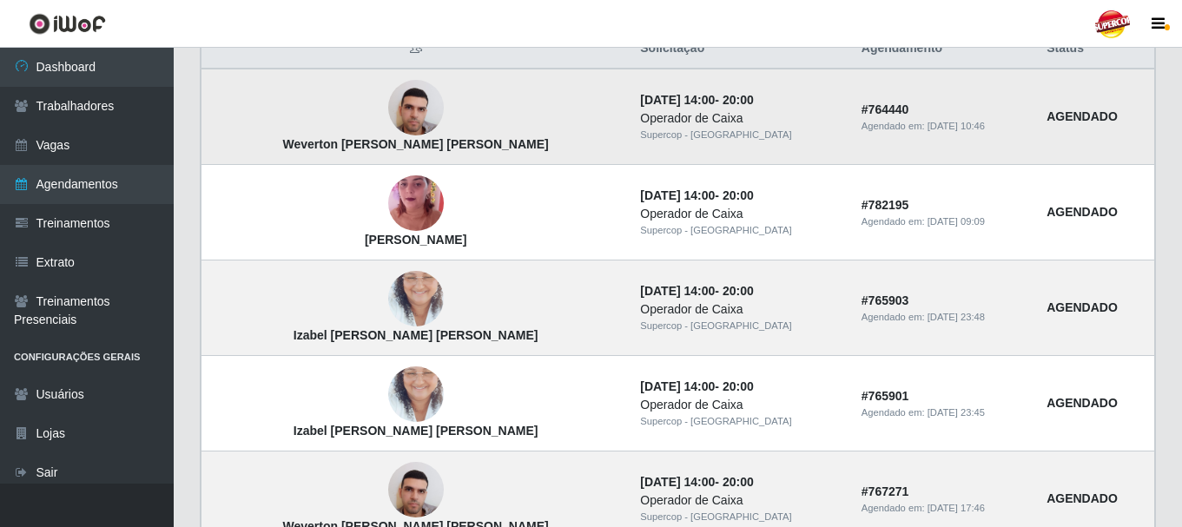
click at [388, 136] on img at bounding box center [416, 108] width 56 height 74
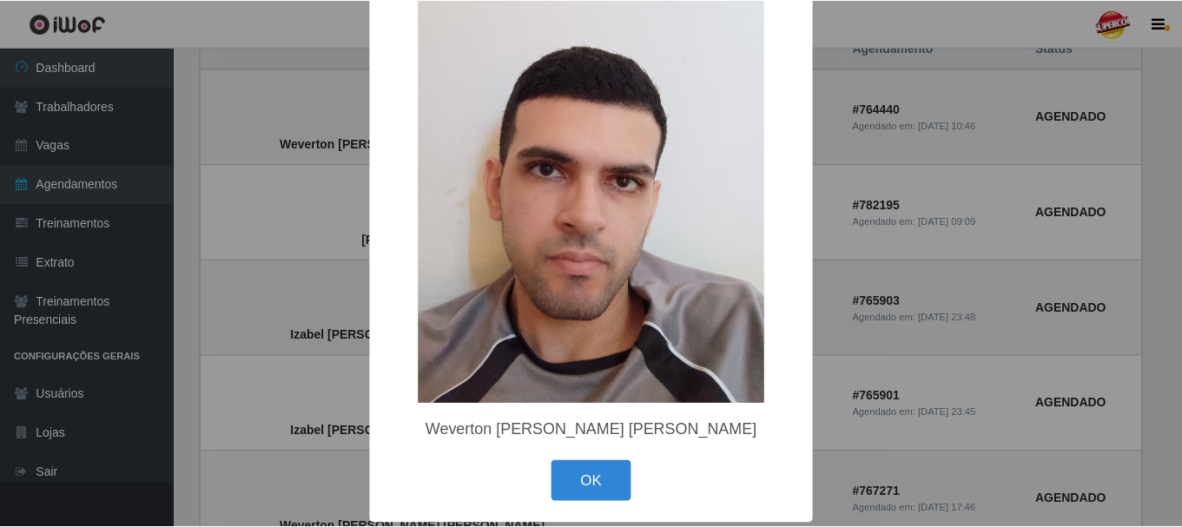
scroll to position [109, 0]
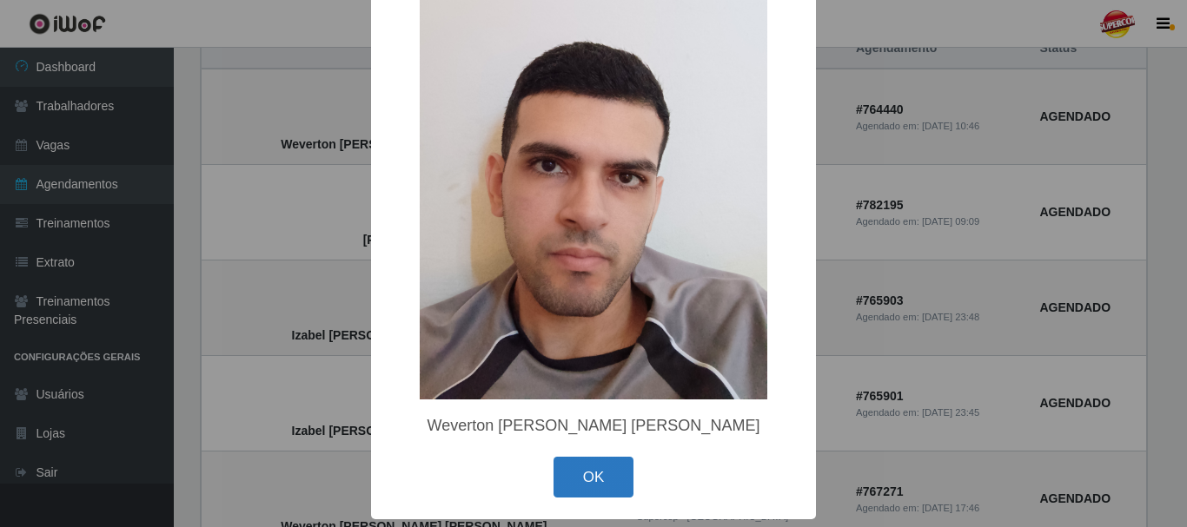
click at [611, 460] on button "OK" at bounding box center [593, 477] width 81 height 41
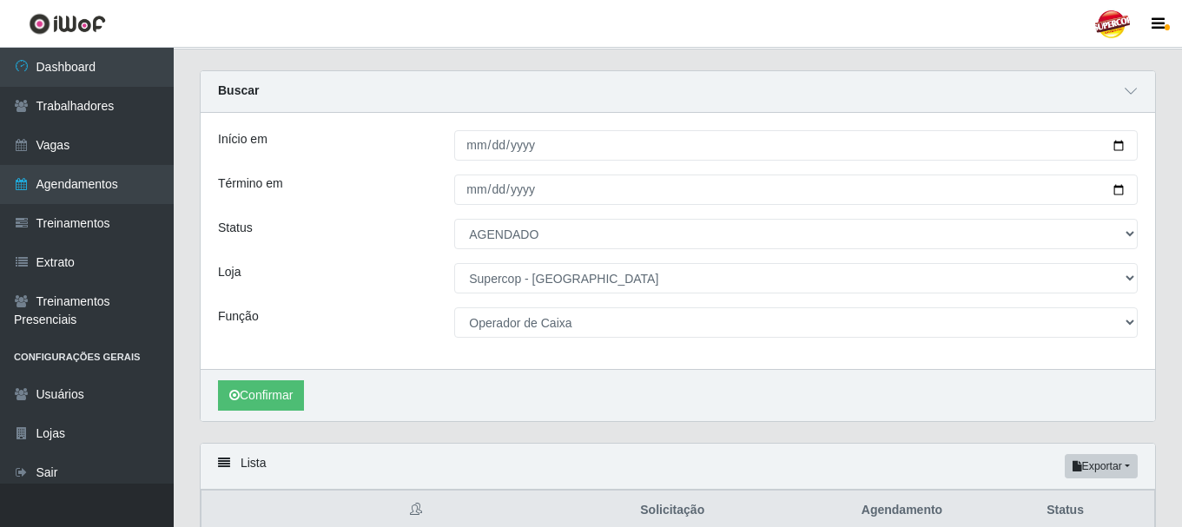
scroll to position [0, 0]
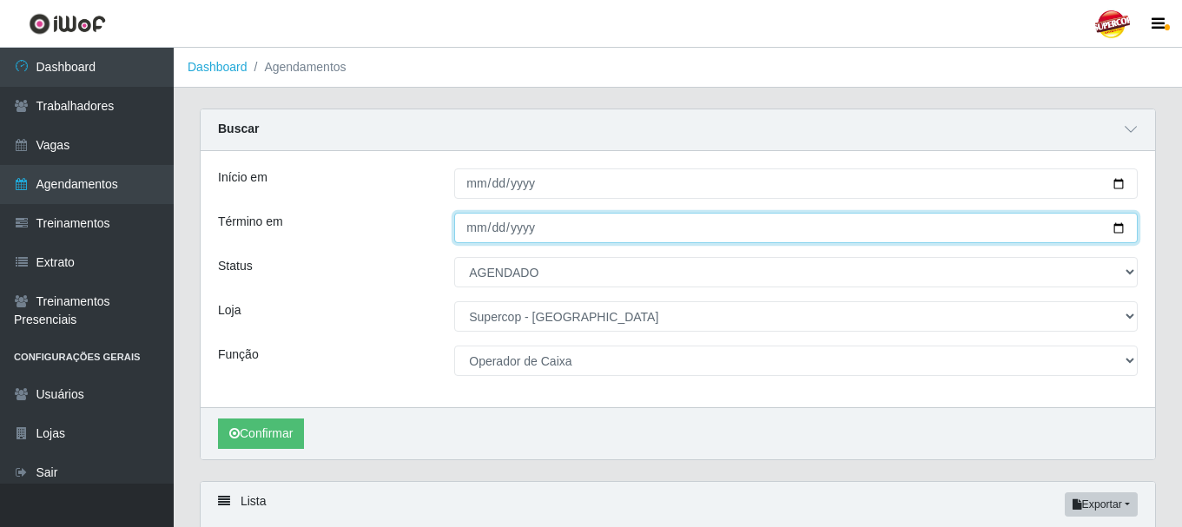
click at [1109, 228] on input "[DATE]" at bounding box center [796, 228] width 684 height 30
click at [1115, 231] on input "[DATE]" at bounding box center [796, 228] width 684 height 30
type input "[DATE]"
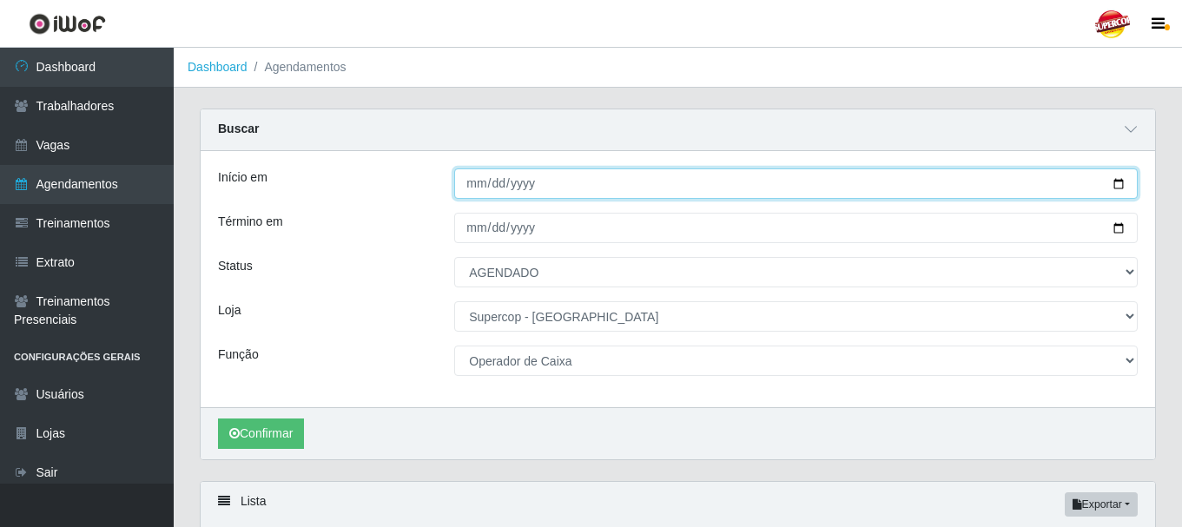
drag, startPoint x: 1107, startPoint y: 186, endPoint x: 1121, endPoint y: 185, distance: 14.8
click at [1111, 185] on input "[DATE]" at bounding box center [796, 184] width 684 height 30
click at [1121, 185] on input "[DATE]" at bounding box center [796, 184] width 684 height 30
type input "[DATE]"
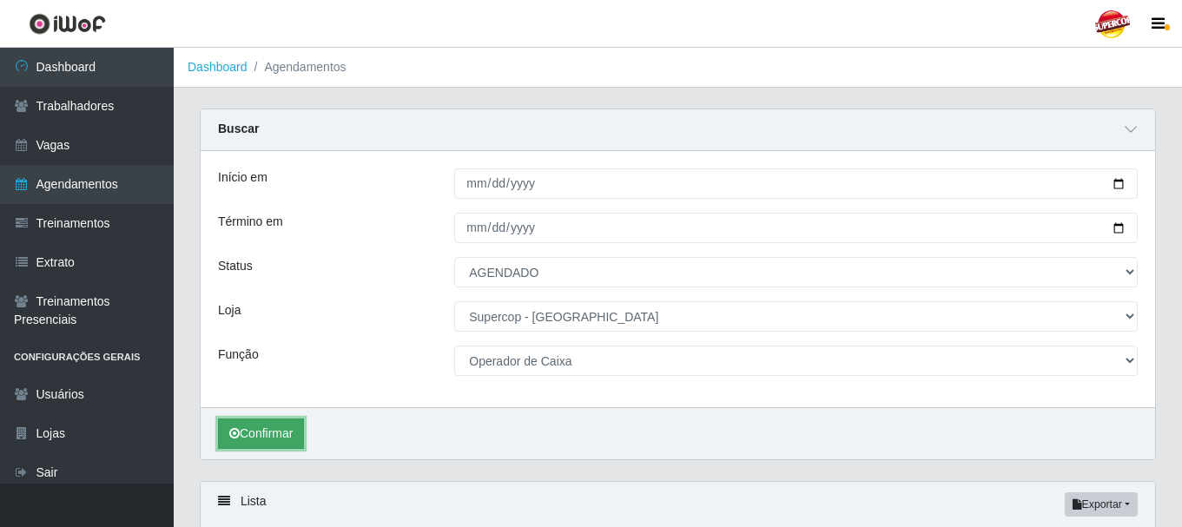
click at [258, 432] on button "Confirmar" at bounding box center [261, 434] width 86 height 30
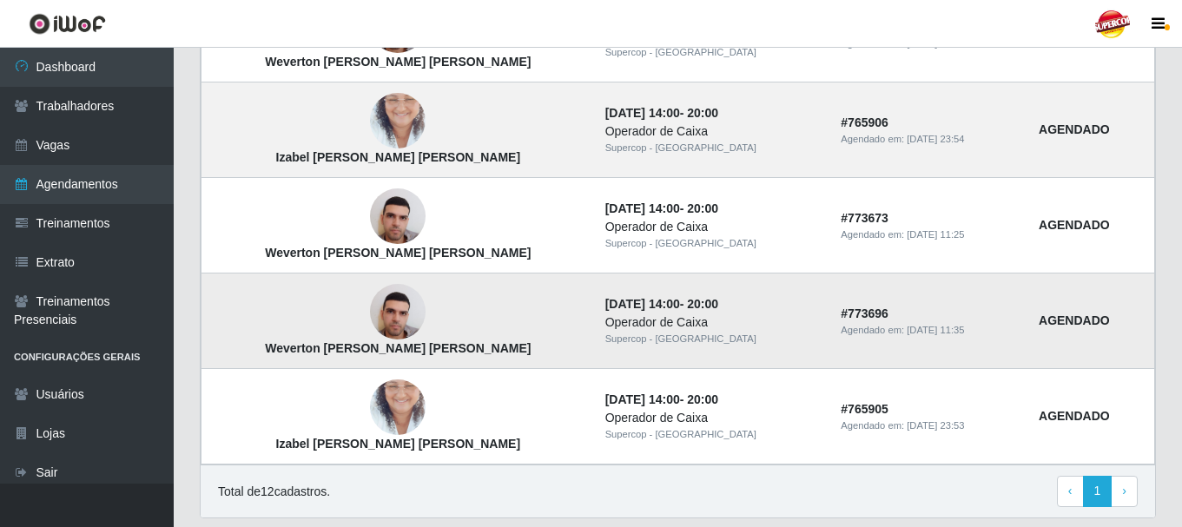
scroll to position [1221, 0]
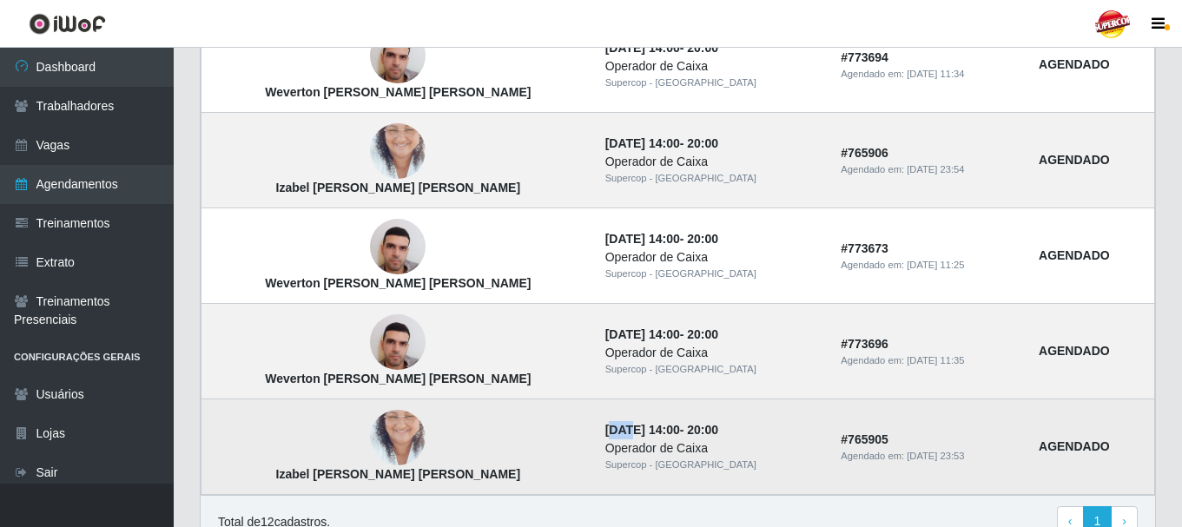
drag, startPoint x: 552, startPoint y: 425, endPoint x: 592, endPoint y: 427, distance: 39.2
click at [605, 427] on time "[DATE] 14:00" at bounding box center [642, 430] width 75 height 14
click at [595, 417] on td "[DATE] 14:00 - 20:00 Operador de Caixa Supercop - [GEOGRAPHIC_DATA]" at bounding box center [713, 448] width 236 height 96
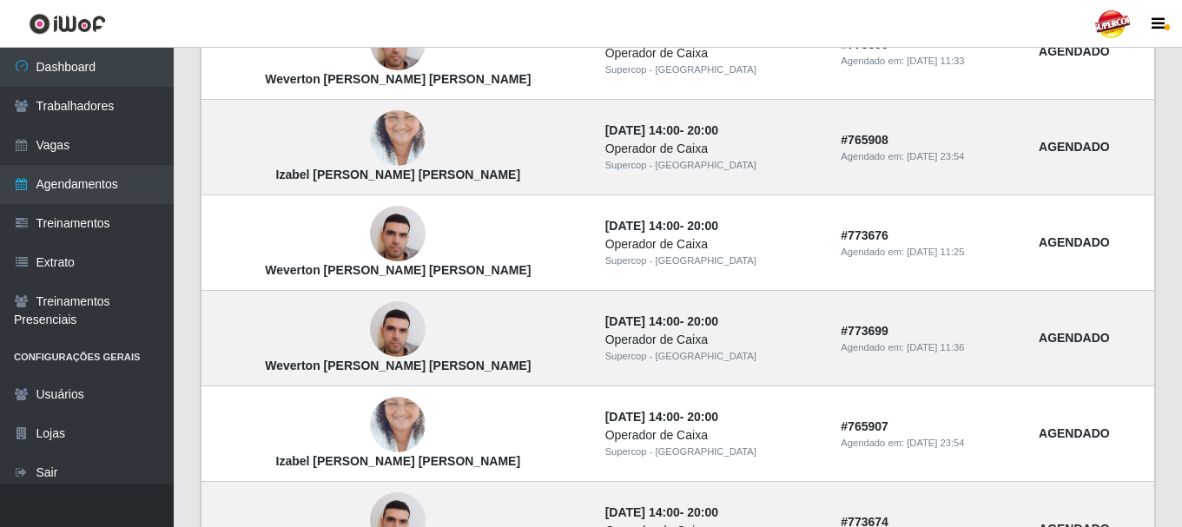
scroll to position [613, 0]
